Goal: Information Seeking & Learning: Compare options

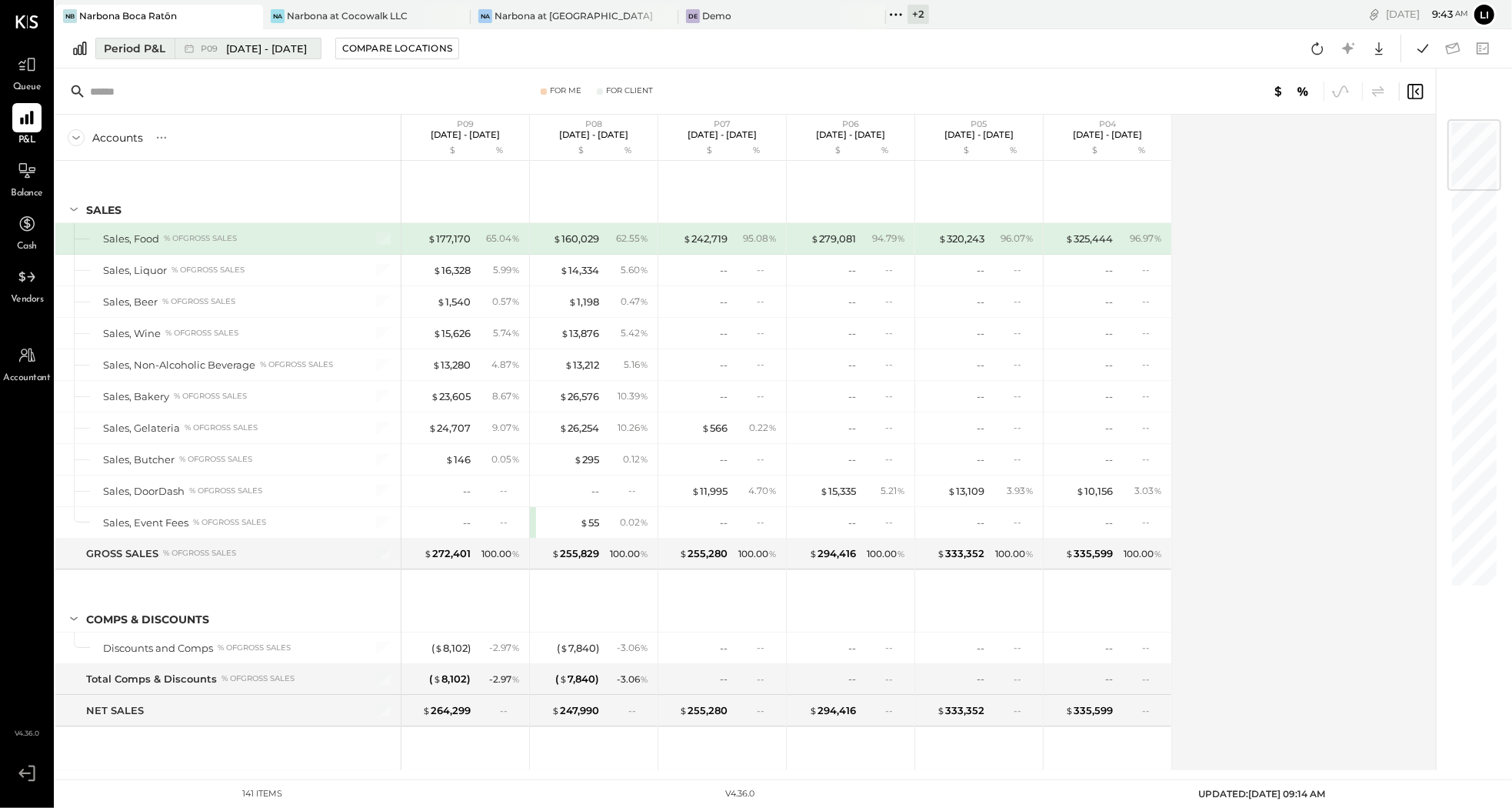
click at [240, 38] on button "Period P&L P09 [DATE] - [DATE]" at bounding box center [208, 48] width 226 height 21
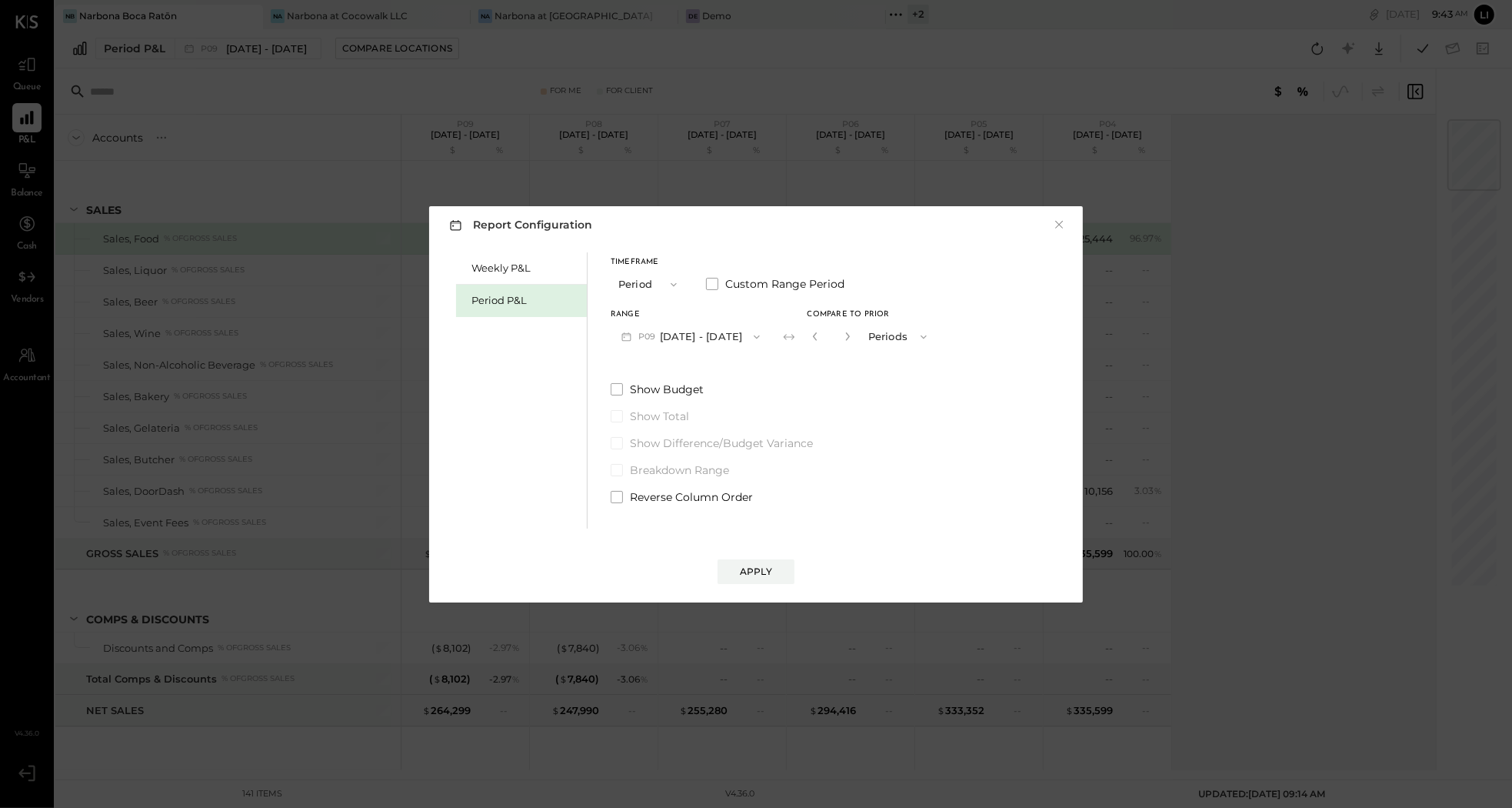
click at [50, 164] on div "Report Configuration × Weekly P&L Period P&L Timeframe Period Custom Range Peri…" at bounding box center [756, 404] width 1512 height 808
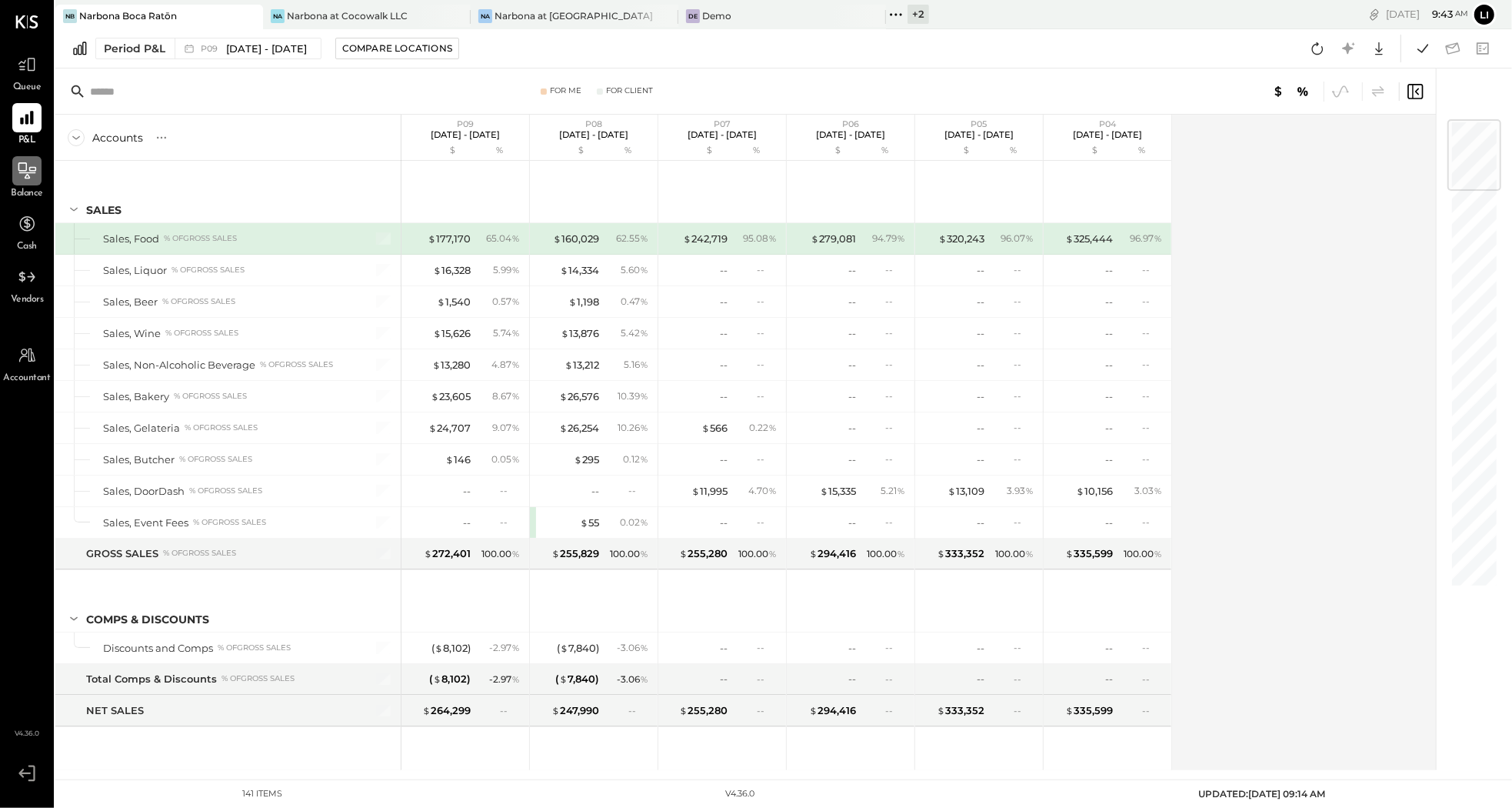
click at [30, 176] on icon at bounding box center [26, 170] width 20 height 20
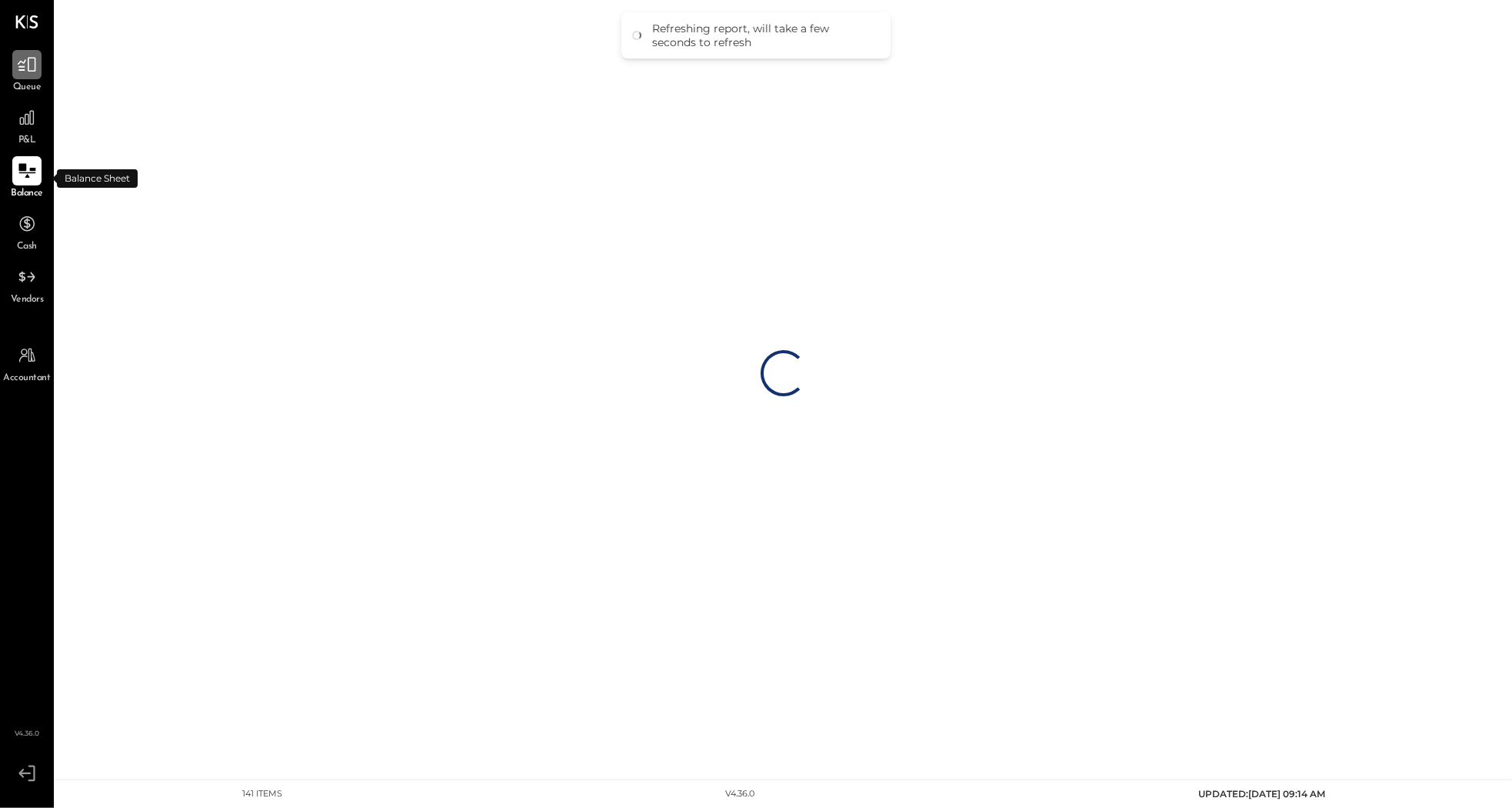
click at [15, 69] on div at bounding box center [27, 64] width 29 height 29
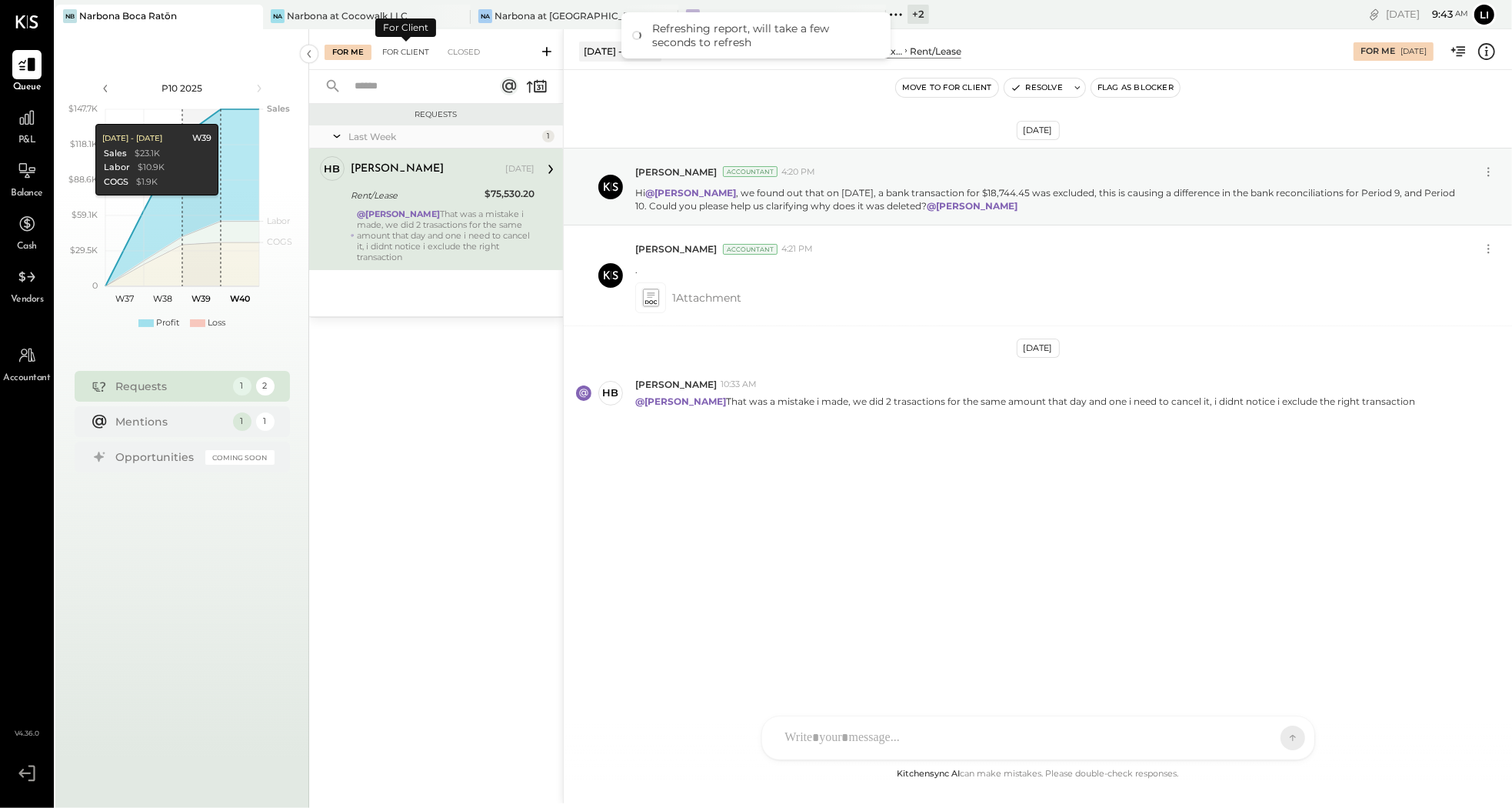
click at [395, 50] on div "For Client" at bounding box center [405, 53] width 62 height 16
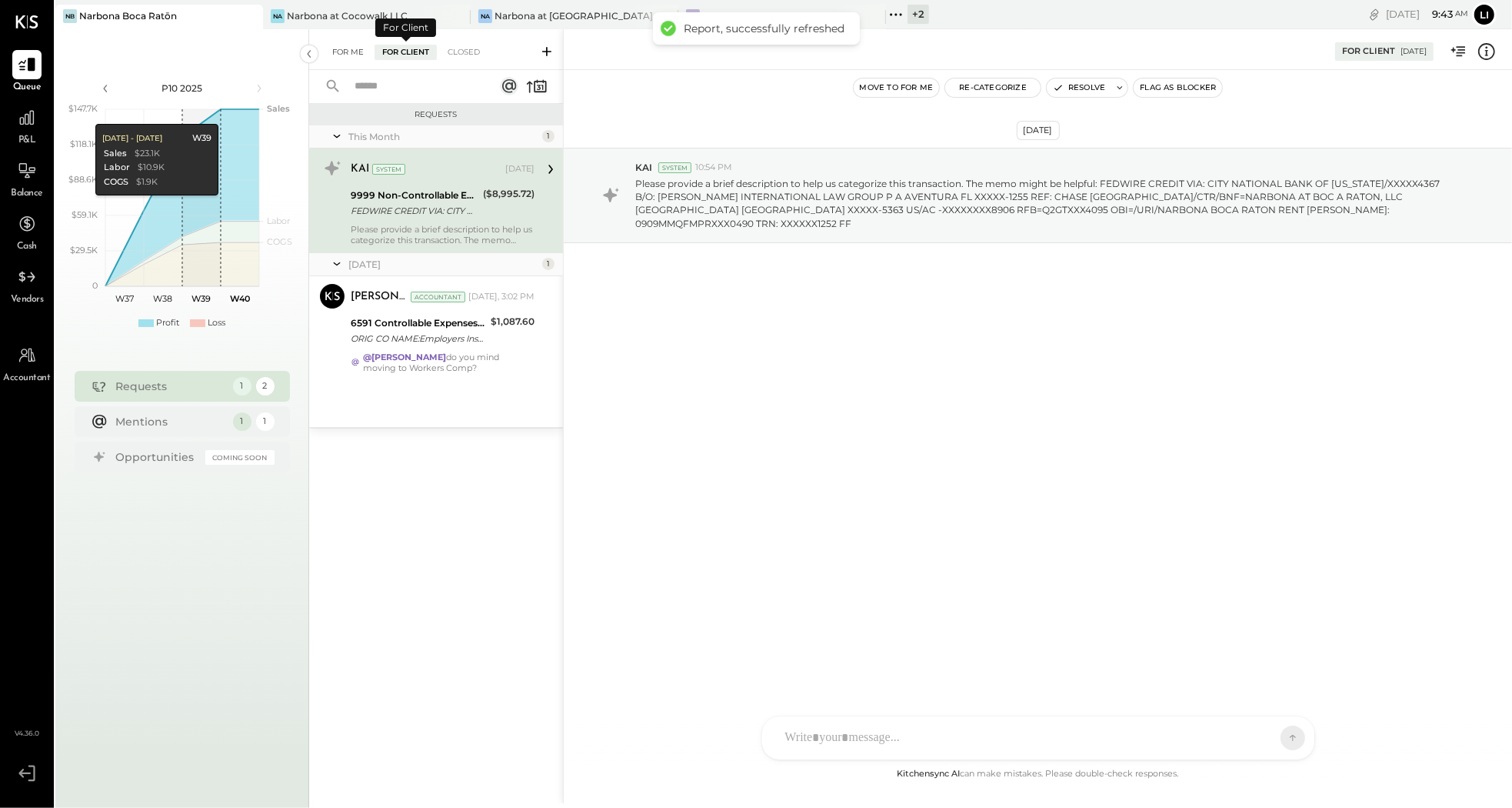
click at [340, 53] on div "For Me" at bounding box center [348, 53] width 47 height 16
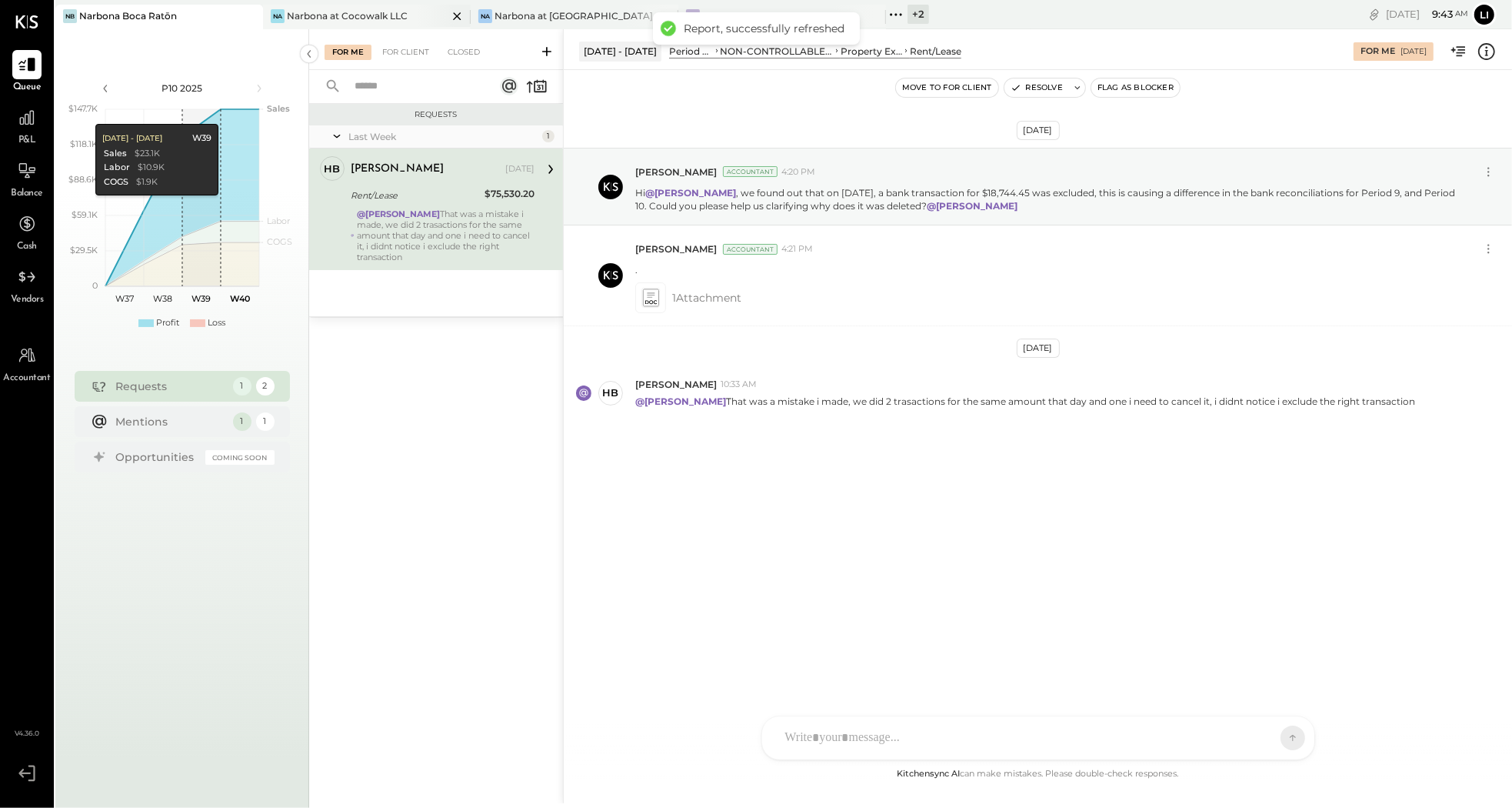
click at [321, 20] on div "Narbona at Cocowalk LLC" at bounding box center [347, 16] width 121 height 13
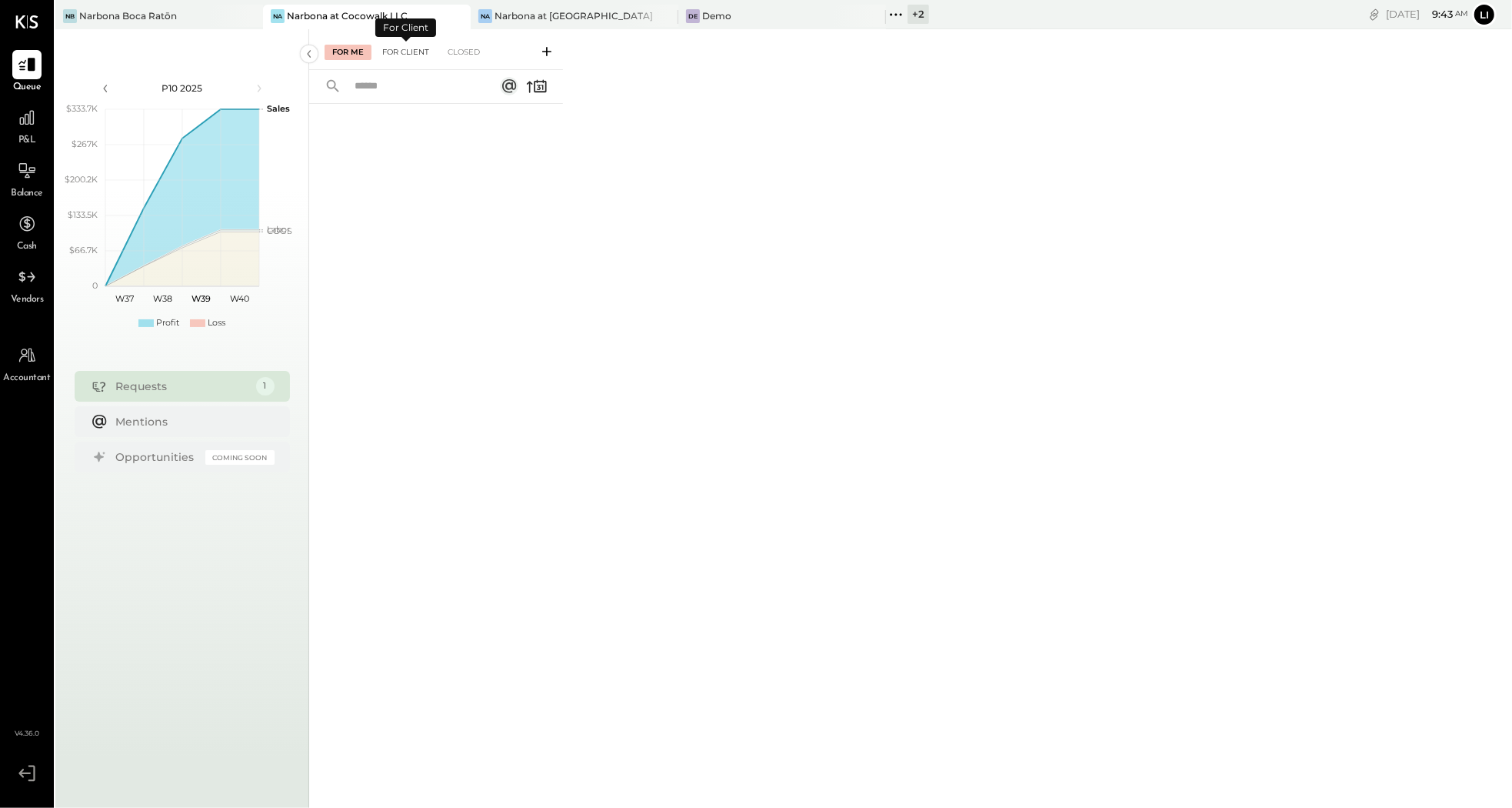
click at [405, 52] on div "For Client" at bounding box center [405, 53] width 62 height 16
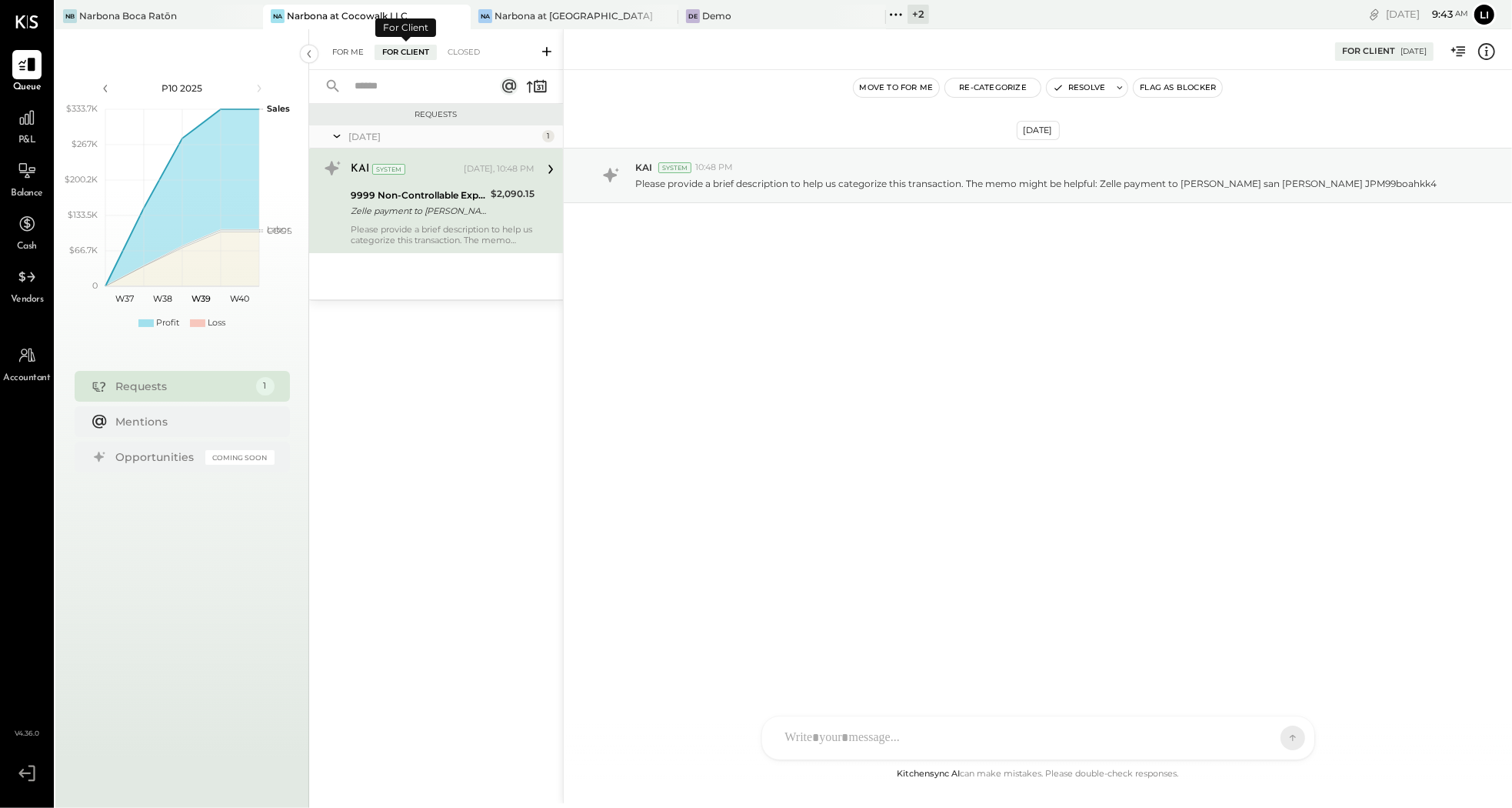
click at [343, 55] on div "For Me" at bounding box center [348, 53] width 47 height 16
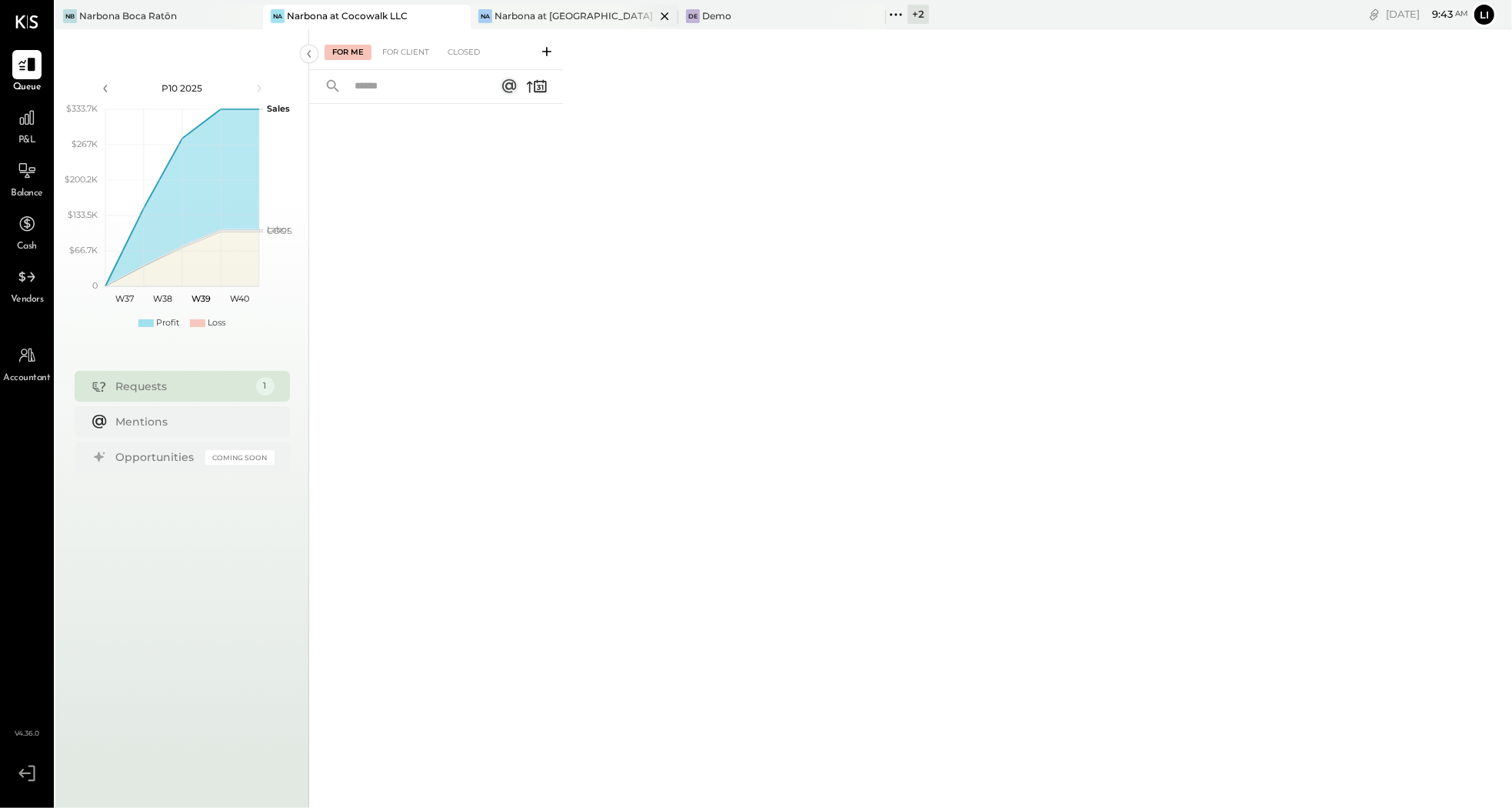
click at [526, 19] on div "Narbona at [GEOGRAPHIC_DATA] LLC" at bounding box center [575, 16] width 161 height 13
click at [24, 140] on span "P&L" at bounding box center [27, 141] width 17 height 14
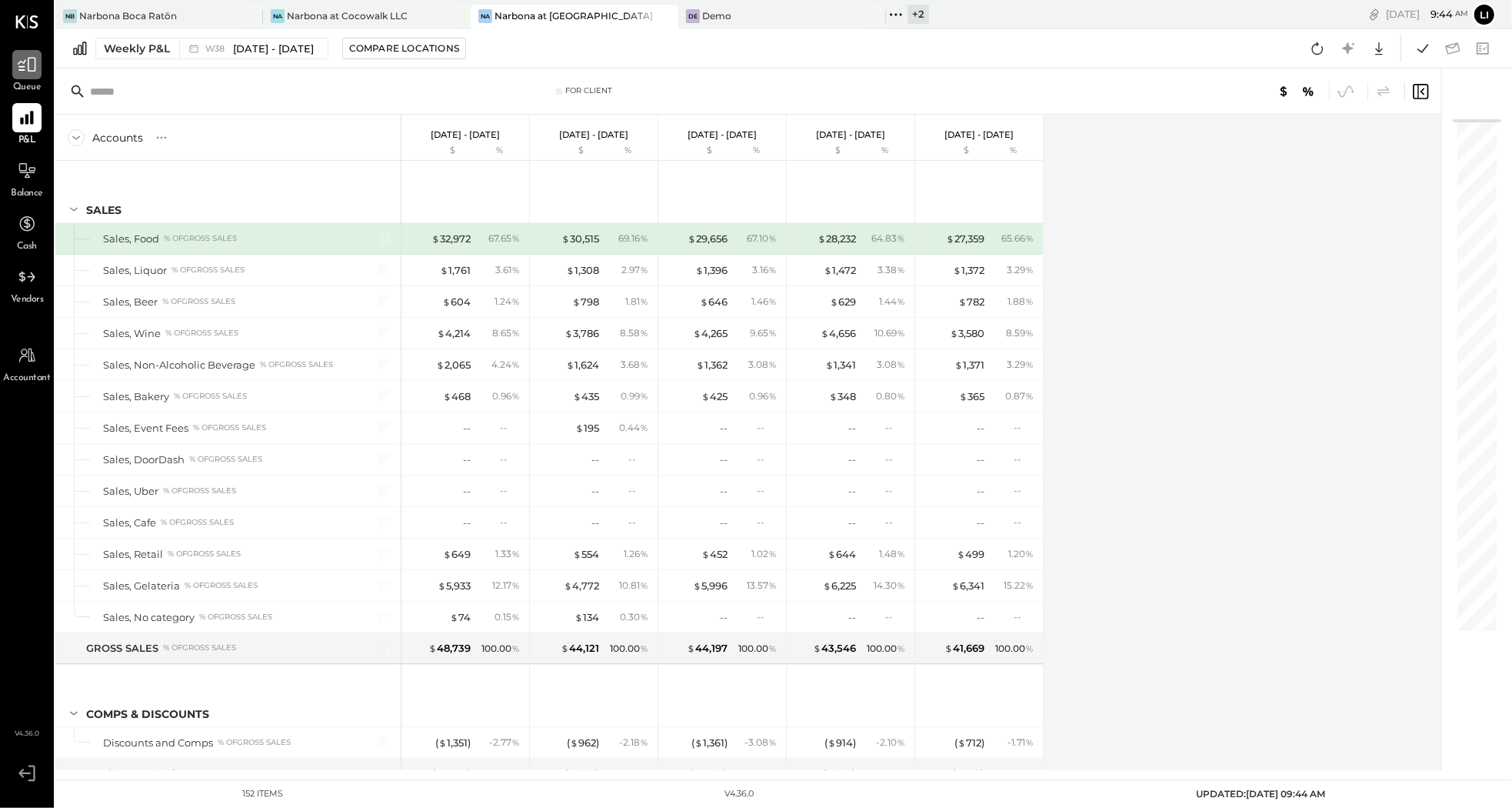
click at [22, 67] on icon at bounding box center [26, 65] width 18 height 15
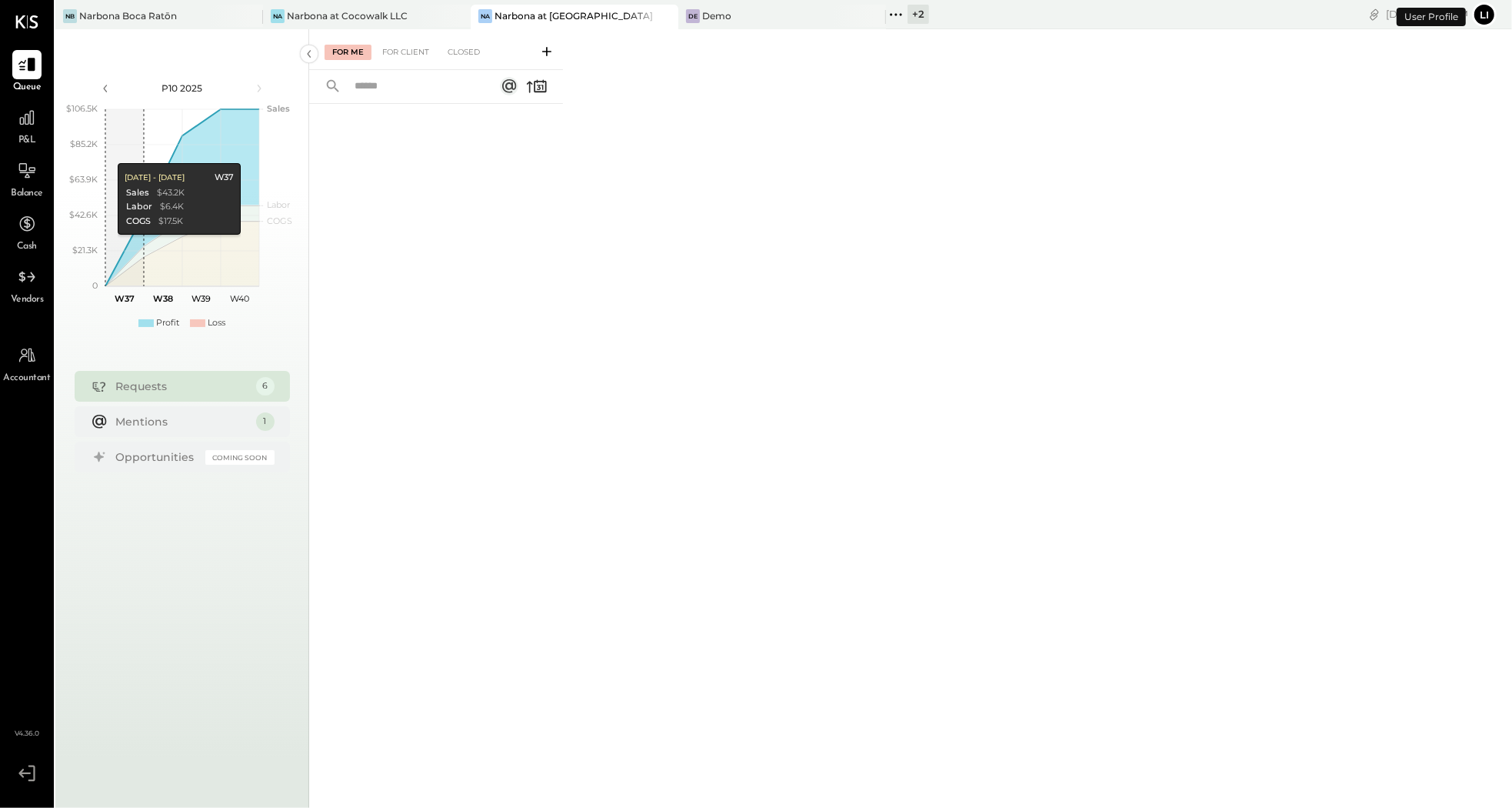
click at [422, 61] on div "For Me For Client Closed" at bounding box center [436, 50] width 254 height 41
click at [411, 56] on div "For Client" at bounding box center [405, 53] width 62 height 16
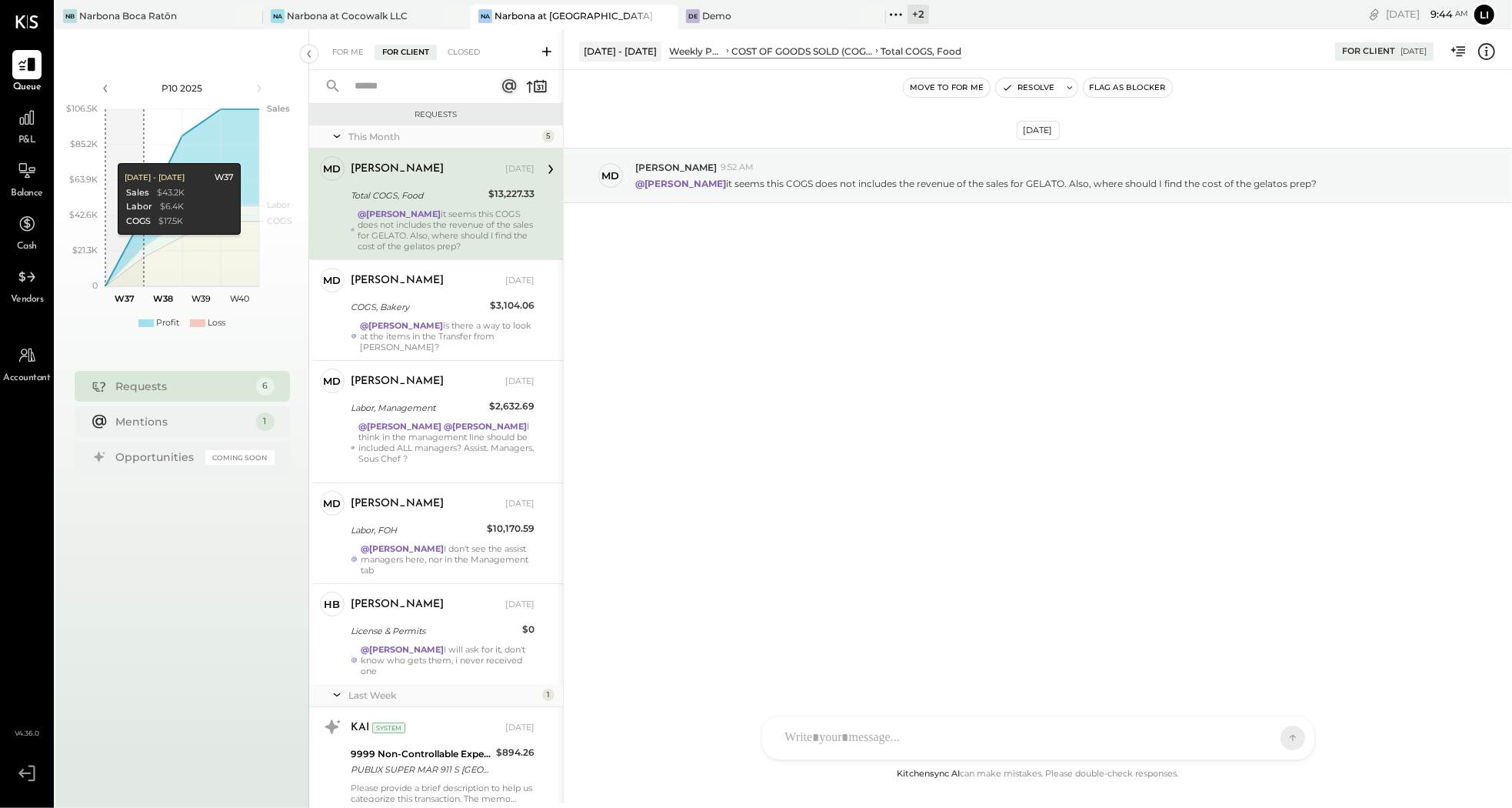
click at [347, 74] on input "text" at bounding box center [414, 87] width 139 height 25
click at [346, 54] on div "For Me" at bounding box center [348, 53] width 47 height 16
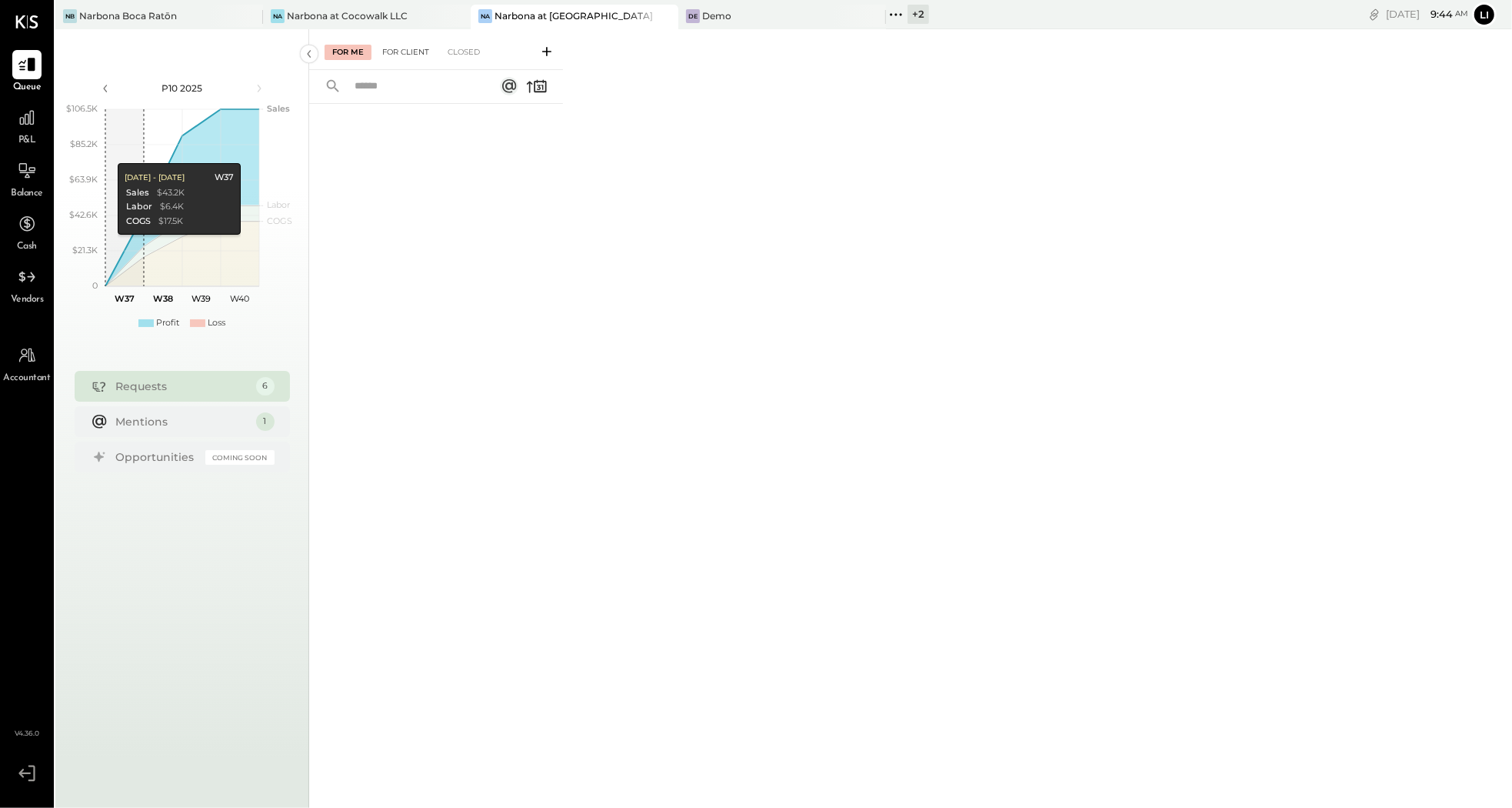
click at [407, 54] on div "For Client" at bounding box center [405, 53] width 62 height 16
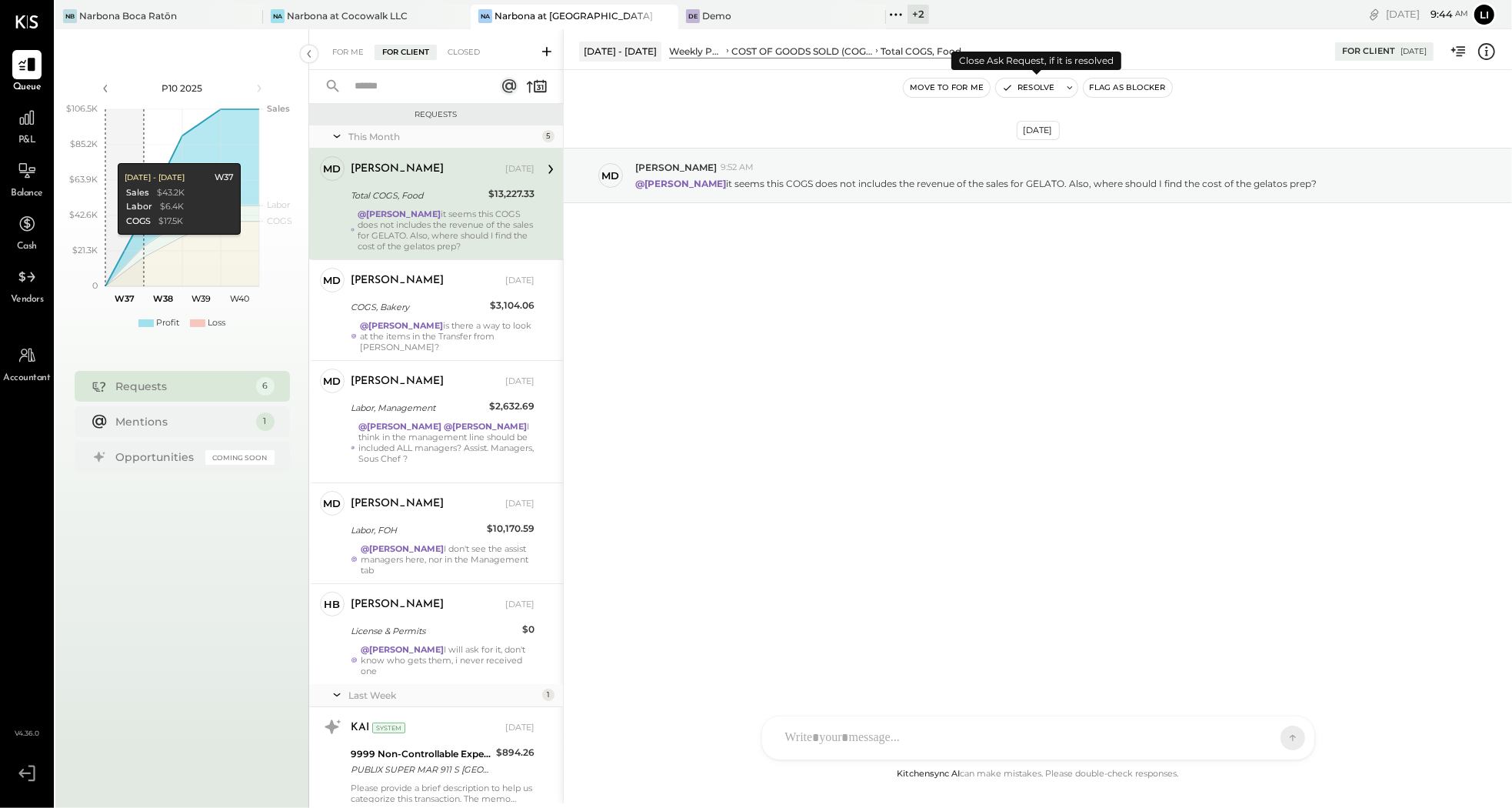
click at [1022, 88] on button "Resolve" at bounding box center [1028, 88] width 65 height 18
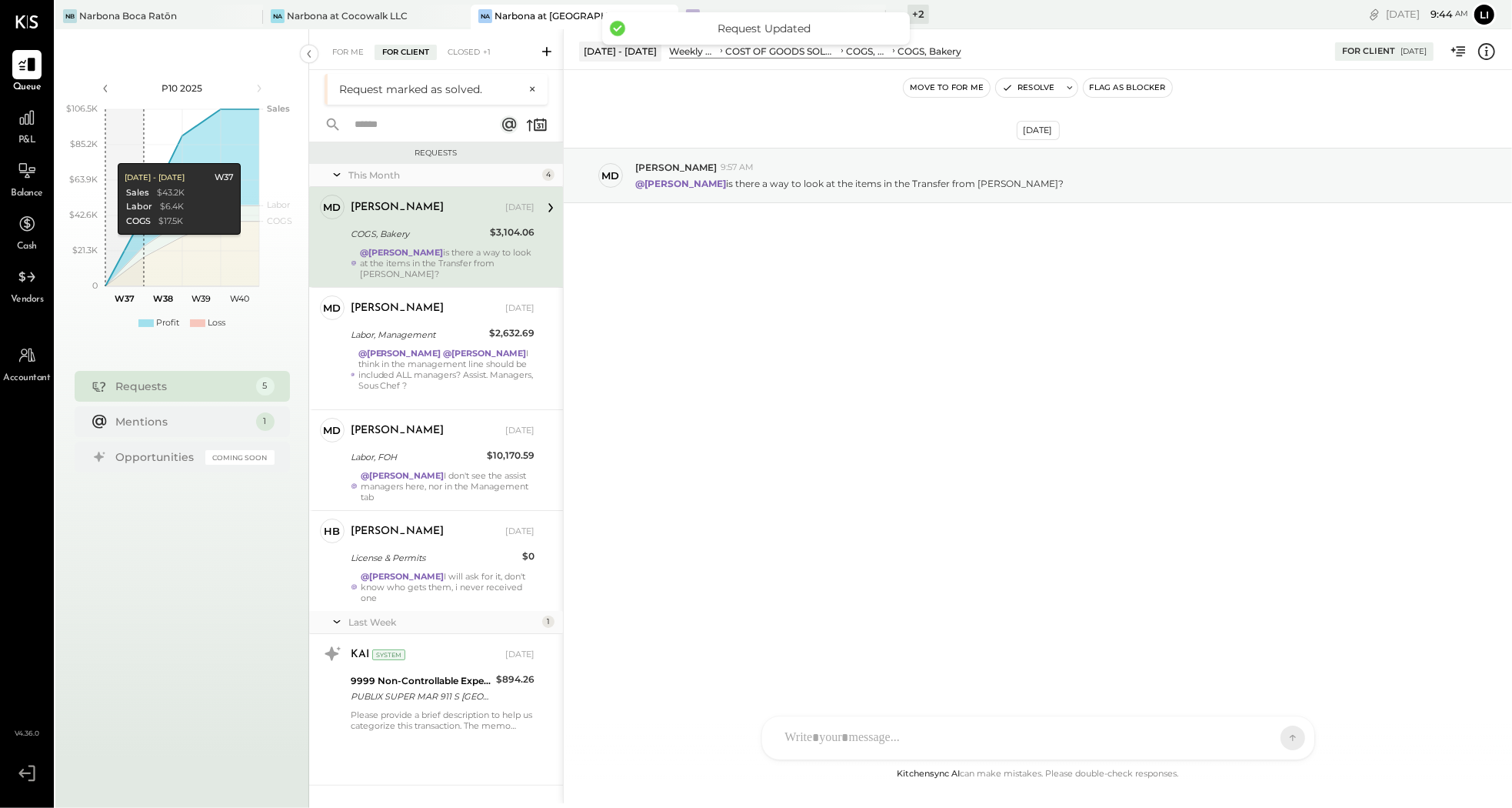
click at [474, 218] on div "[PERSON_NAME] [DATE]" at bounding box center [442, 207] width 184 height 26
click at [1022, 92] on button "Resolve" at bounding box center [1028, 88] width 65 height 18
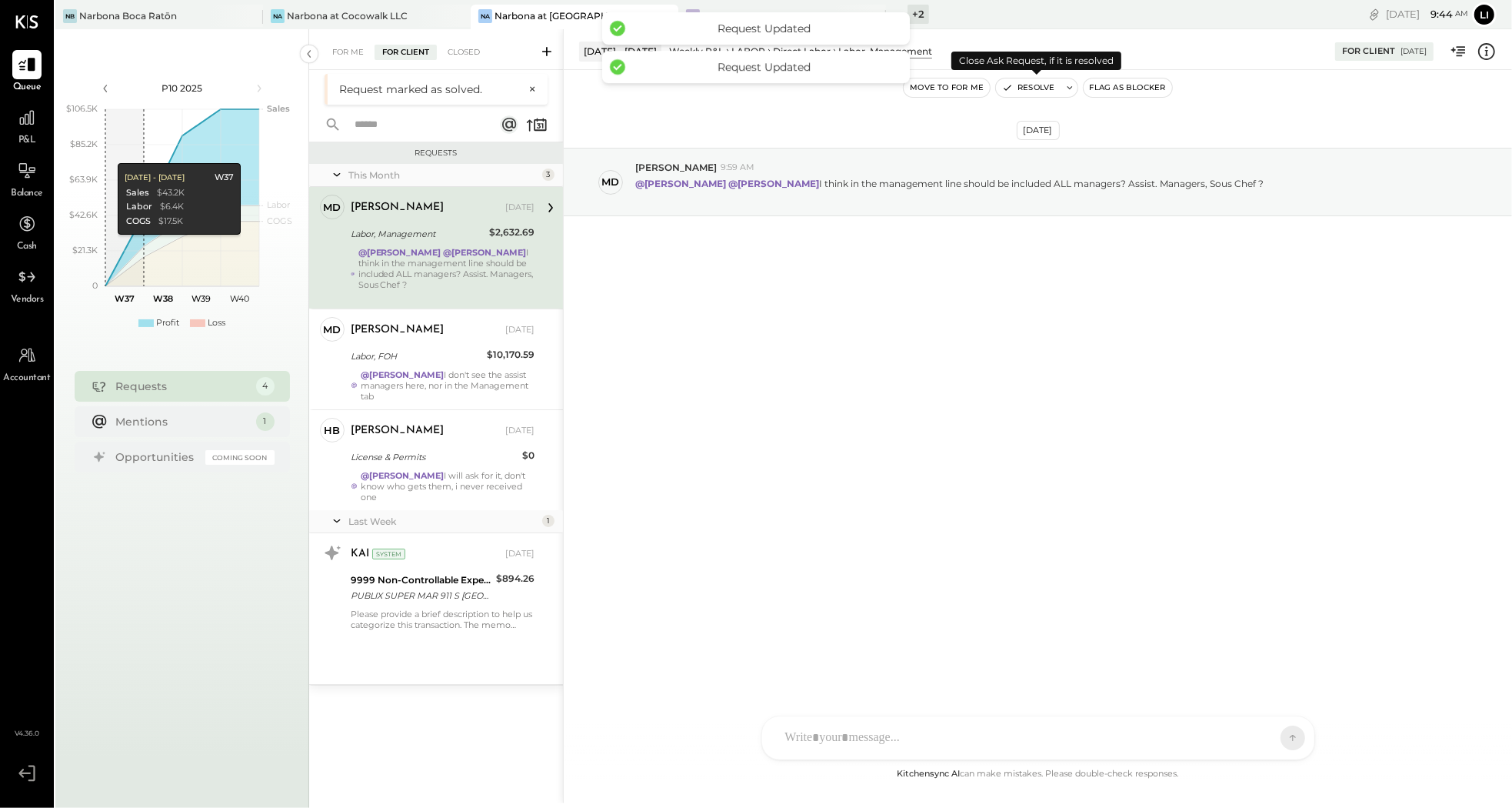
click at [1012, 86] on button "Resolve" at bounding box center [1028, 88] width 65 height 18
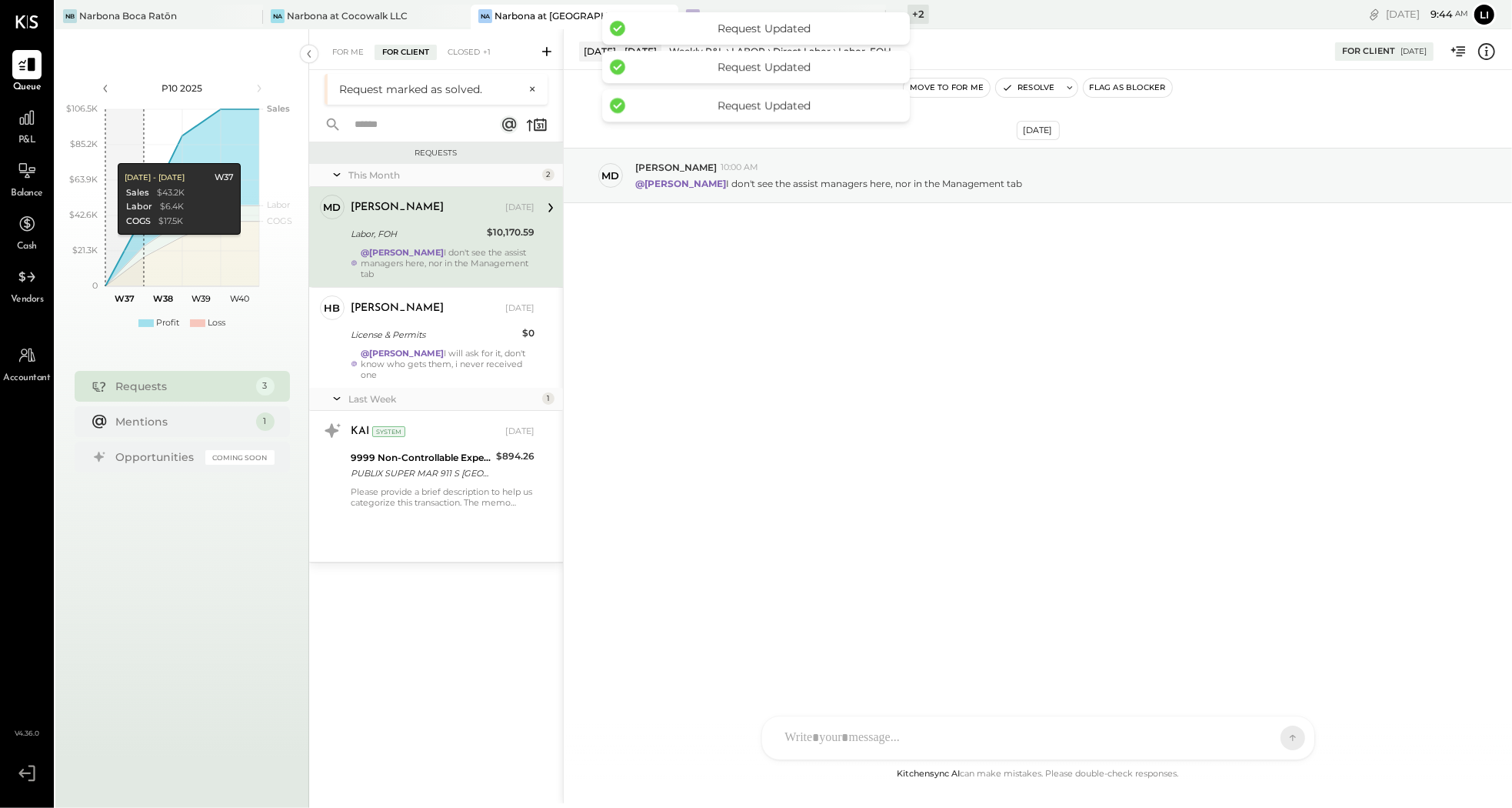
click at [433, 233] on div "Labor, FOH" at bounding box center [416, 234] width 132 height 16
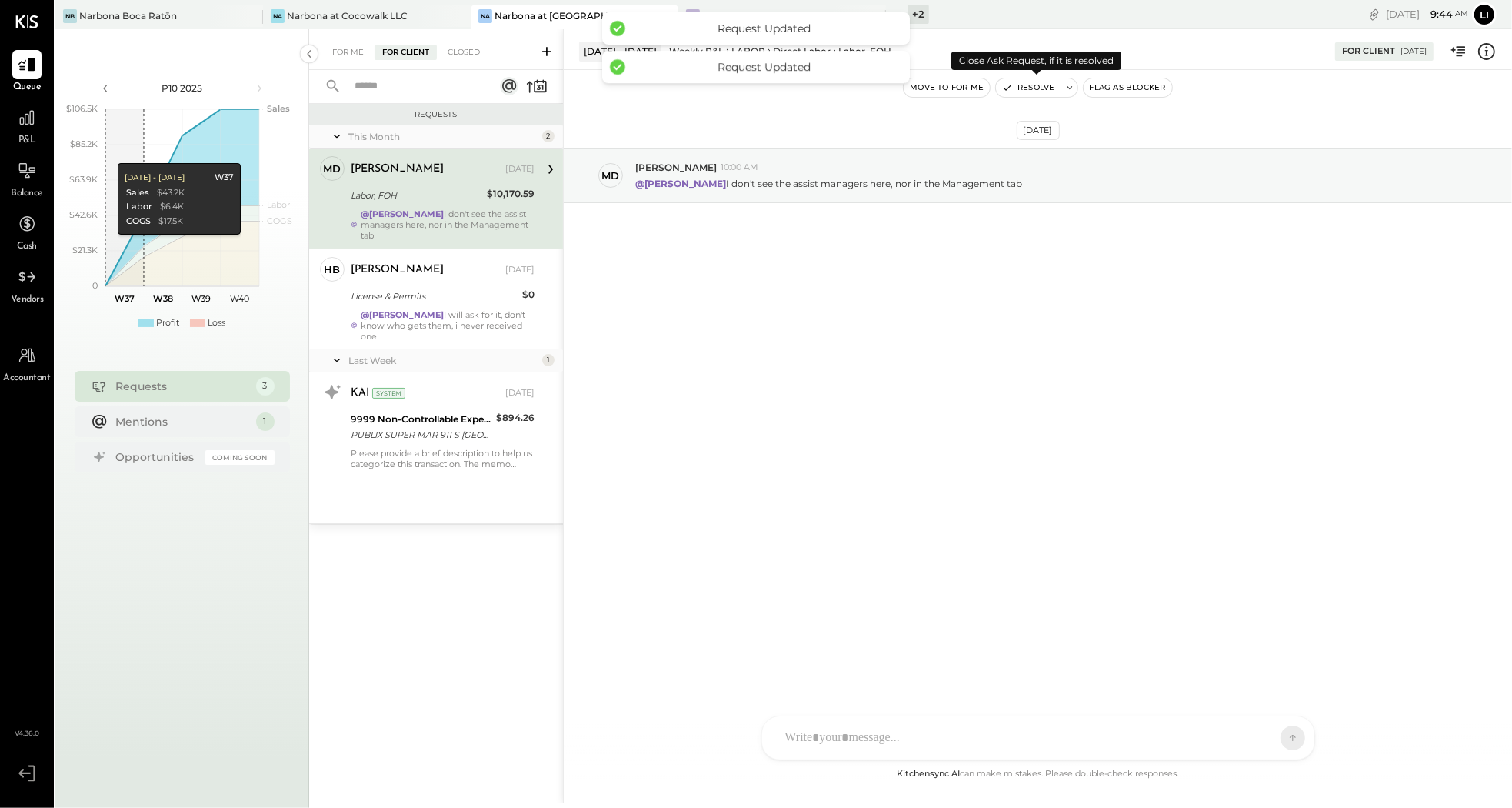
click at [1024, 97] on div "Resolve" at bounding box center [1036, 88] width 82 height 20
click at [1013, 92] on button "Resolve" at bounding box center [1028, 88] width 65 height 18
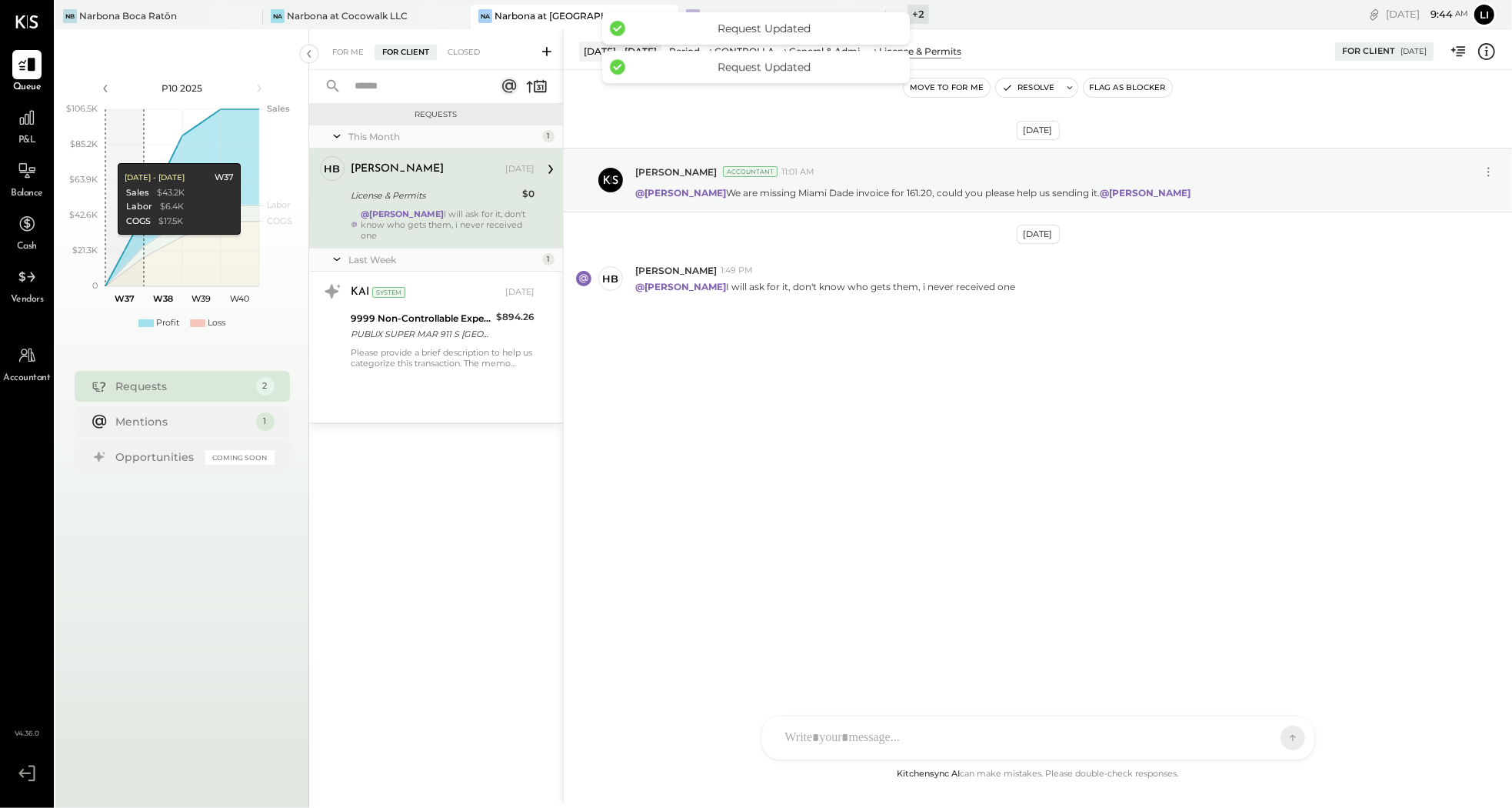
click at [396, 199] on div "License & Permits" at bounding box center [434, 195] width 167 height 16
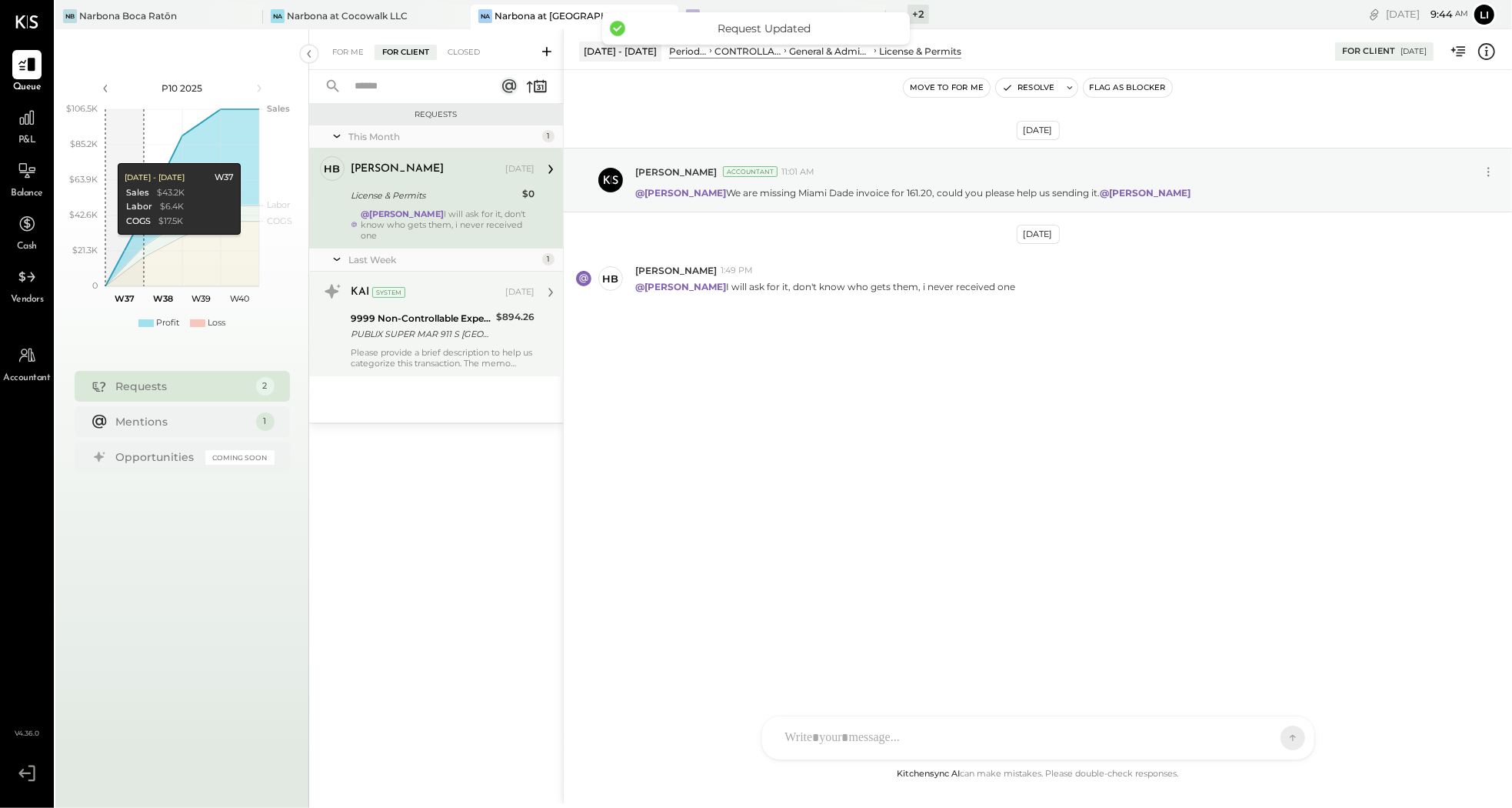
click at [420, 332] on div "PUBLIX SUPER MAR 911 S [GEOGRAPHIC_DATA] 09/16" at bounding box center [421, 334] width 141 height 16
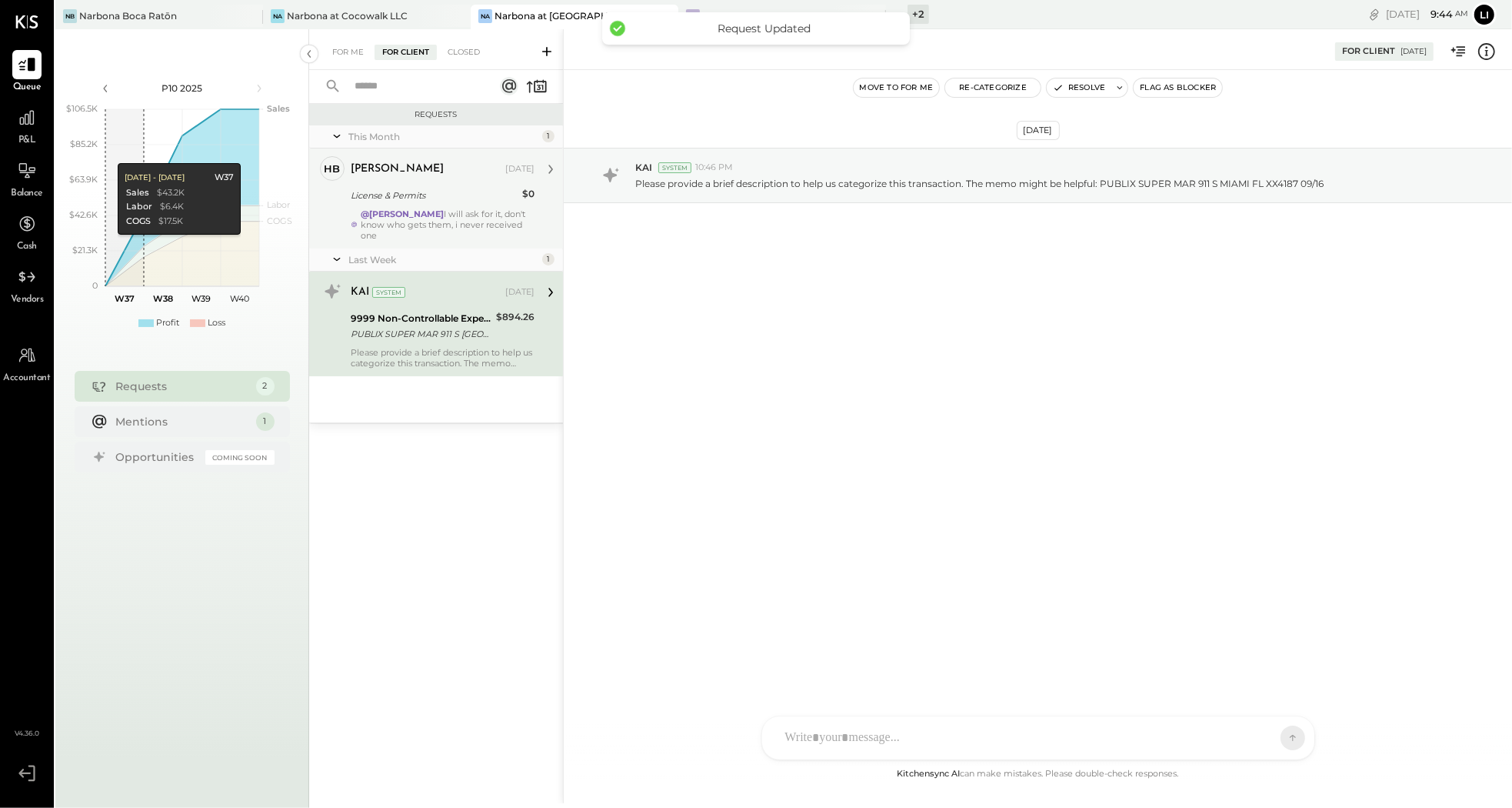
click at [422, 216] on strong "@[PERSON_NAME]" at bounding box center [402, 214] width 83 height 11
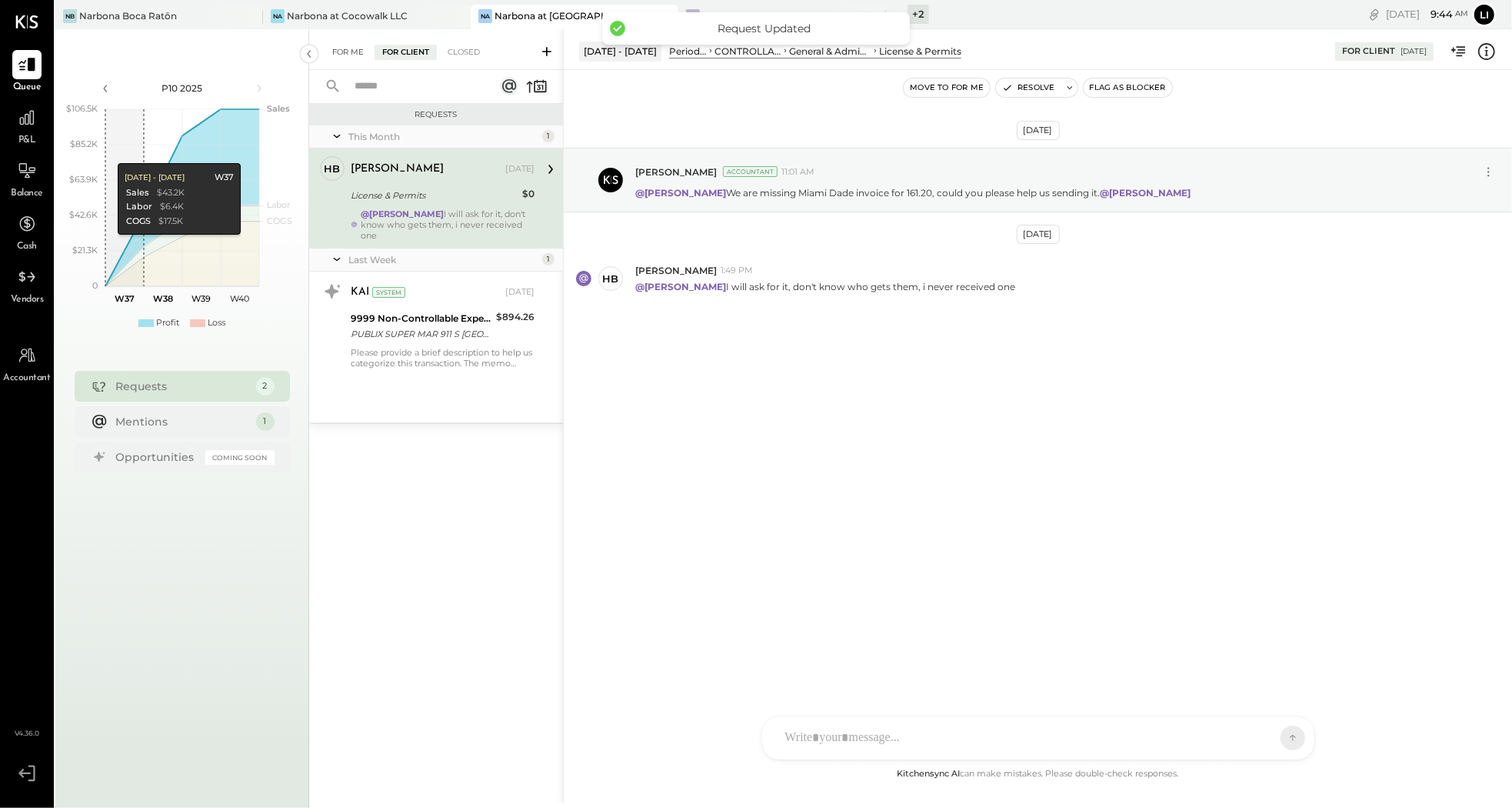
click at [348, 53] on div "For Me" at bounding box center [348, 53] width 47 height 16
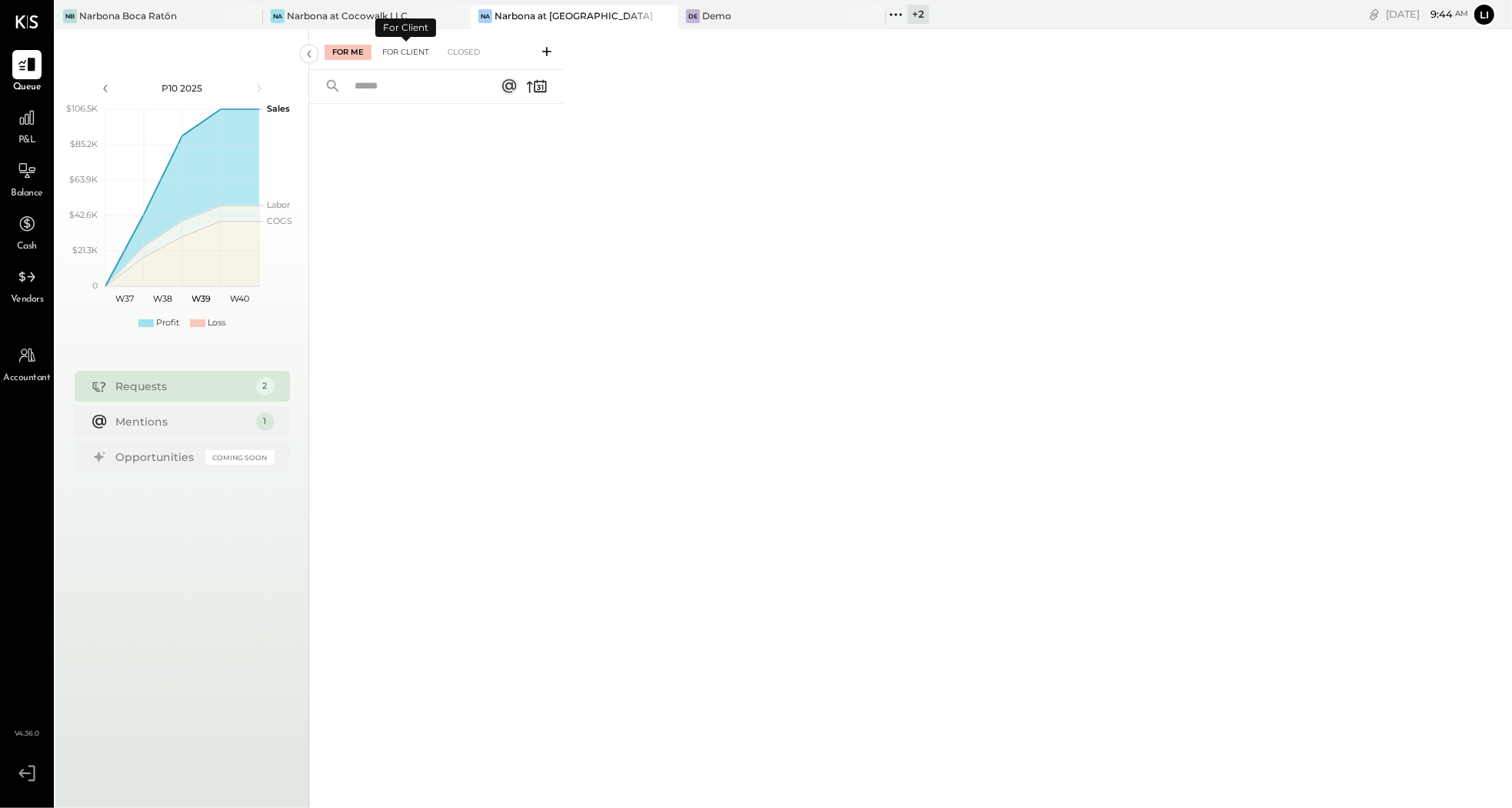
click at [406, 52] on div "For Client" at bounding box center [405, 53] width 62 height 16
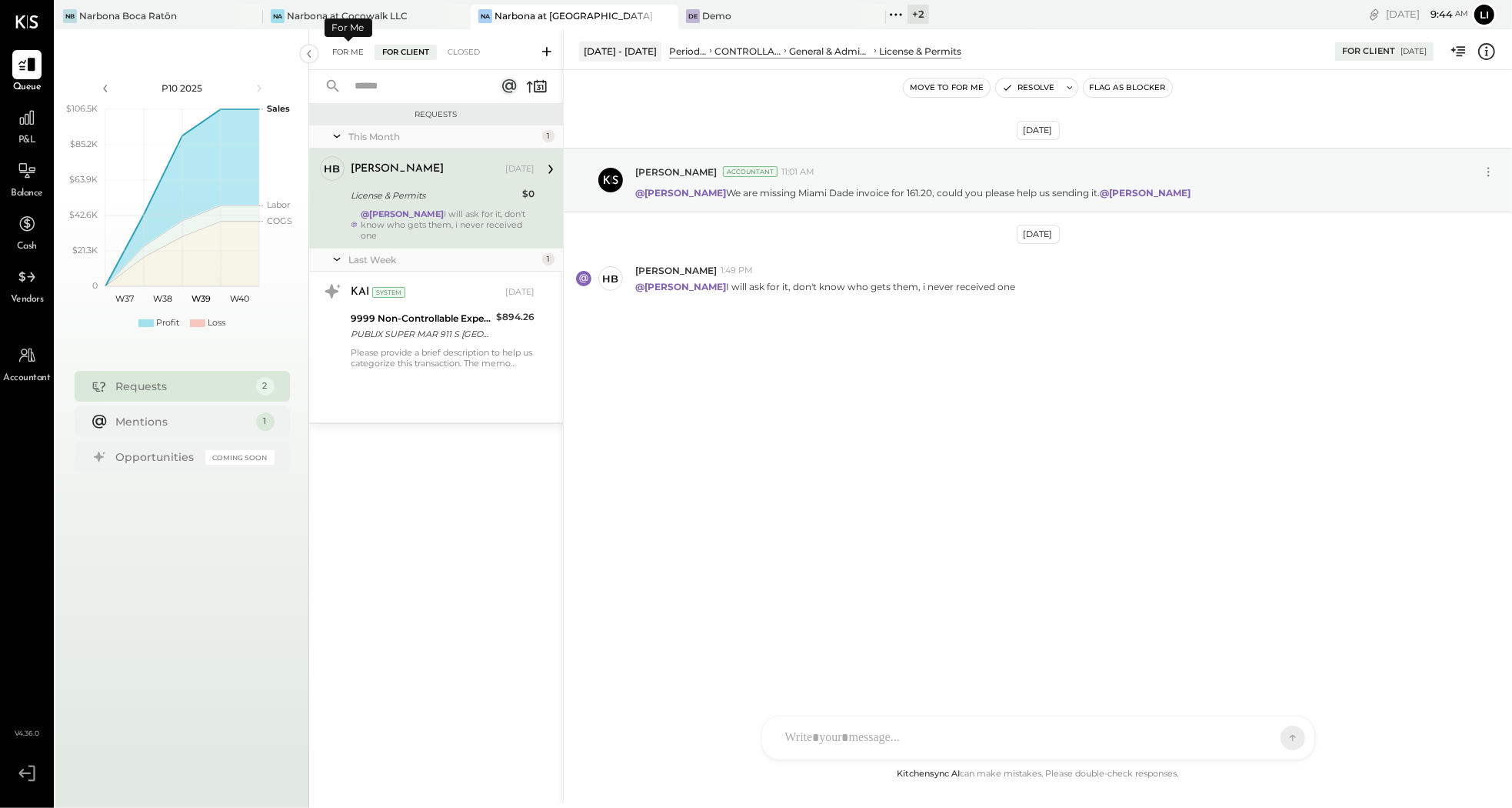
click at [339, 54] on div "For Me" at bounding box center [348, 53] width 47 height 16
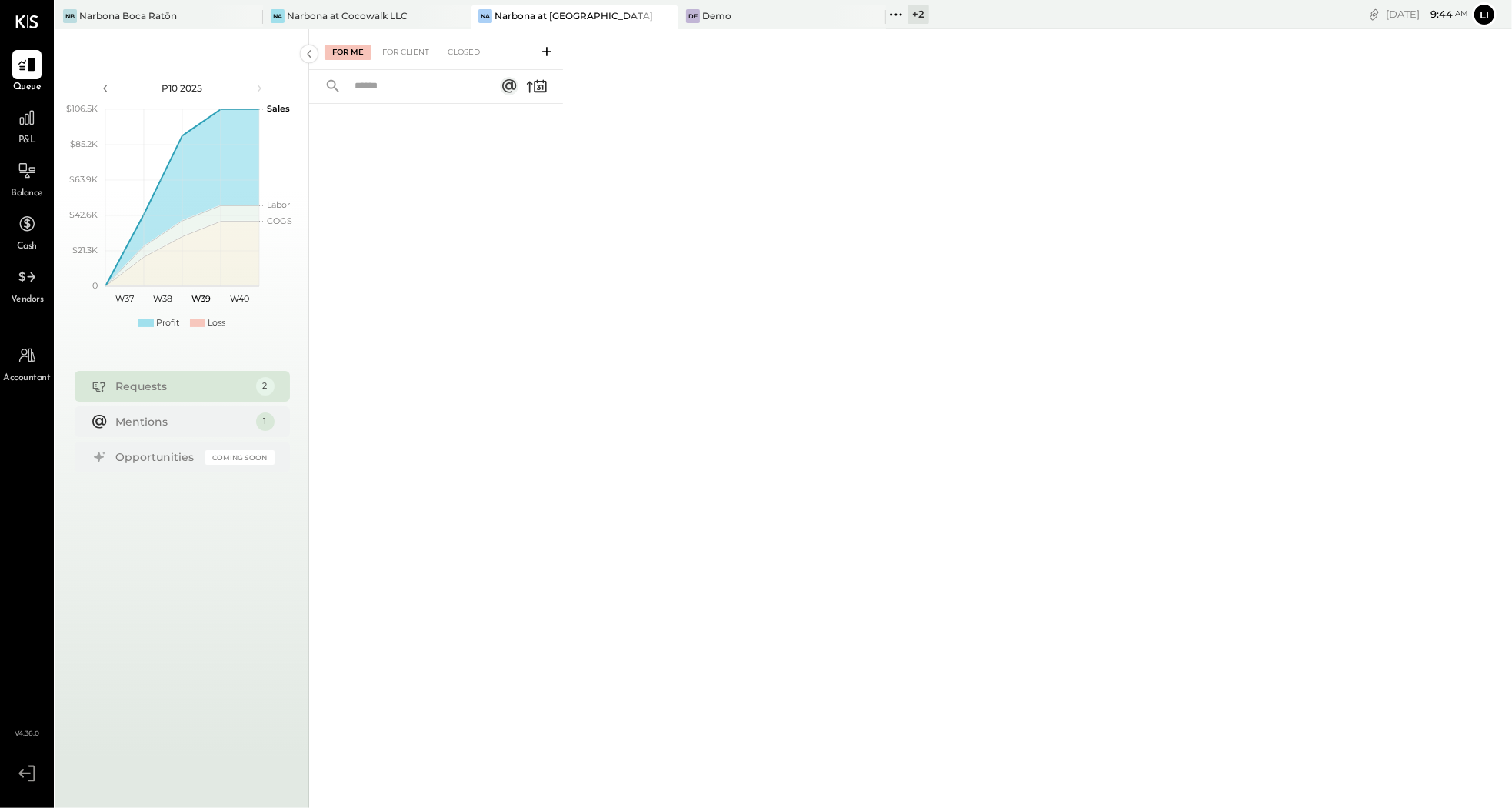
click at [365, 275] on div at bounding box center [436, 433] width 254 height 658
click at [402, 57] on div "For Client" at bounding box center [405, 53] width 62 height 16
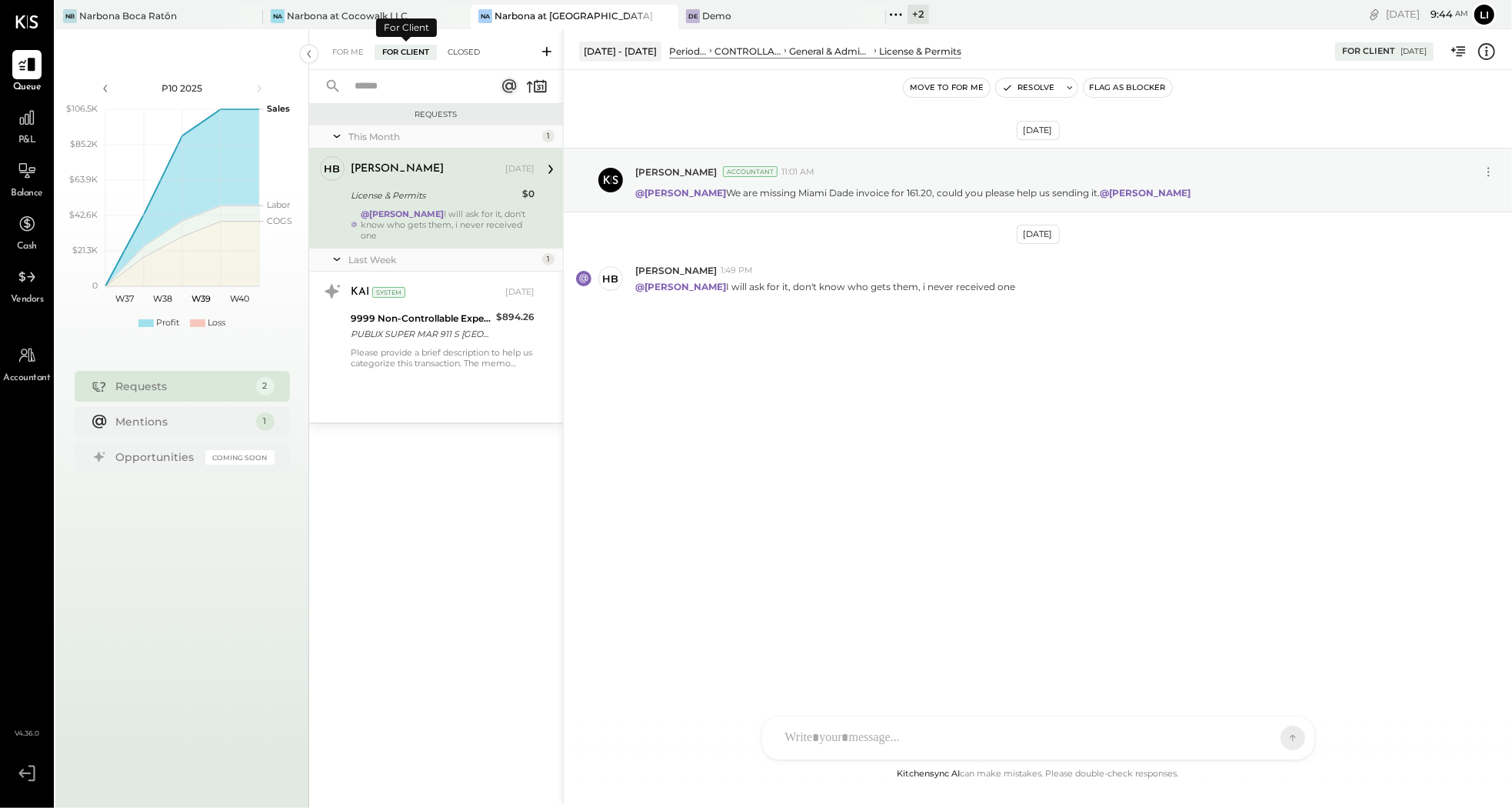
click at [458, 48] on div "Closed" at bounding box center [463, 53] width 48 height 16
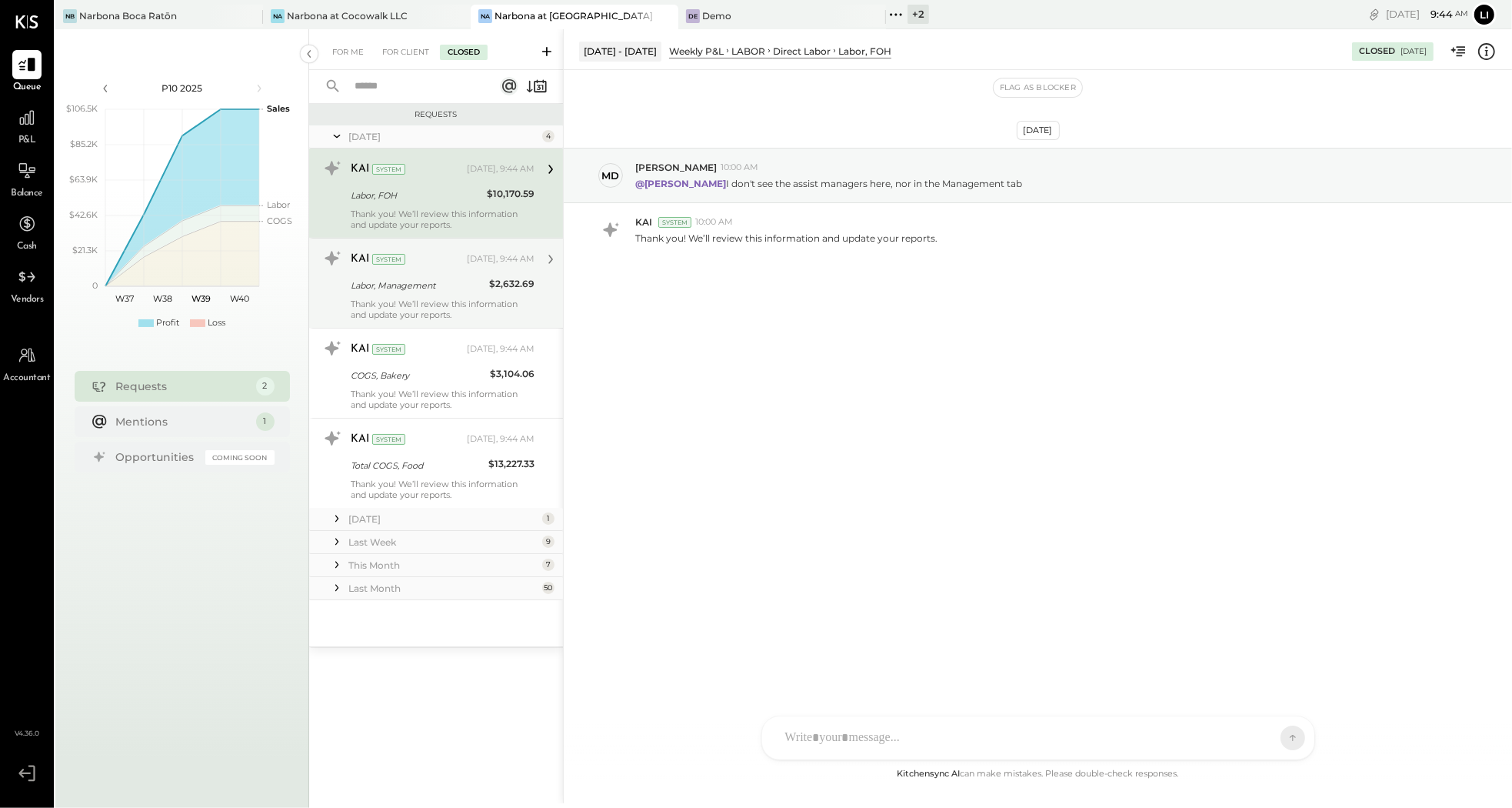
click at [415, 289] on div "Labor, Management" at bounding box center [418, 285] width 134 height 16
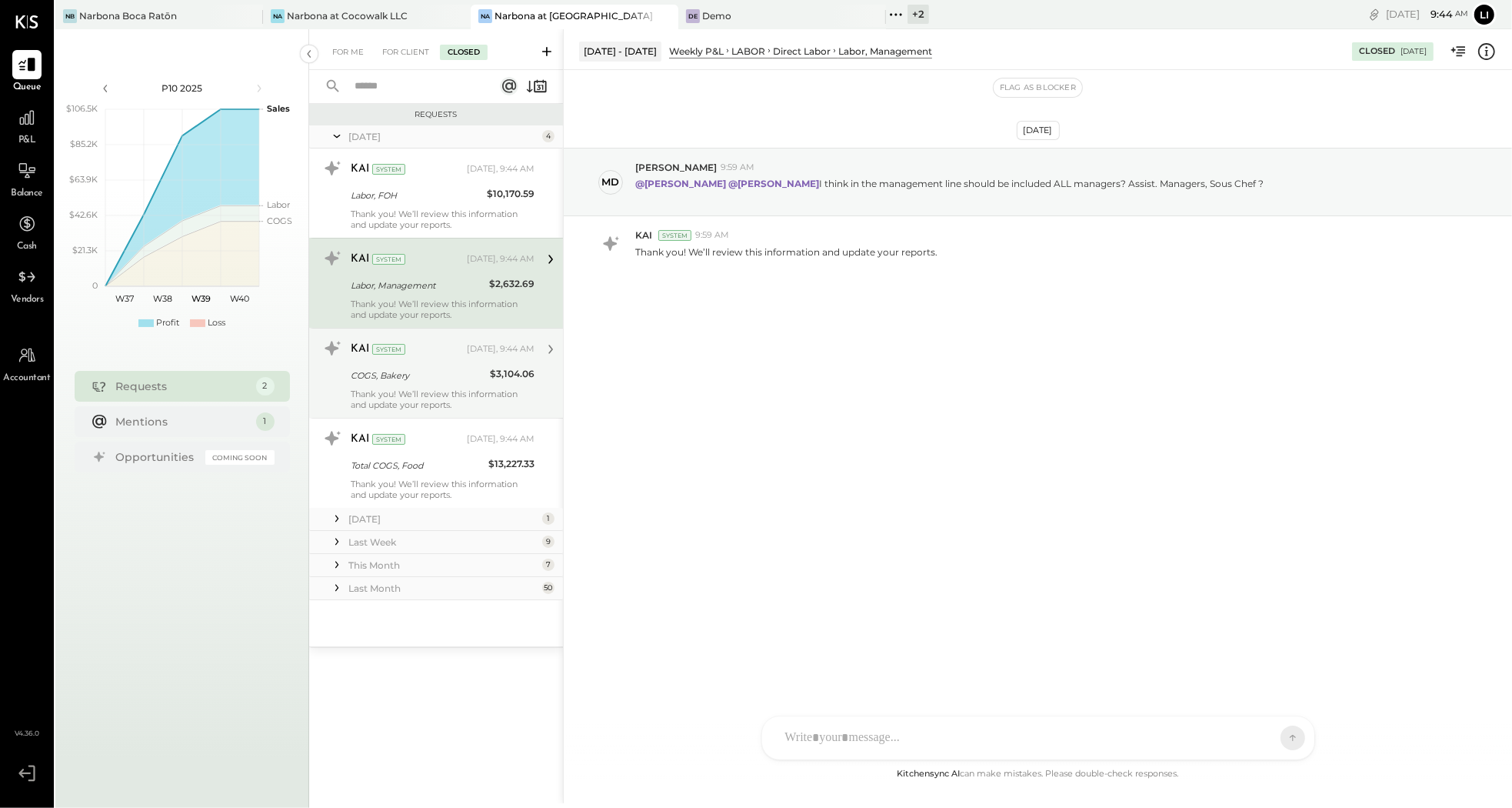
click at [416, 356] on div "KAI System" at bounding box center [407, 349] width 113 height 16
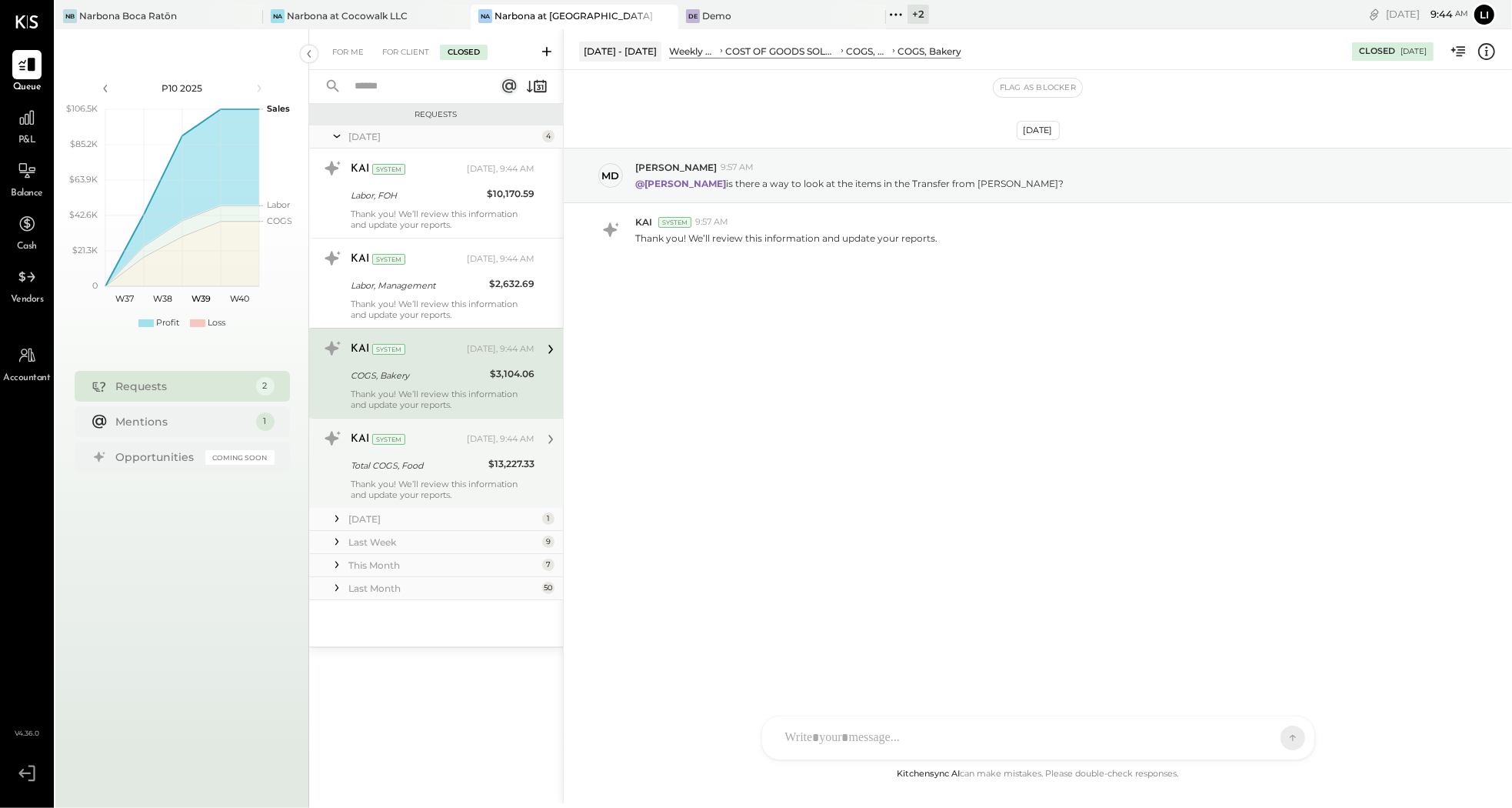
click at [413, 449] on div "KAI System [DATE], 9:44 AM" at bounding box center [442, 439] width 184 height 21
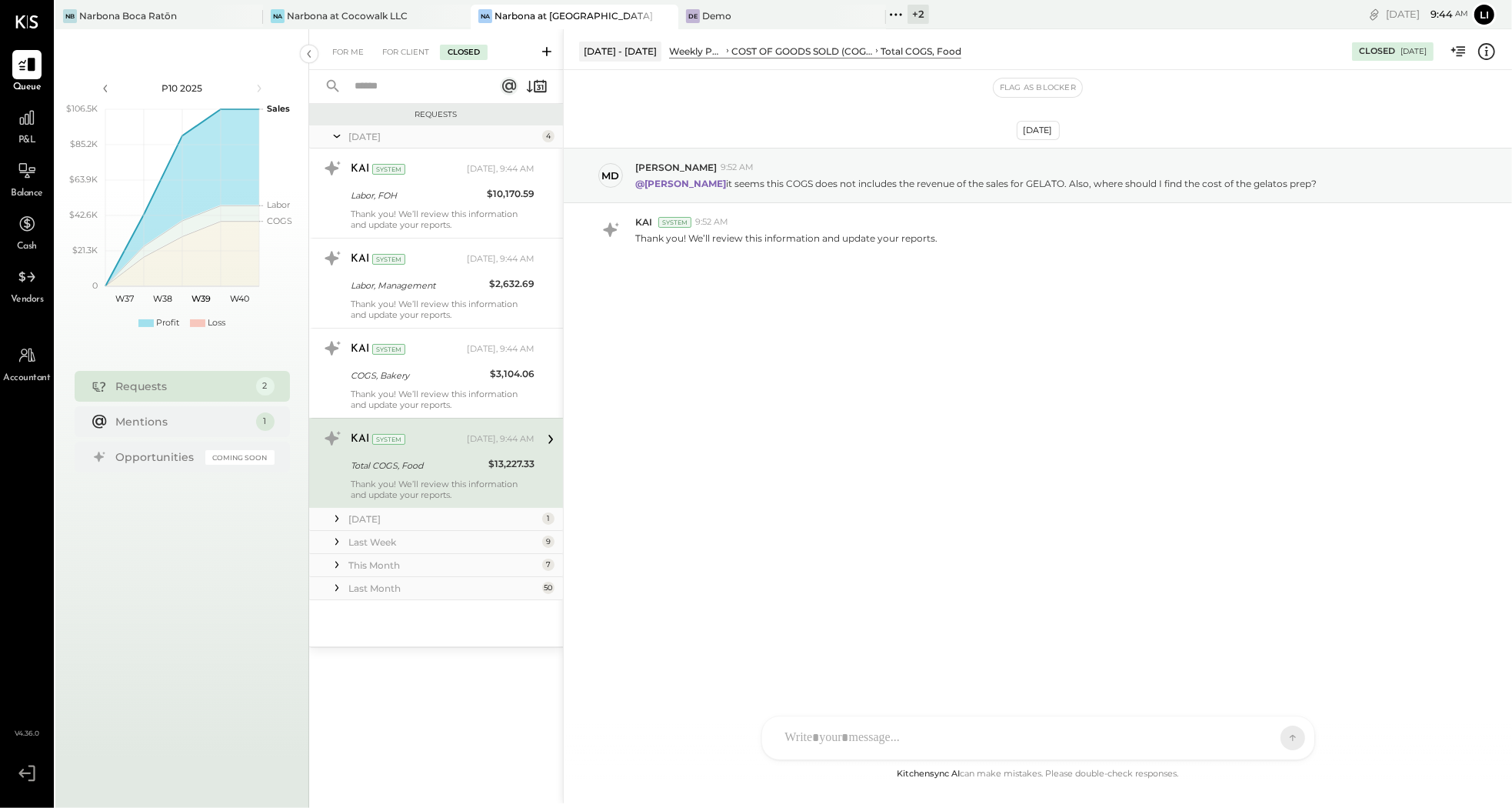
click at [332, 136] on icon at bounding box center [337, 136] width 16 height 39
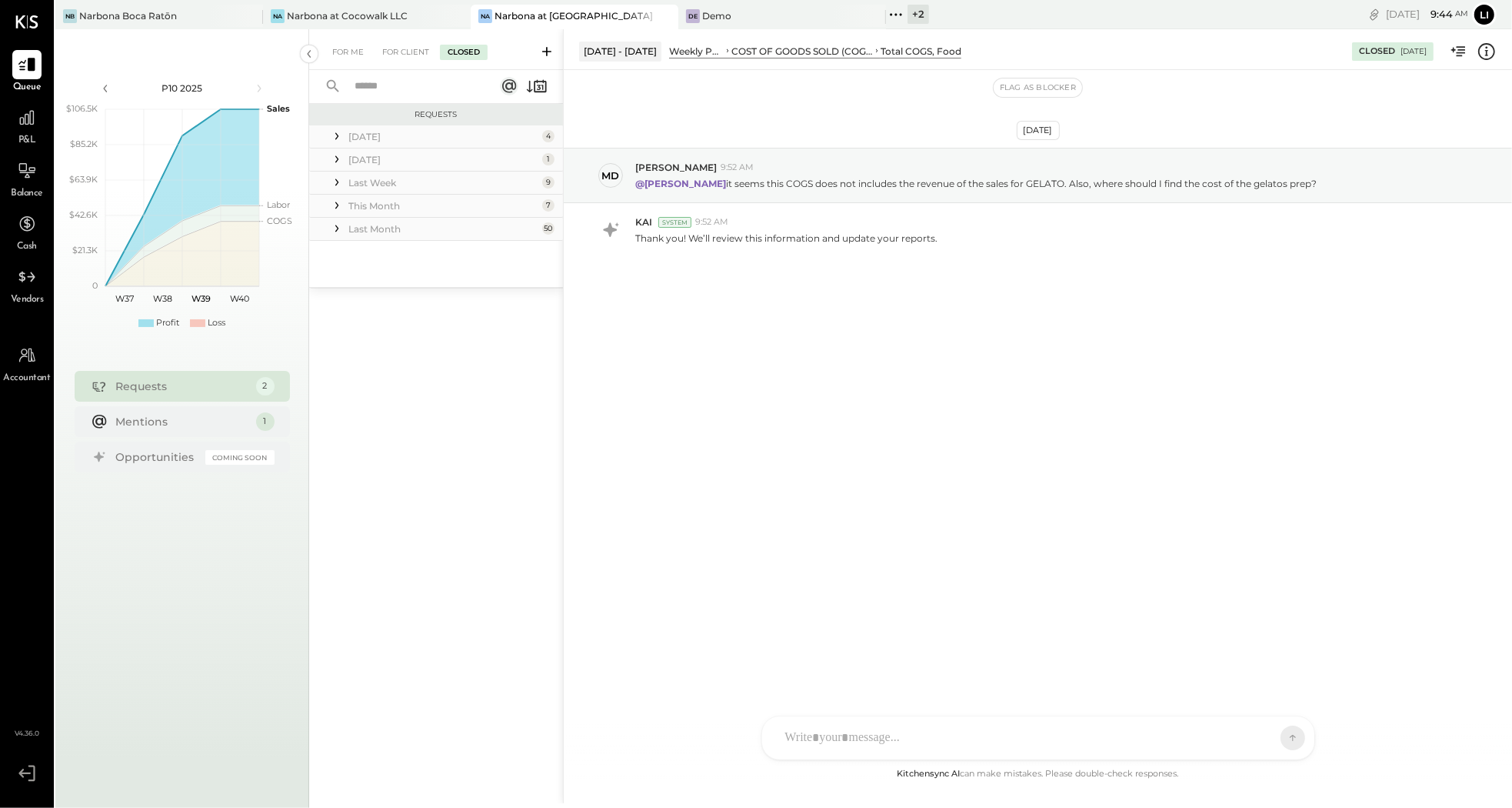
click at [337, 157] on icon at bounding box center [337, 159] width 16 height 16
click at [340, 277] on icon at bounding box center [337, 277] width 16 height 16
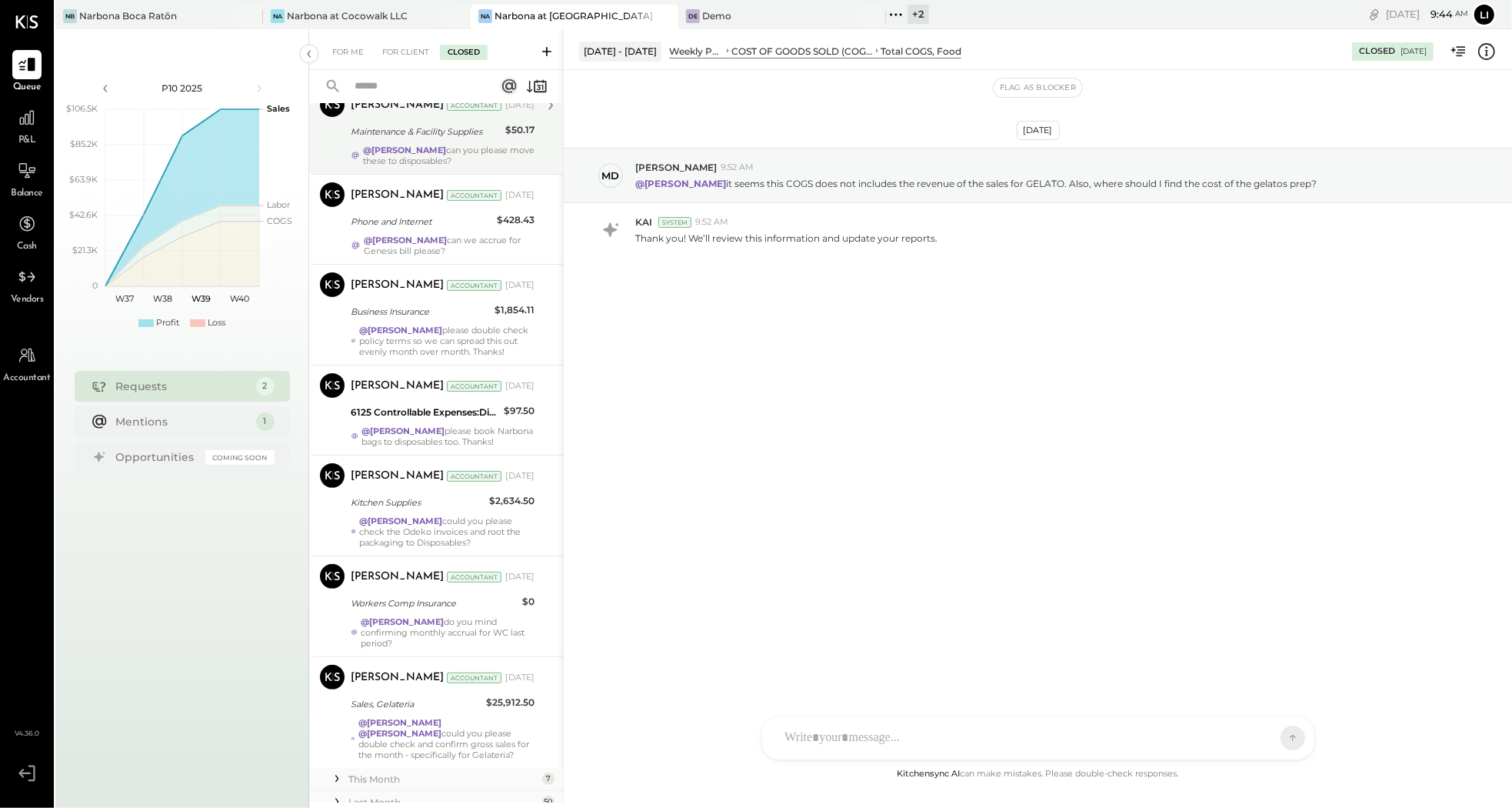
scroll to position [459, 0]
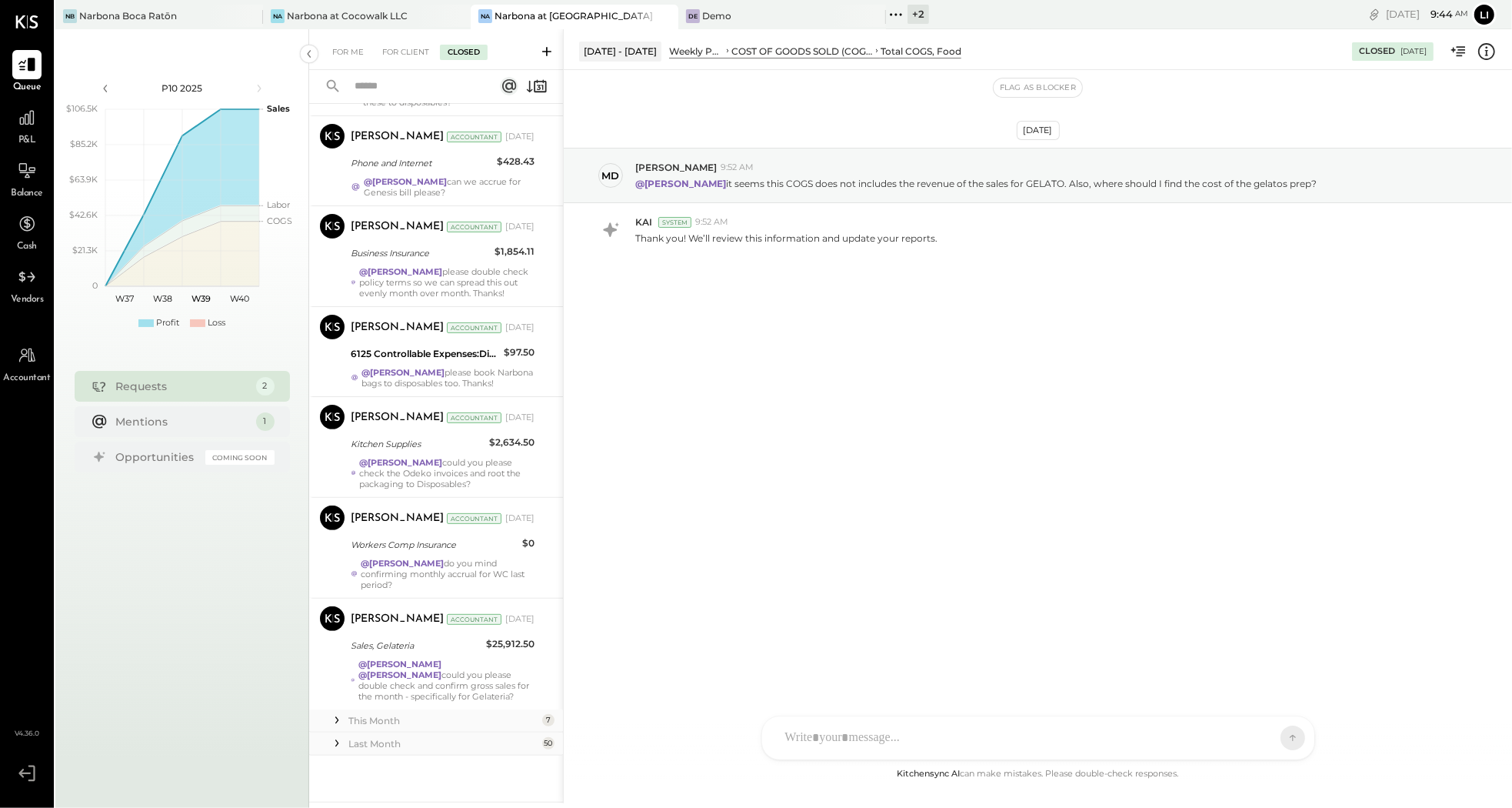
click at [341, 717] on icon at bounding box center [337, 720] width 16 height 16
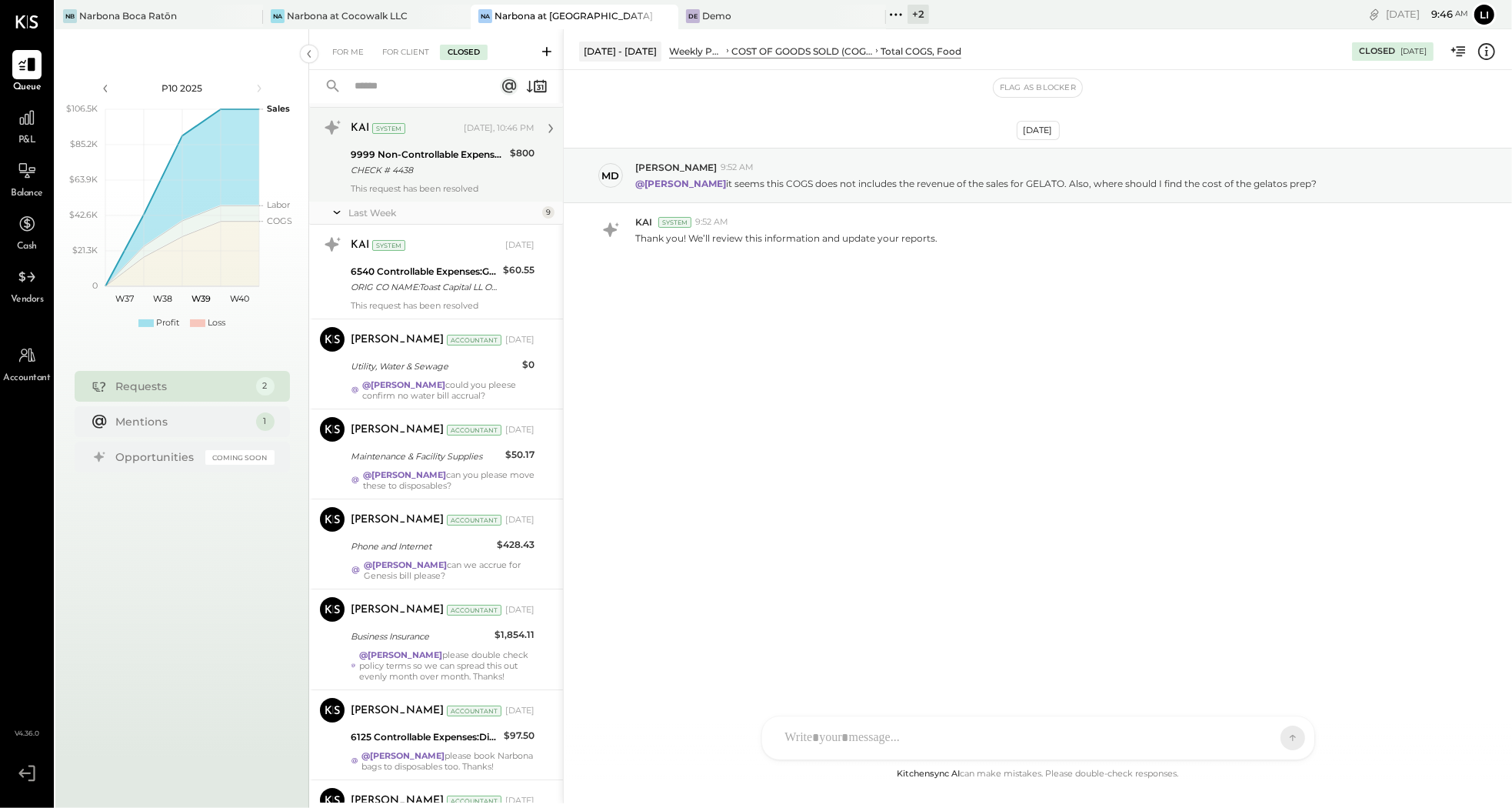
scroll to position [0, 0]
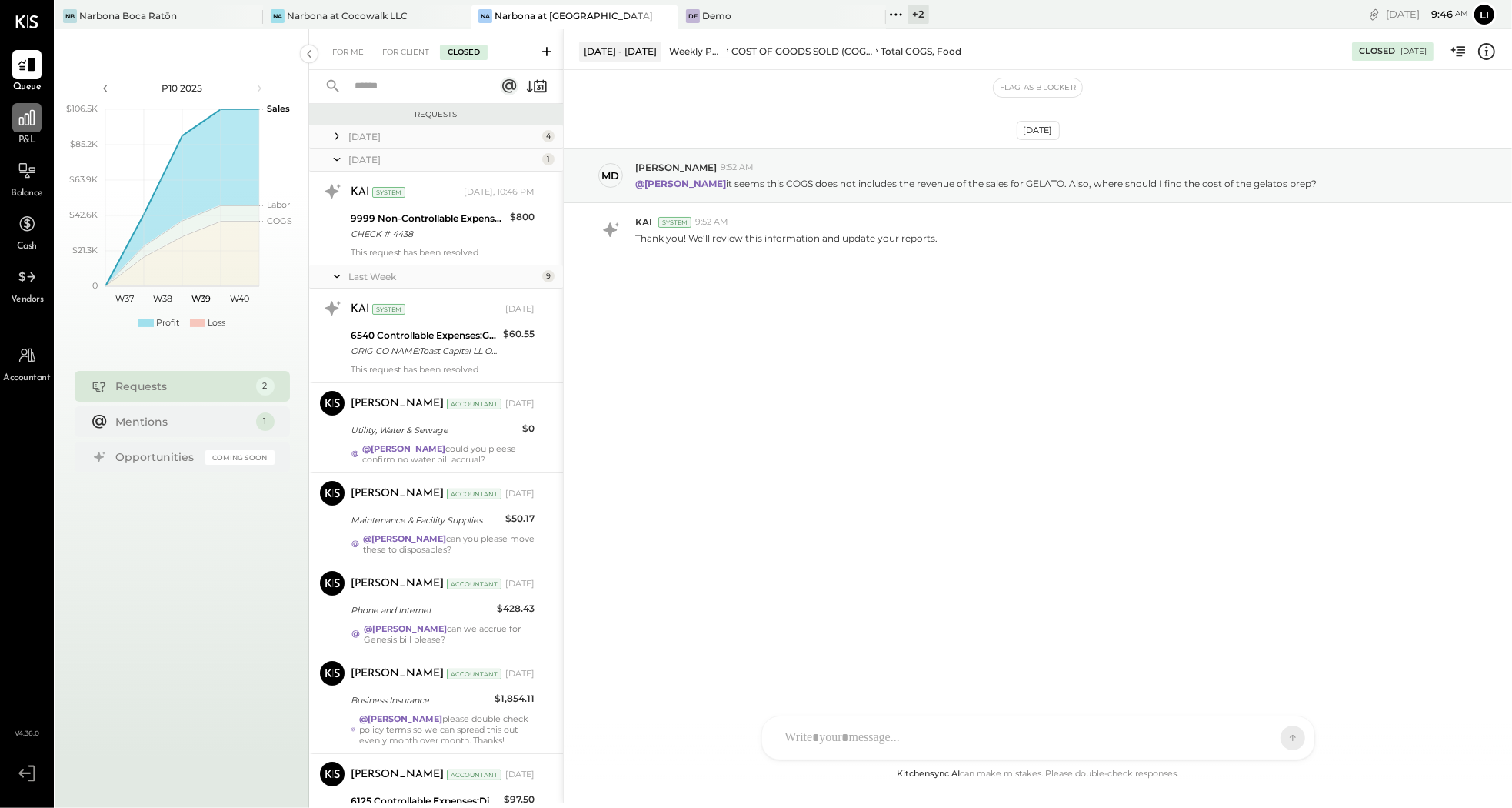
click at [37, 116] on div at bounding box center [27, 117] width 29 height 29
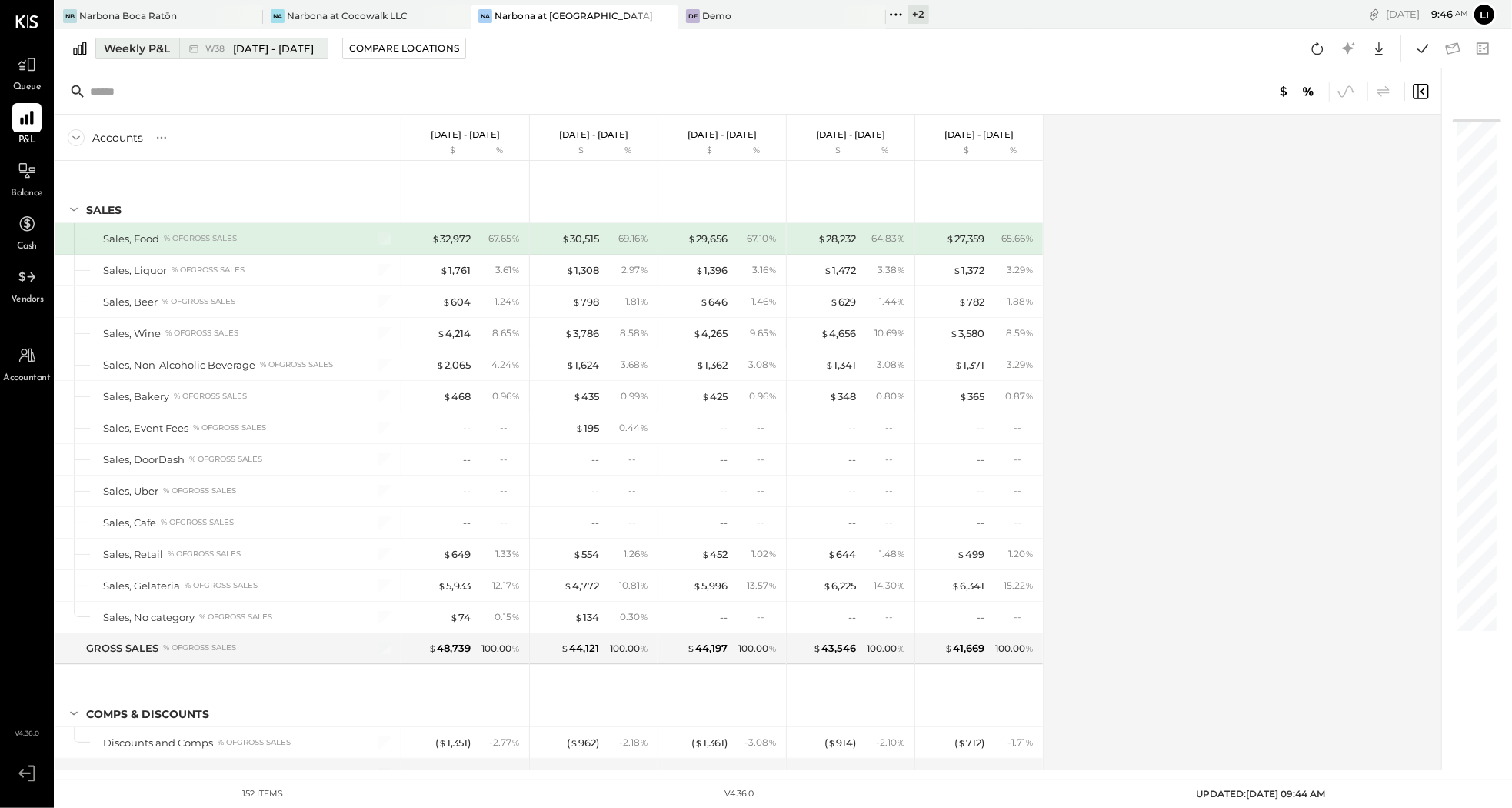
click at [236, 54] on span "[DATE] - [DATE]" at bounding box center [273, 49] width 80 height 15
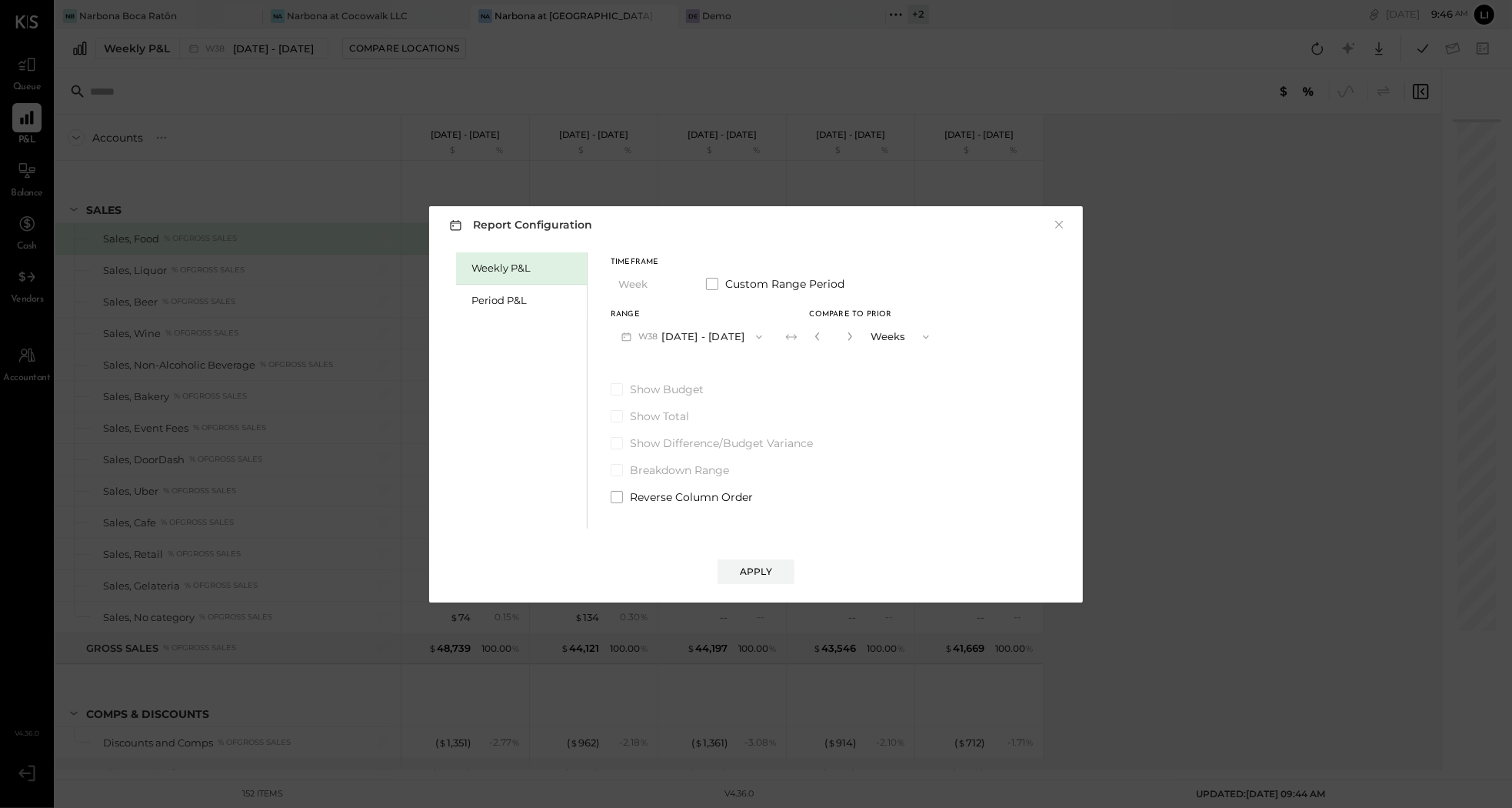
click at [488, 318] on div "Weekly P&L Period P&L" at bounding box center [522, 390] width 132 height 276
click at [488, 298] on div "Period P&L" at bounding box center [525, 300] width 108 height 15
click at [830, 330] on button "Compare" at bounding box center [818, 340] width 77 height 24
click at [851, 328] on button "button" at bounding box center [845, 336] width 13 height 17
click at [847, 333] on icon "button" at bounding box center [845, 337] width 4 height 9
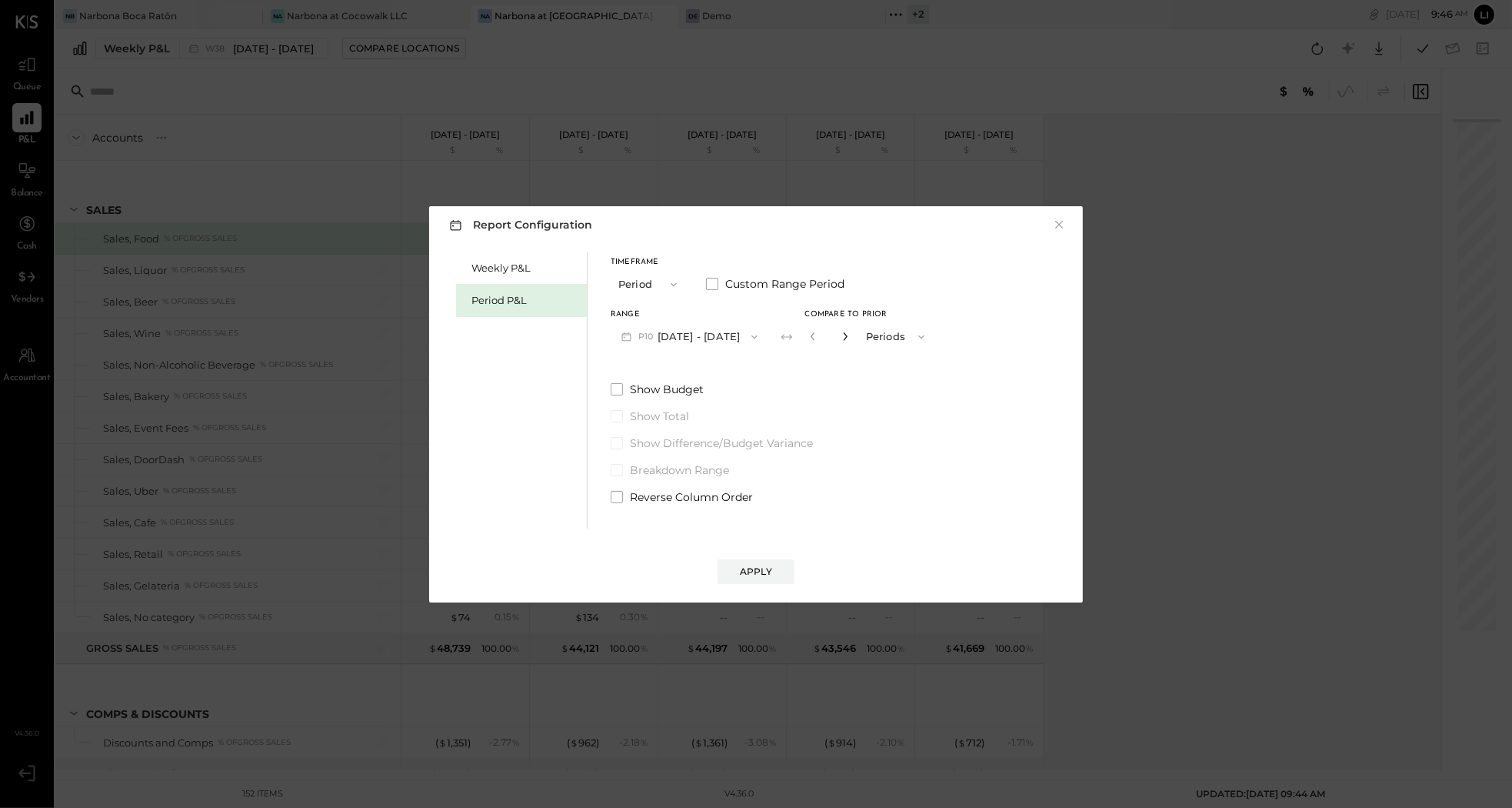
click at [847, 333] on icon "button" at bounding box center [845, 337] width 4 height 9
type input "*"
click at [770, 571] on div "Apply" at bounding box center [756, 571] width 32 height 13
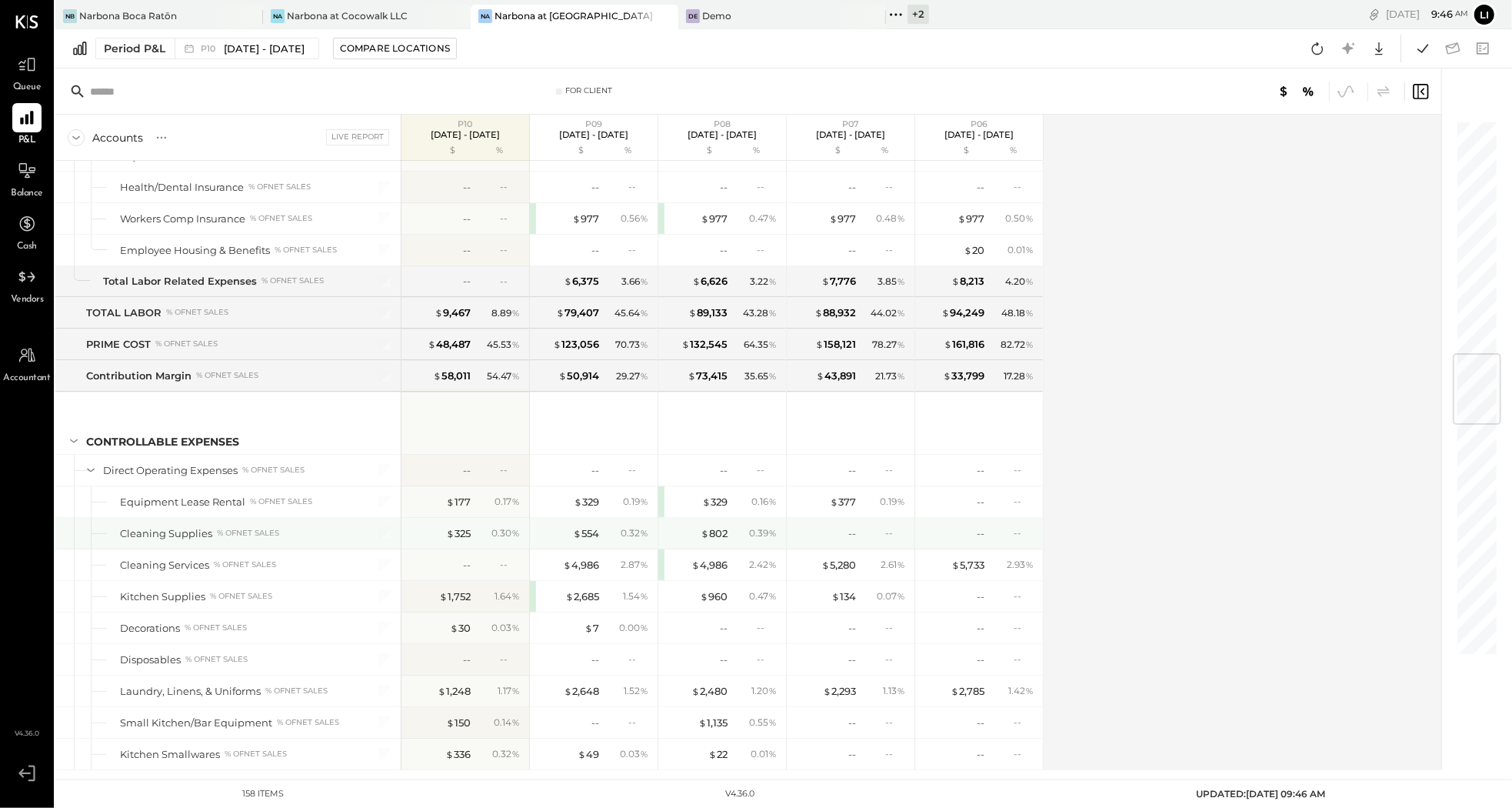
scroll to position [1998, 0]
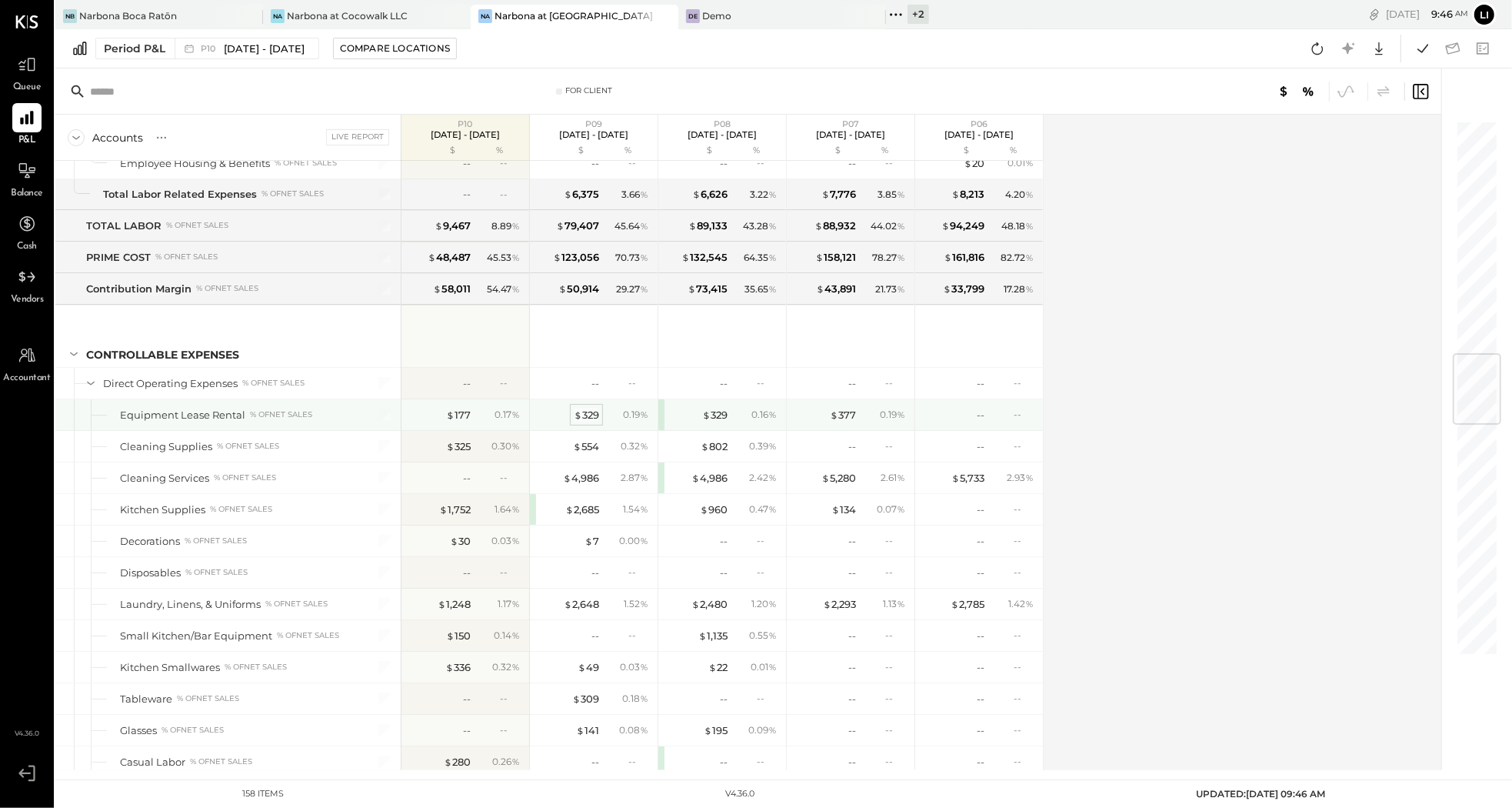
click at [588, 423] on div "$ 329" at bounding box center [586, 415] width 25 height 15
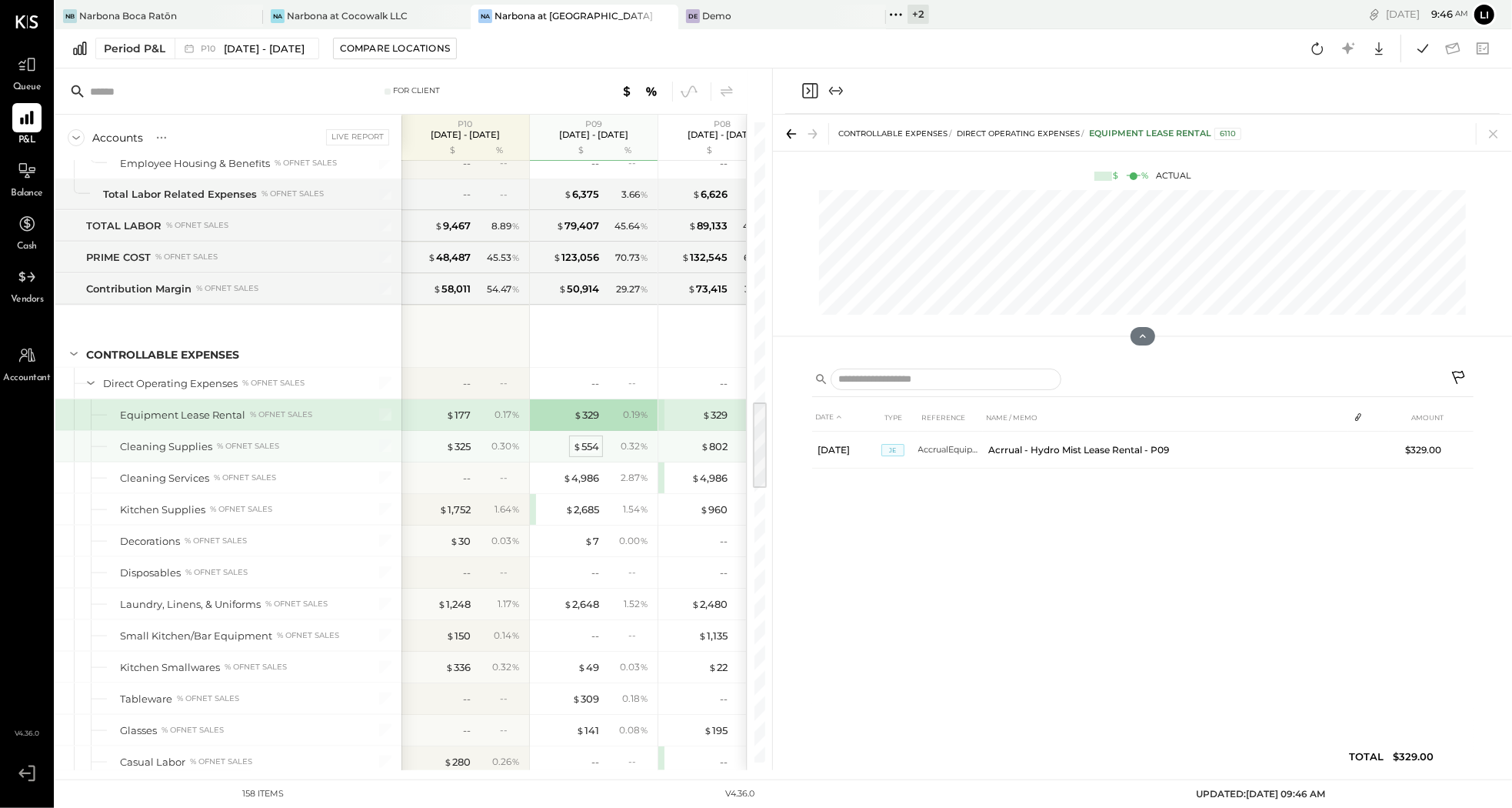
click at [584, 453] on div "$ 554" at bounding box center [585, 446] width 26 height 15
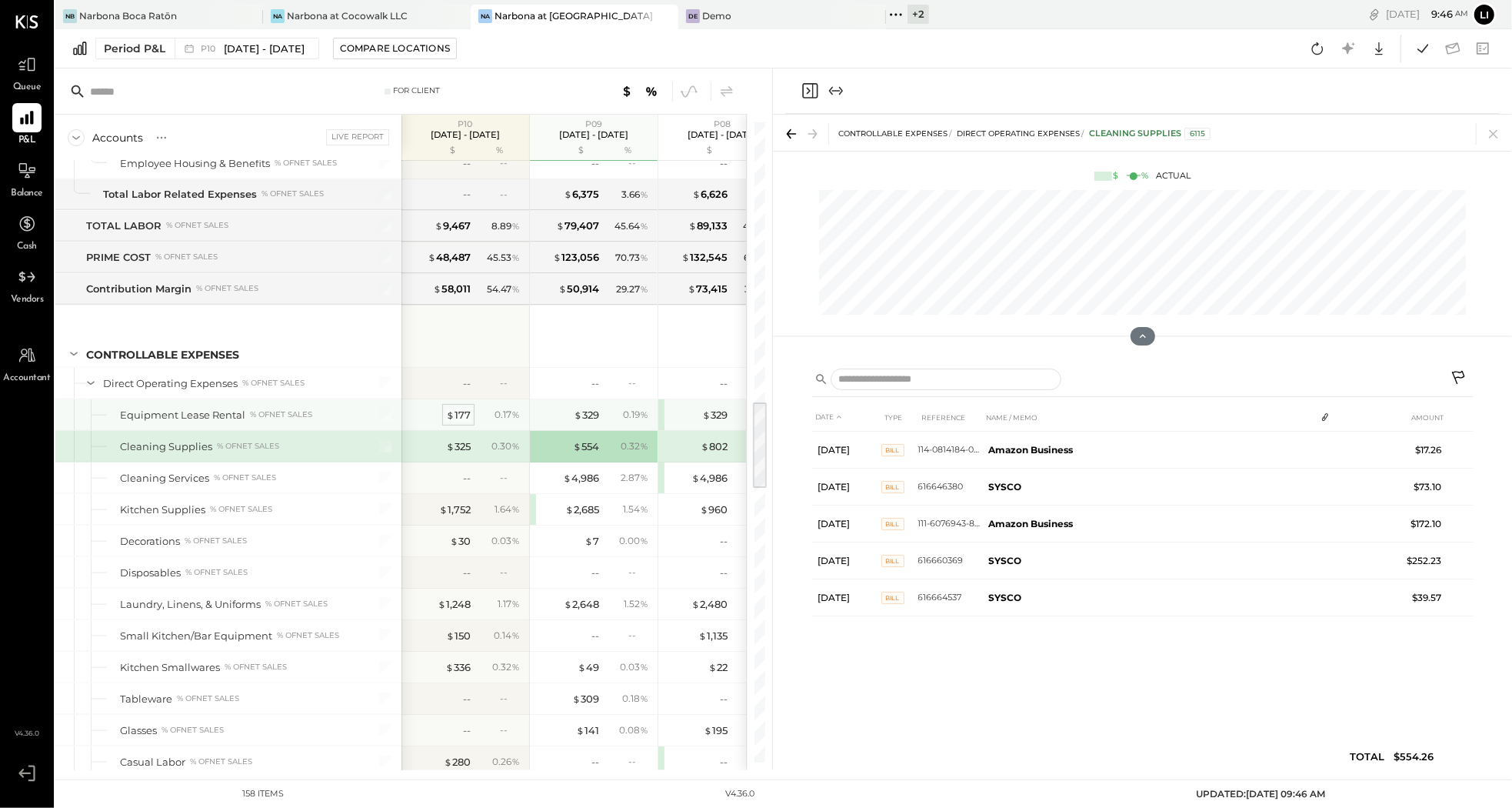
click at [459, 423] on div "$ 177" at bounding box center [458, 415] width 24 height 15
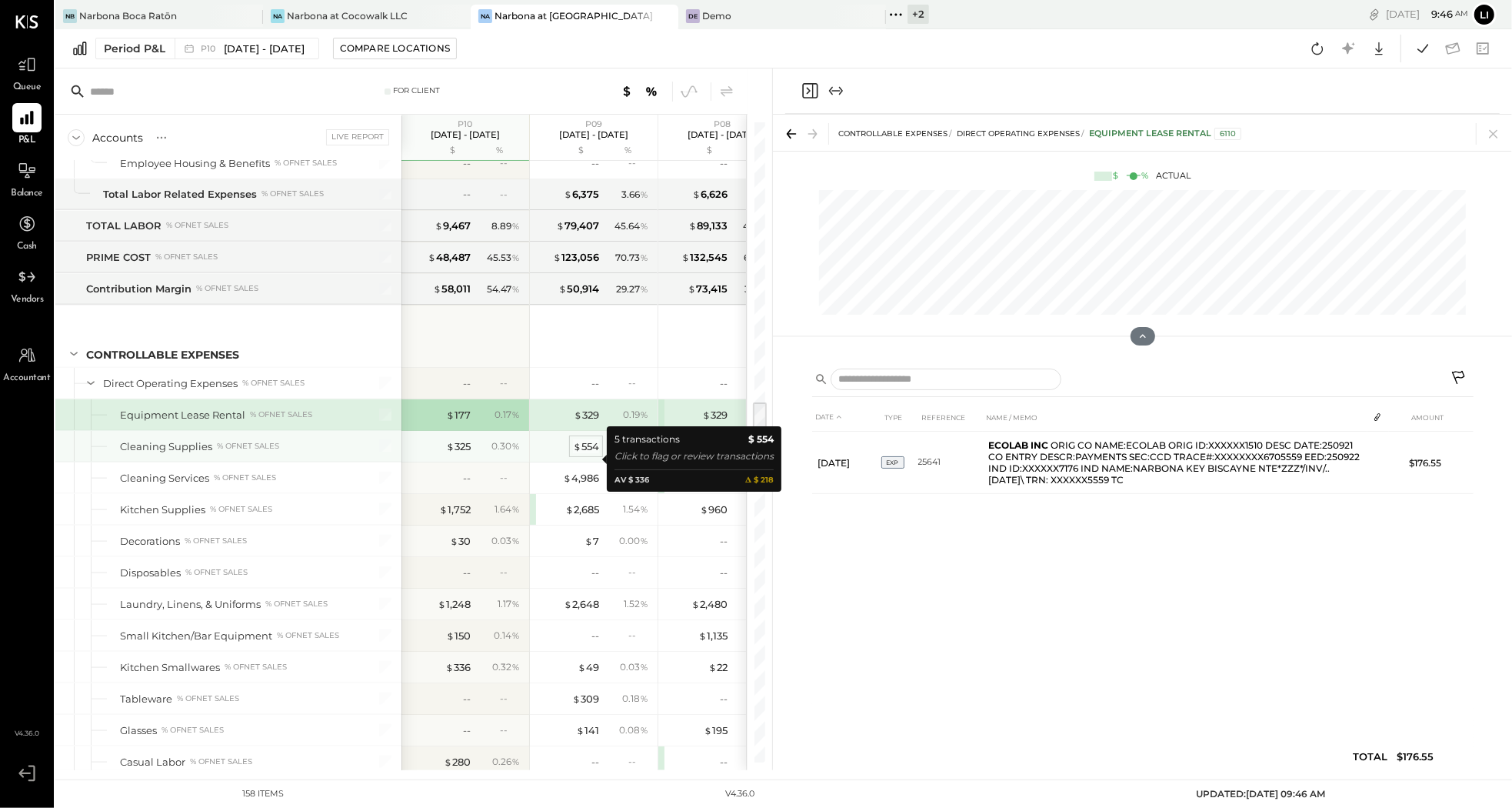
click at [588, 454] on div "$ 554" at bounding box center [585, 446] width 26 height 15
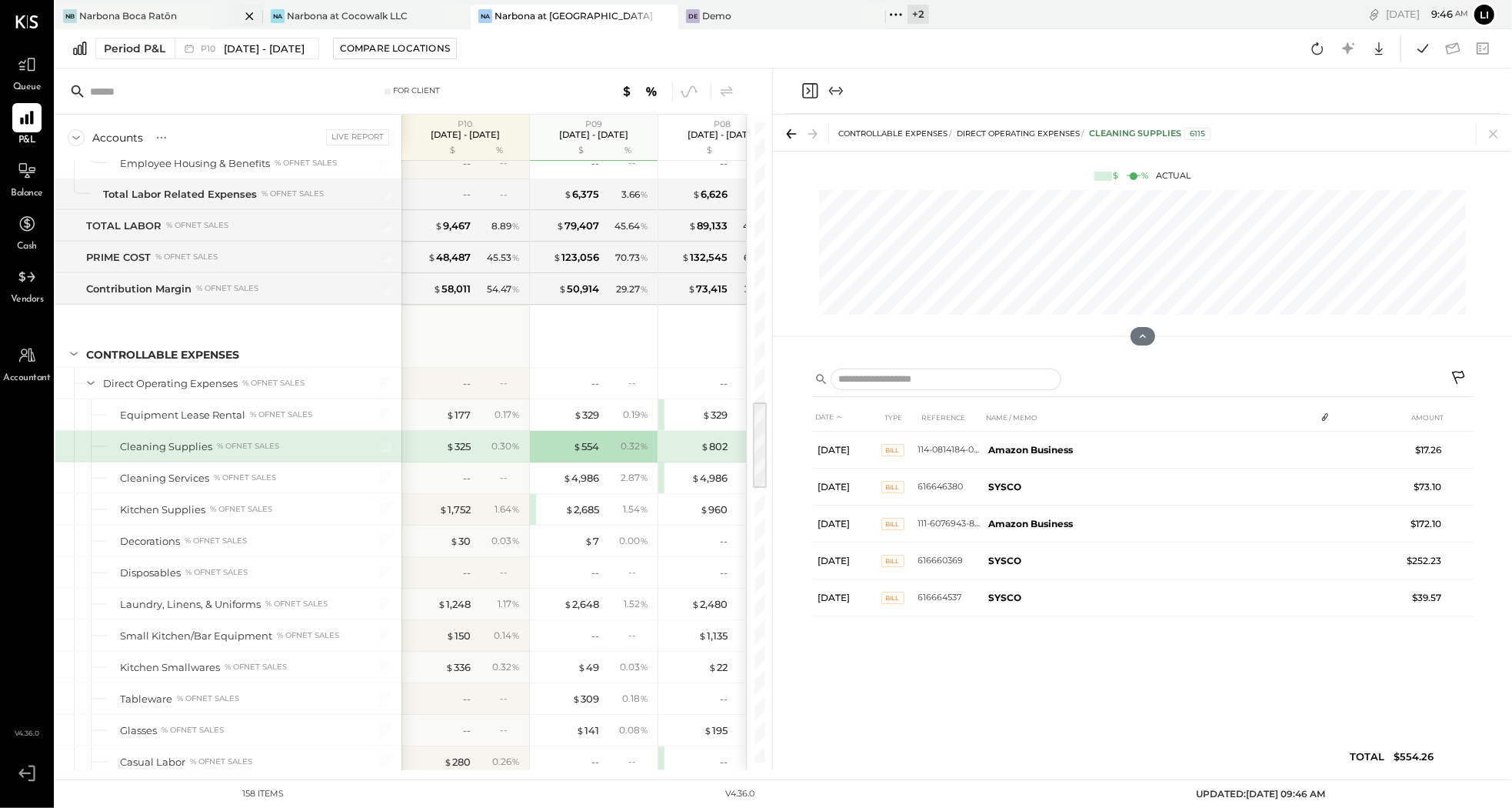
click at [167, 13] on div "Narbona Boca Ratōn" at bounding box center [128, 16] width 98 height 13
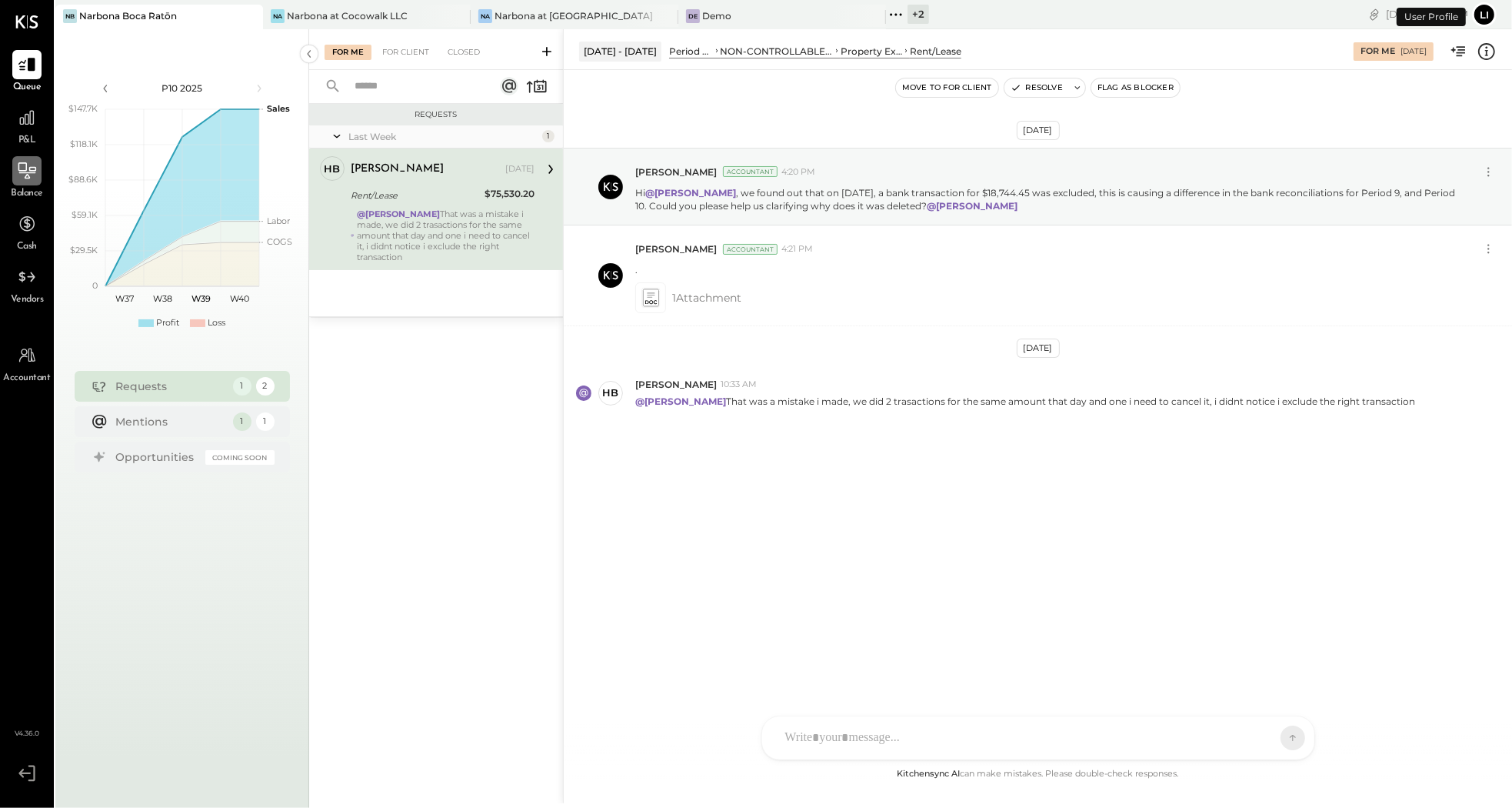
click at [34, 173] on icon at bounding box center [26, 170] width 20 height 20
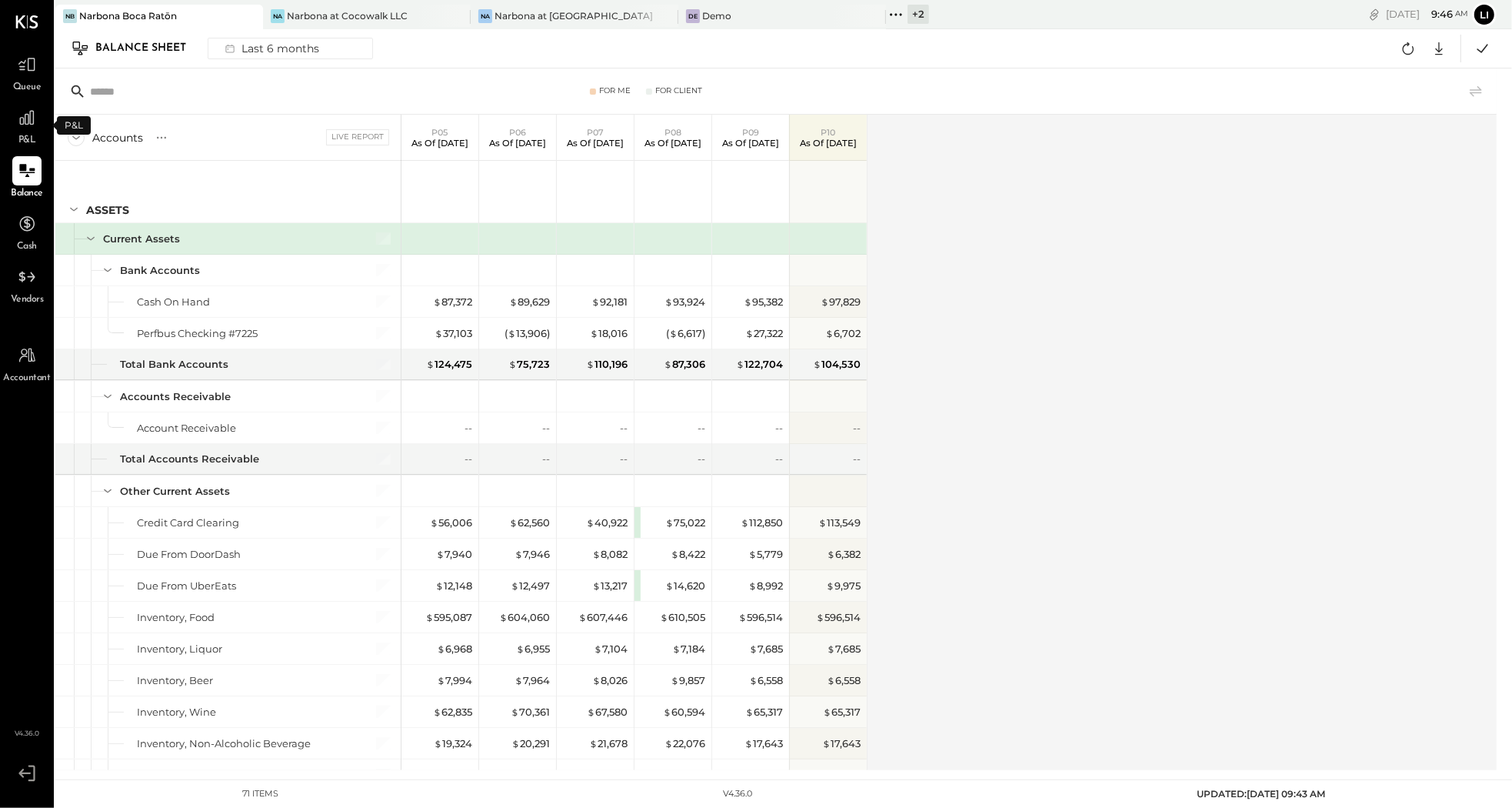
click at [41, 114] on div "P&L" at bounding box center [27, 125] width 29 height 45
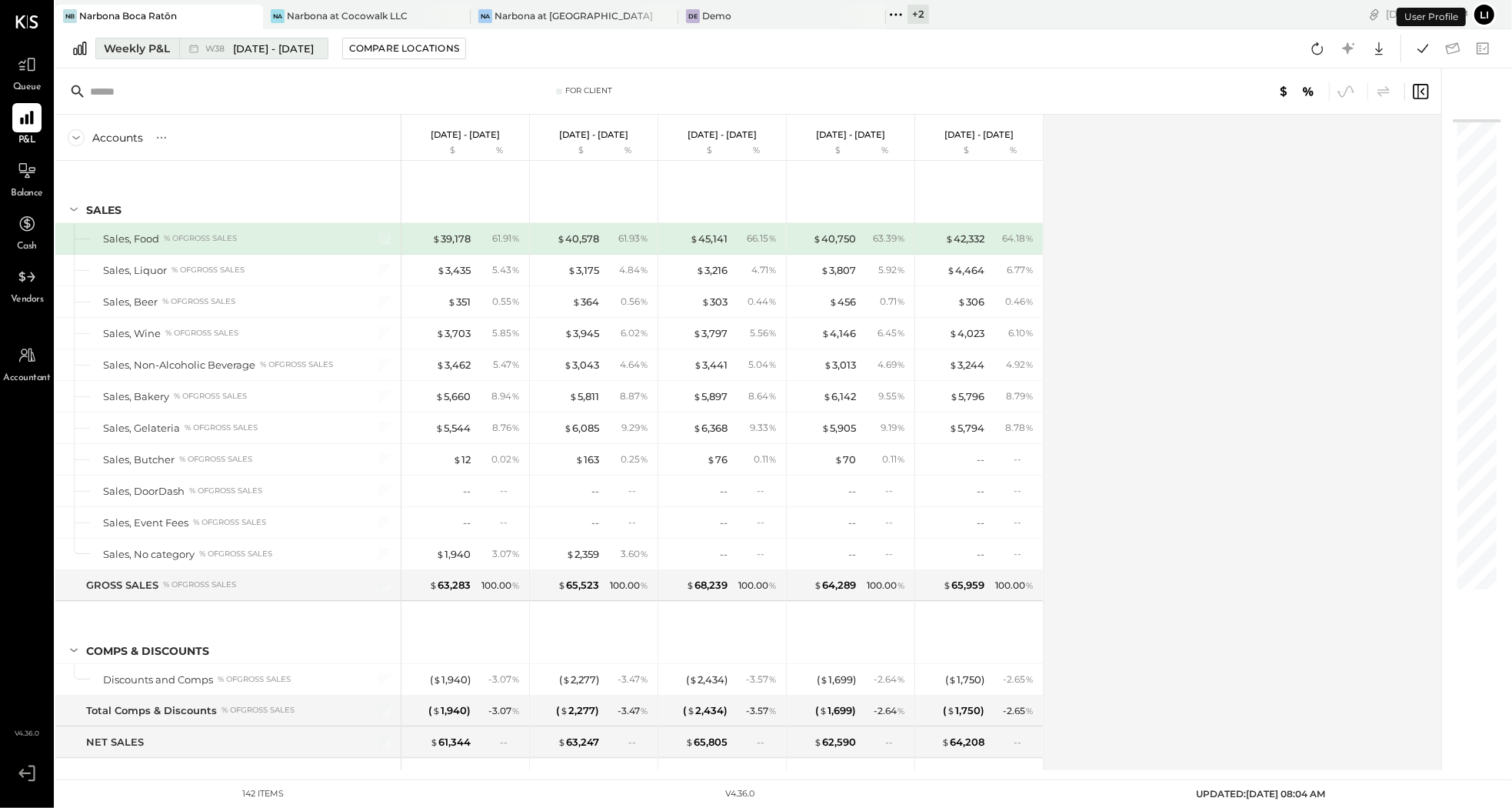
click at [193, 39] on div "W38 [DATE] - [DATE]" at bounding box center [249, 48] width 141 height 20
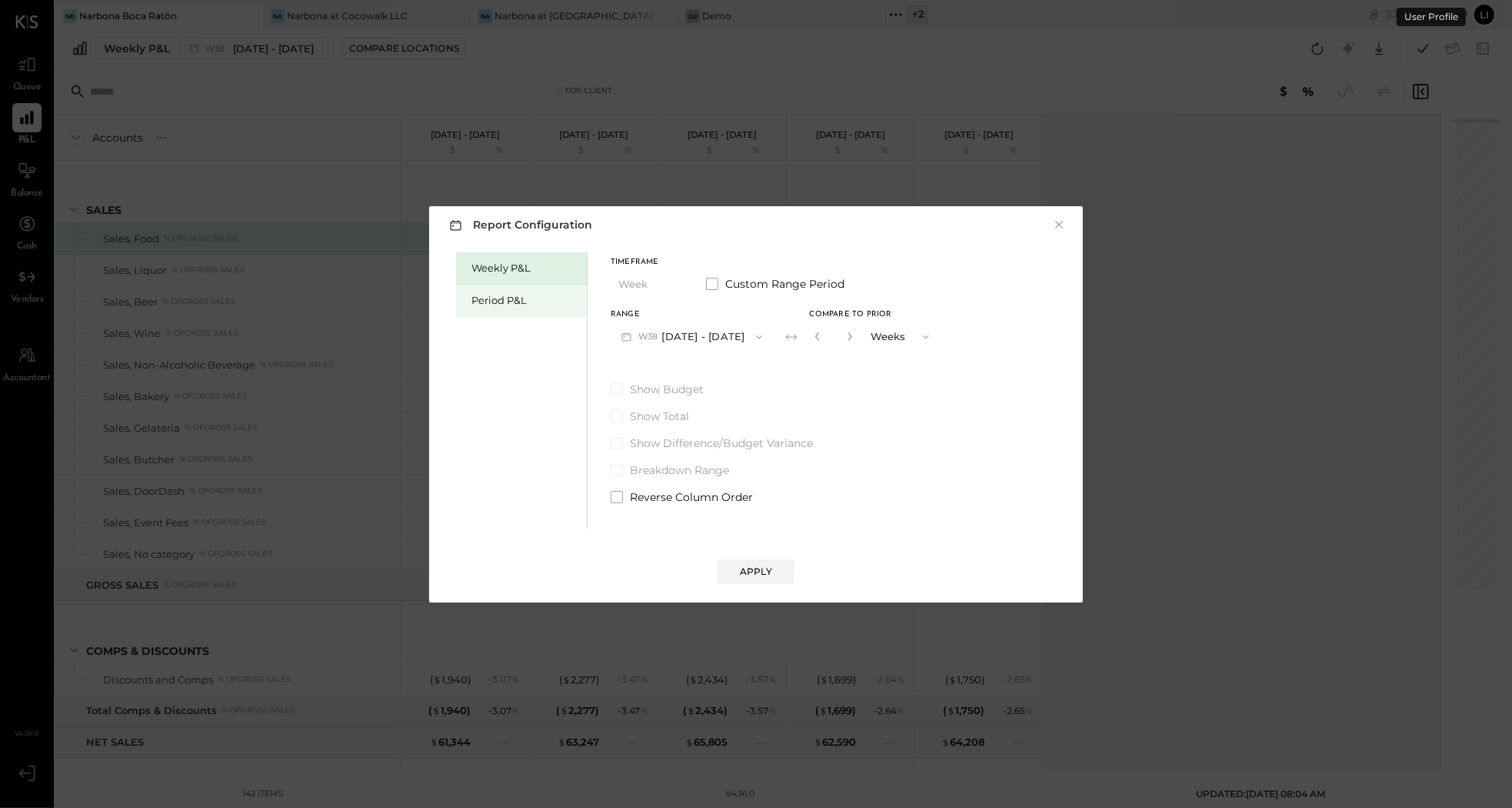
click at [474, 315] on div "Period P&L" at bounding box center [522, 300] width 131 height 32
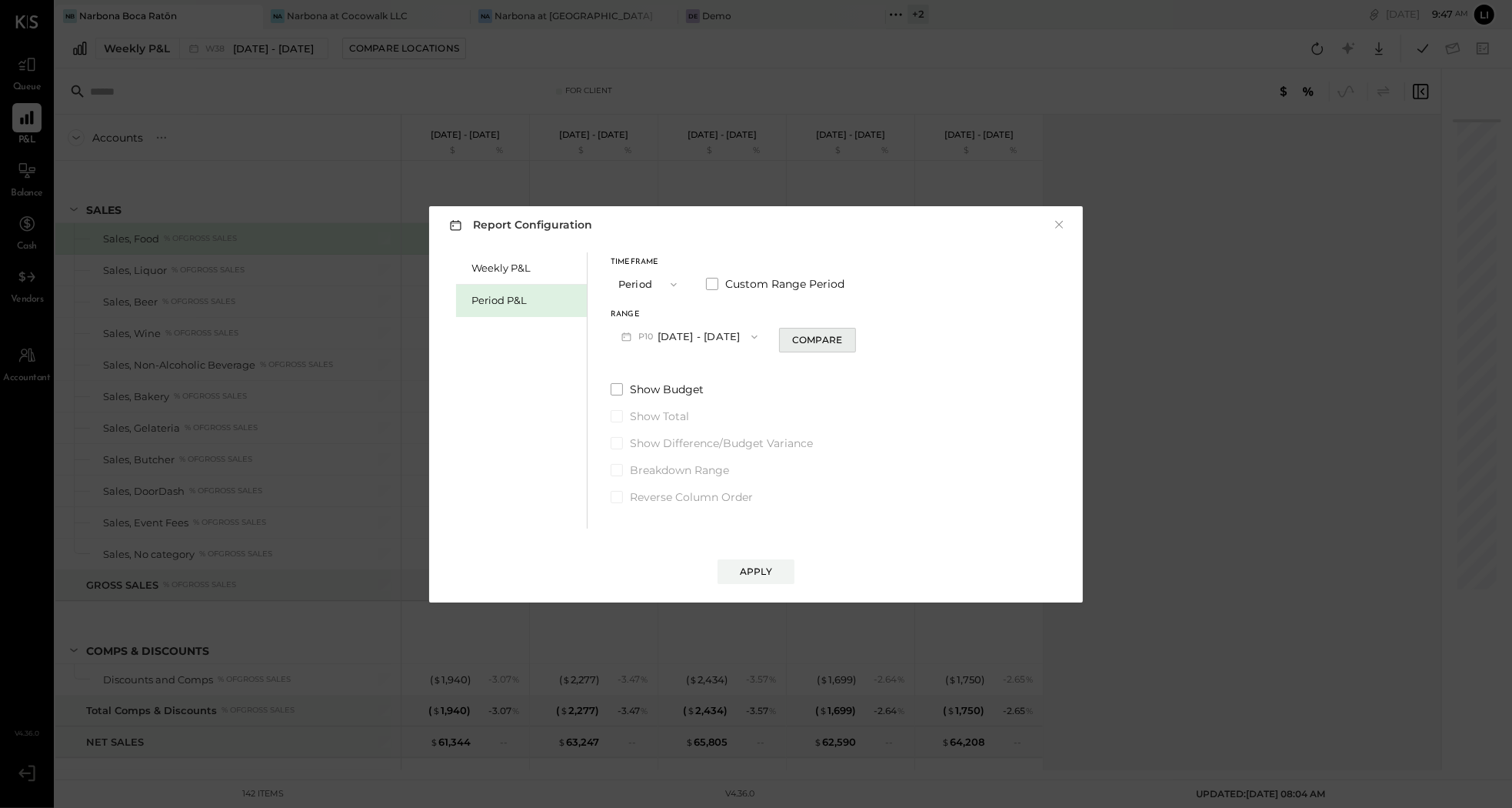
click at [808, 333] on div "Compare" at bounding box center [816, 340] width 50 height 13
click at [851, 337] on button "button" at bounding box center [845, 336] width 13 height 17
type input "*"
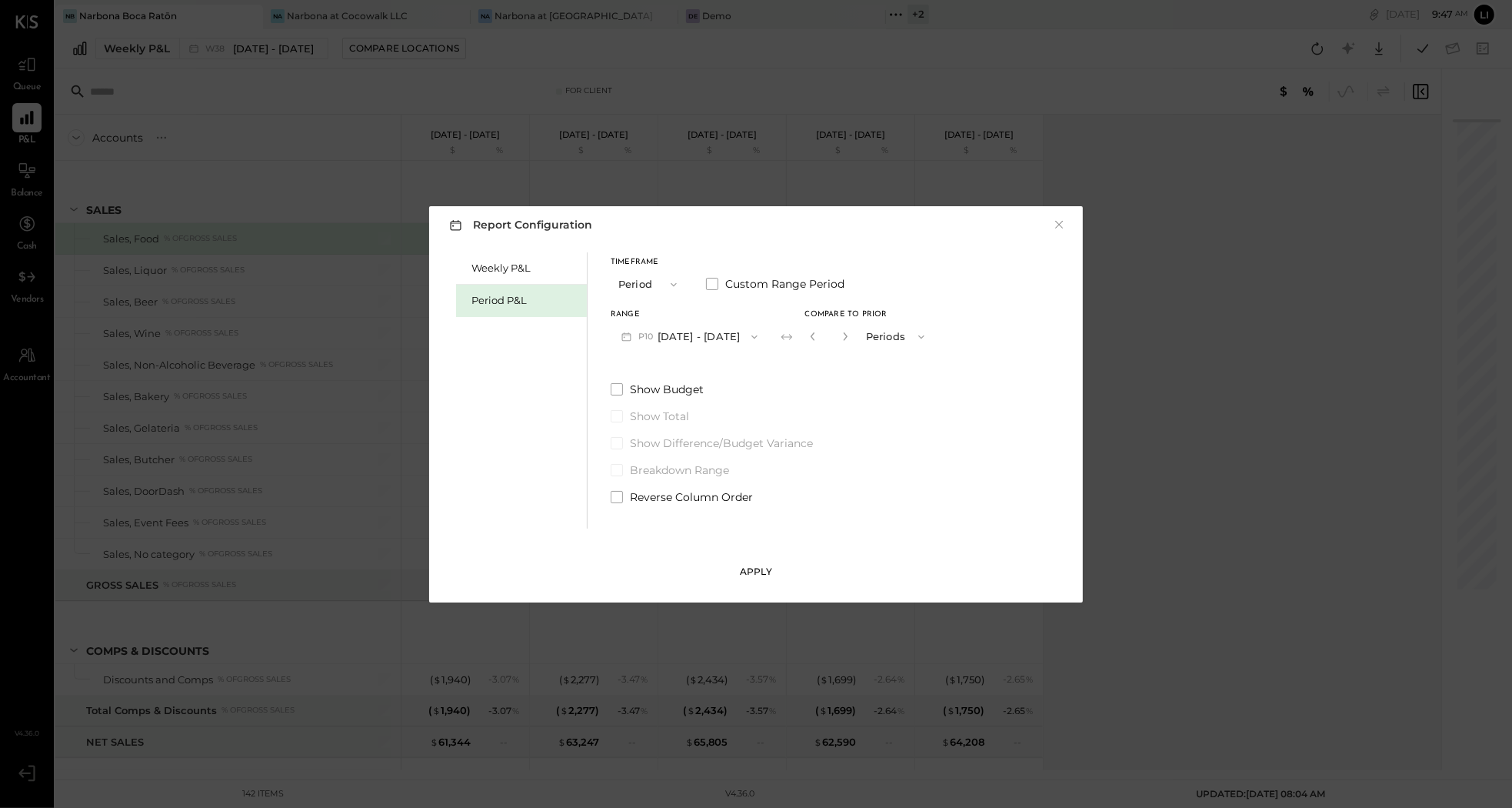
click at [775, 576] on button "Apply" at bounding box center [756, 572] width 77 height 24
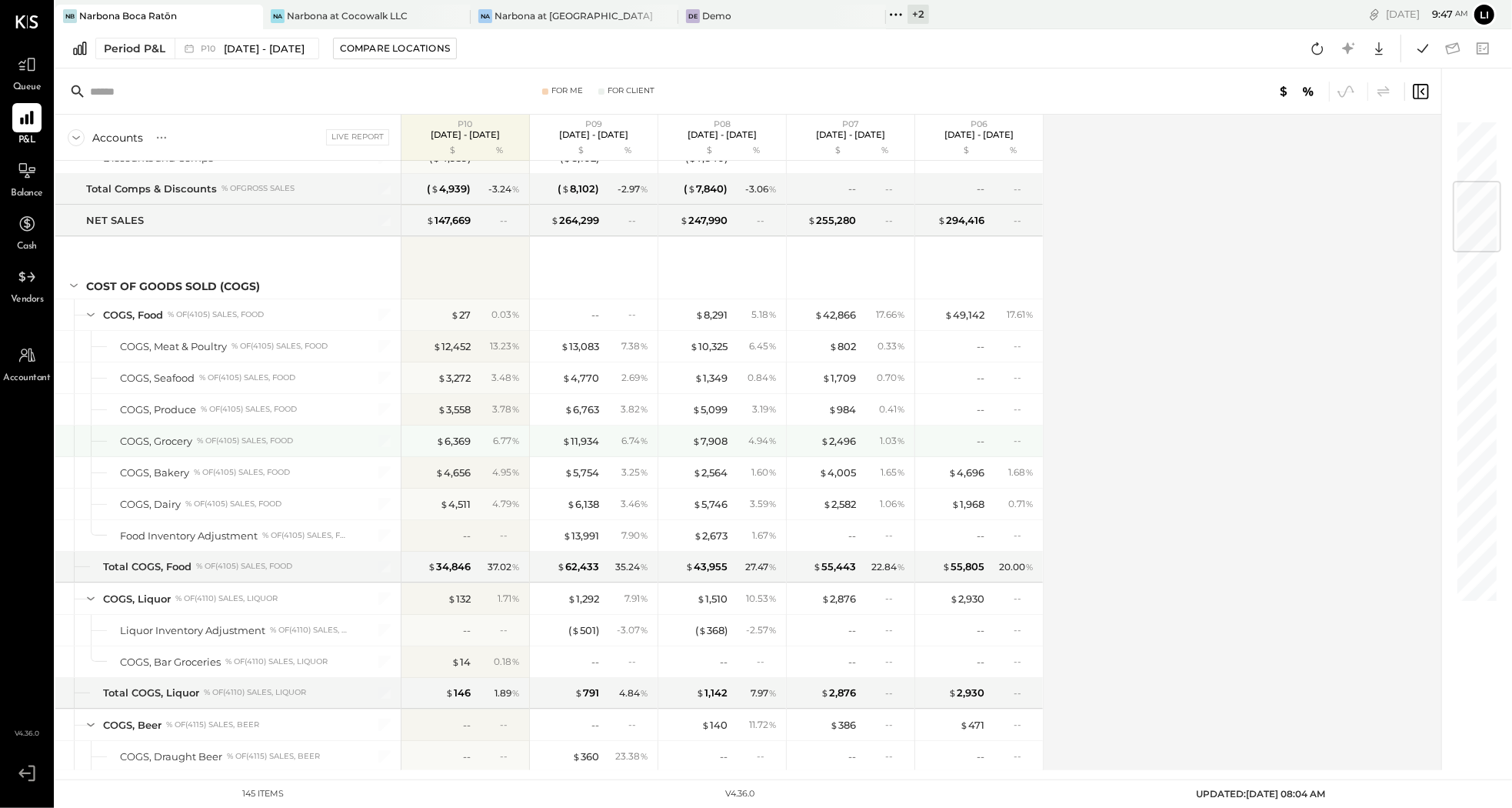
scroll to position [527, 0]
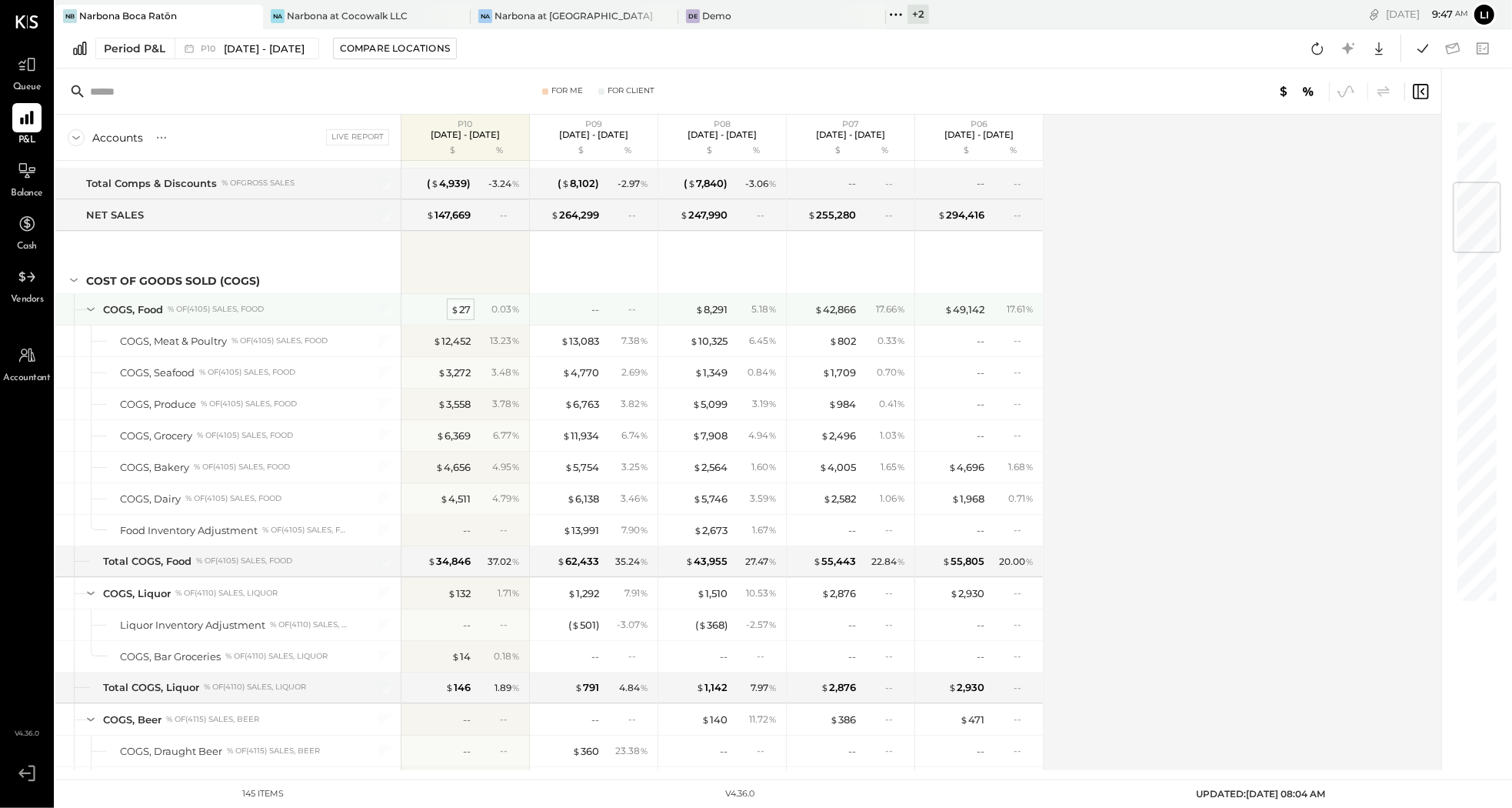
click at [463, 308] on div "$ 27" at bounding box center [460, 310] width 20 height 15
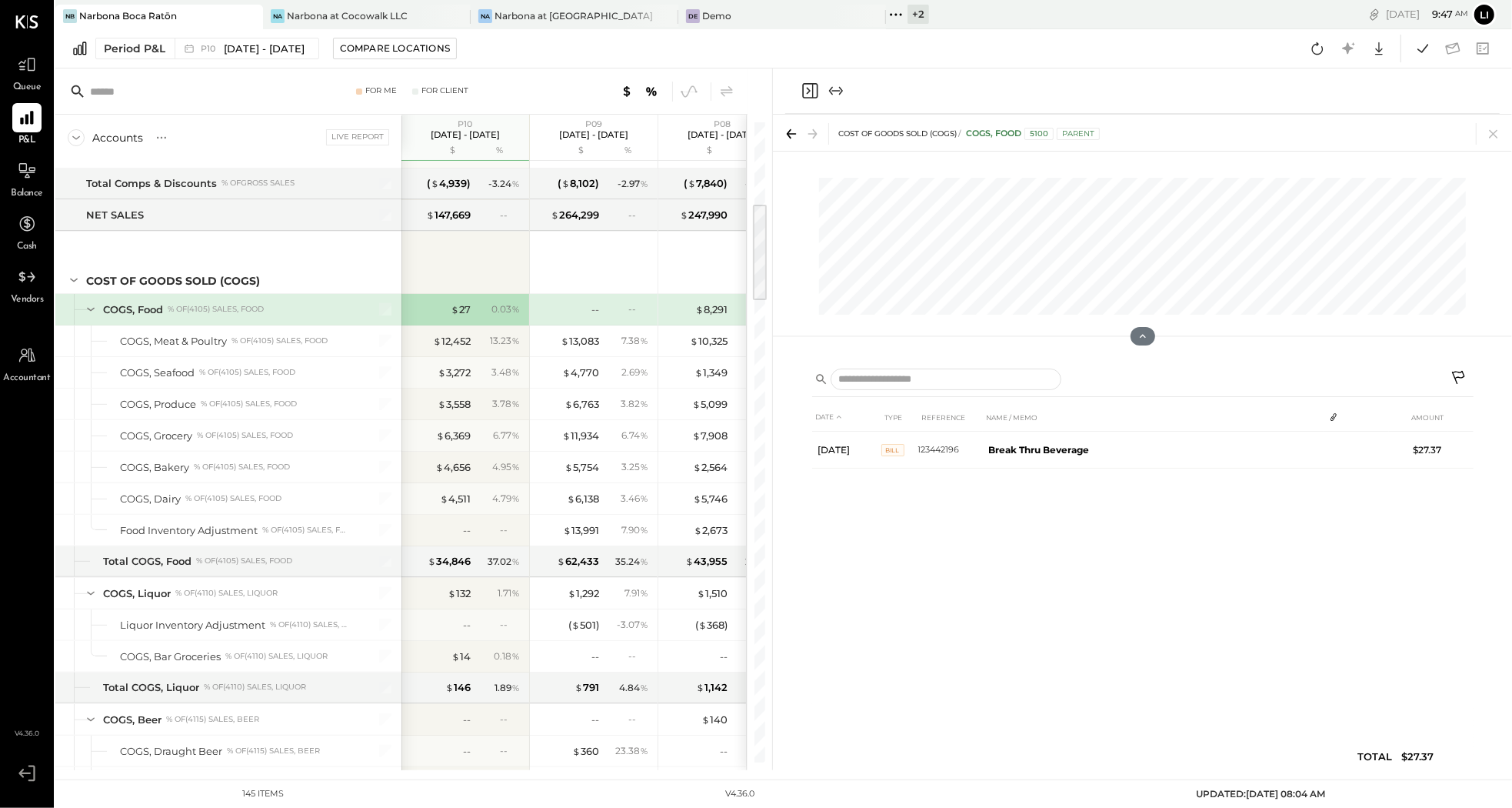
click at [808, 89] on icon "Close panel" at bounding box center [809, 90] width 18 height 18
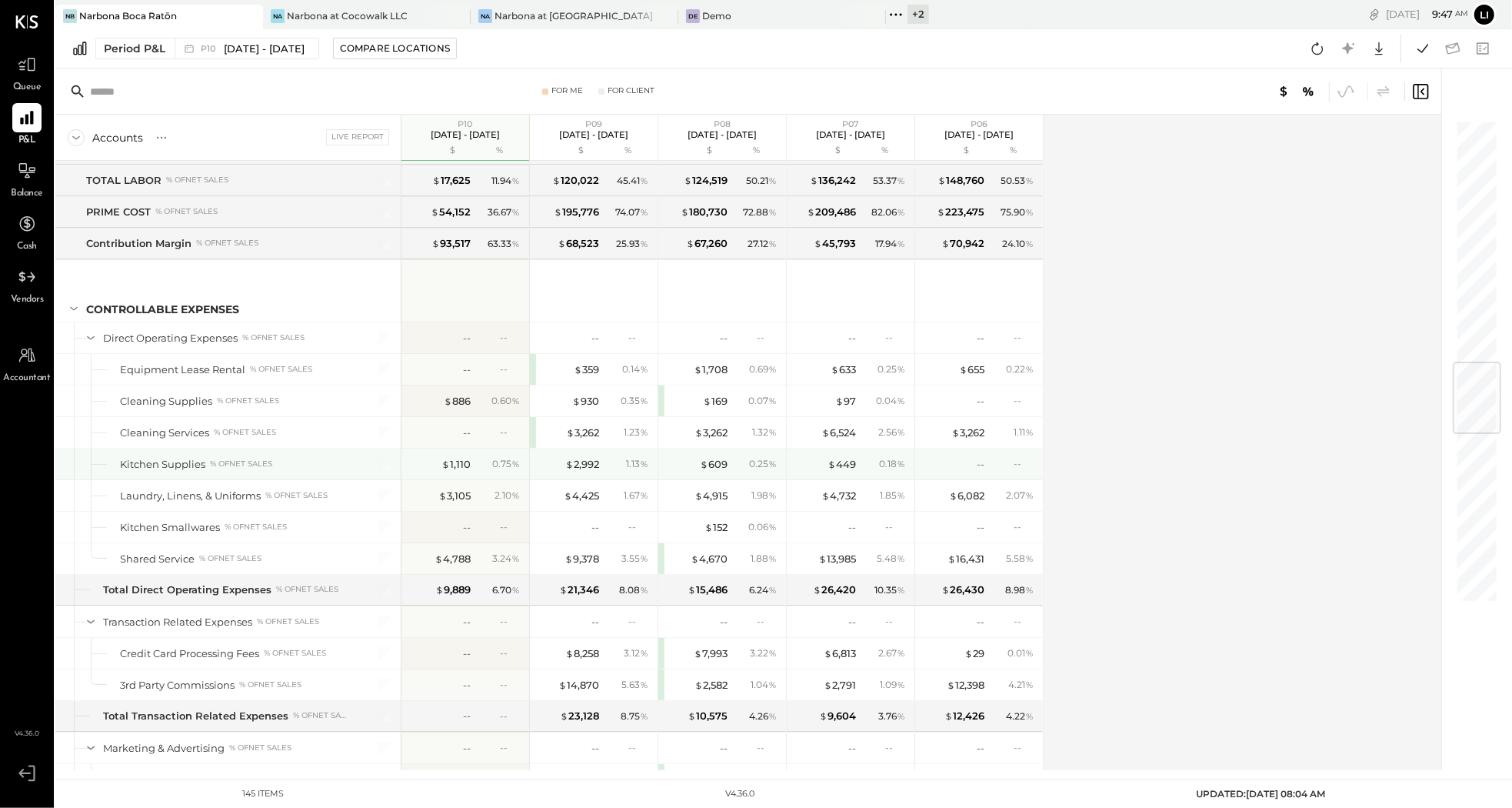
scroll to position [2077, 0]
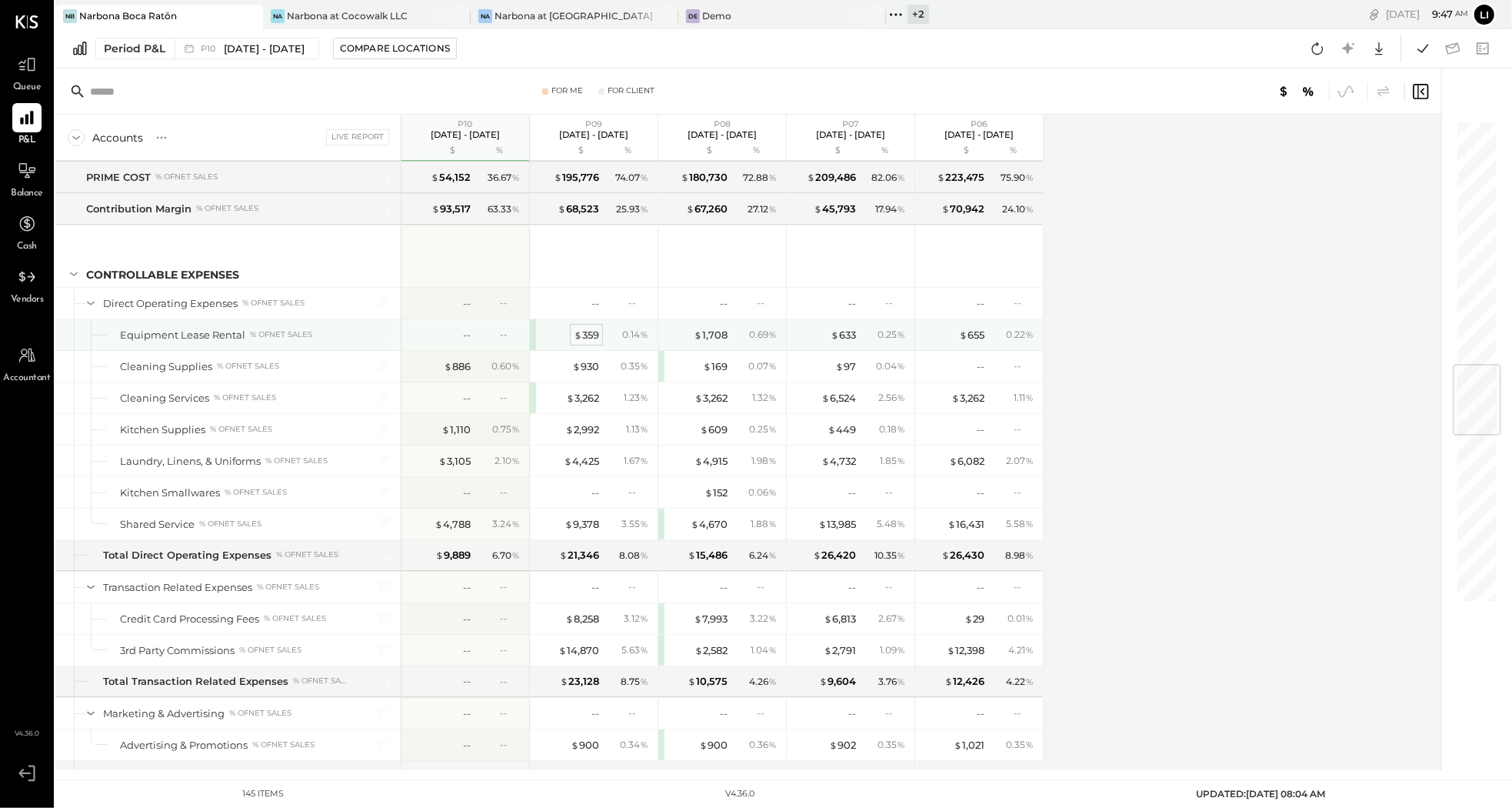
click at [592, 342] on div "$ 359" at bounding box center [586, 335] width 25 height 15
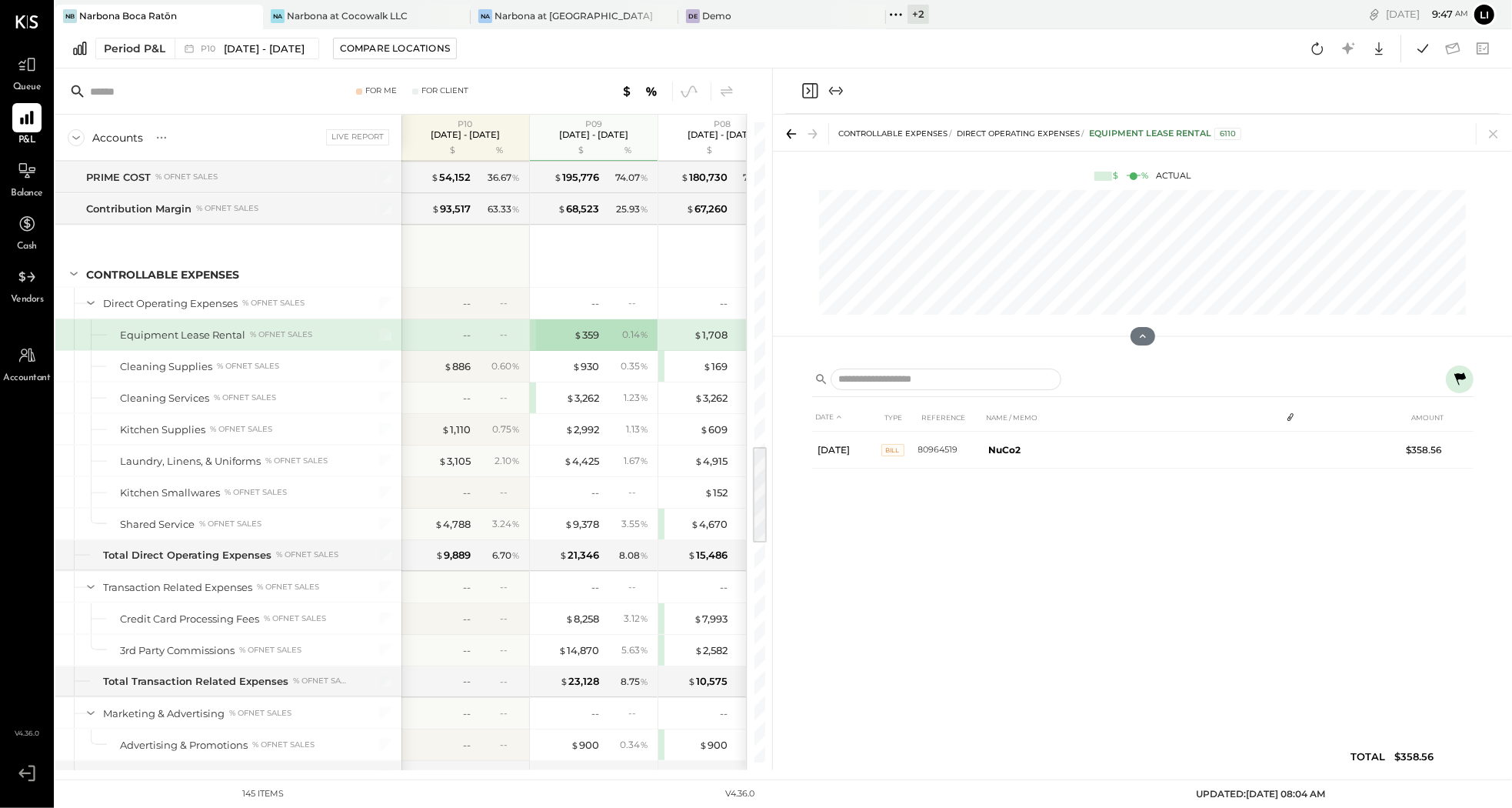
click at [471, 349] on div "-- --" at bounding box center [466, 334] width 115 height 31
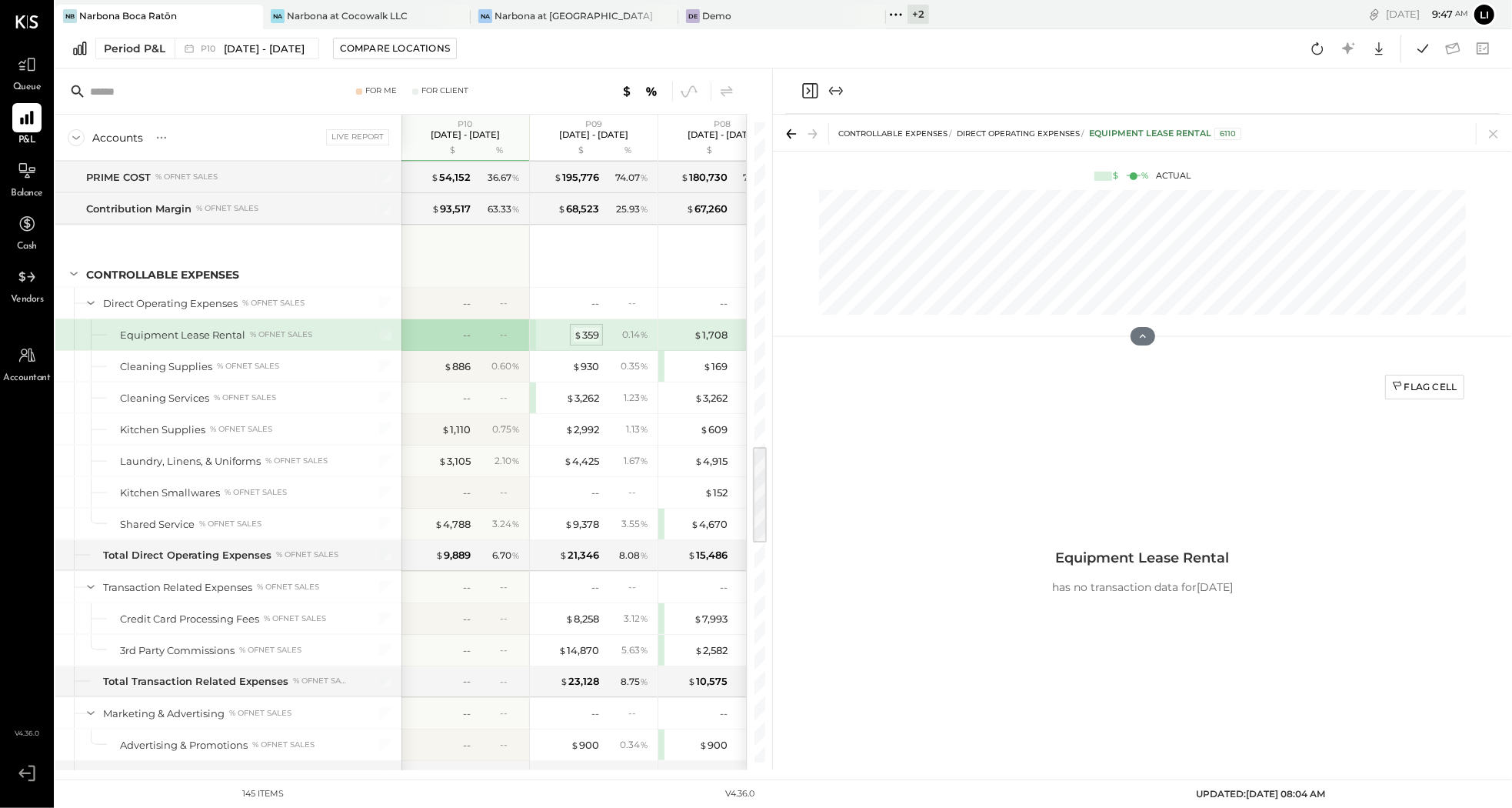
click at [591, 342] on div "$ 359" at bounding box center [586, 335] width 25 height 15
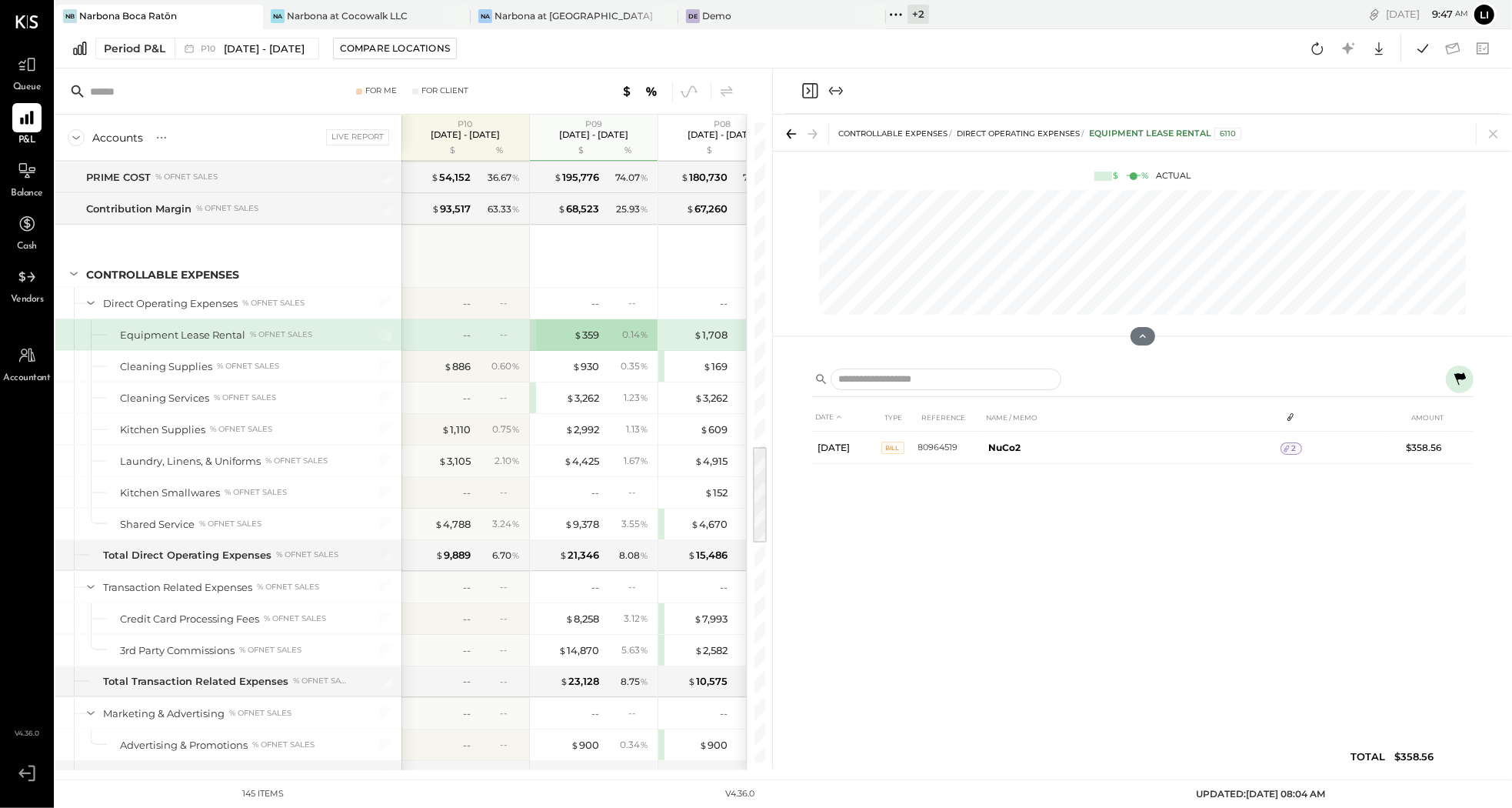
click at [1457, 385] on icon at bounding box center [1459, 378] width 18 height 18
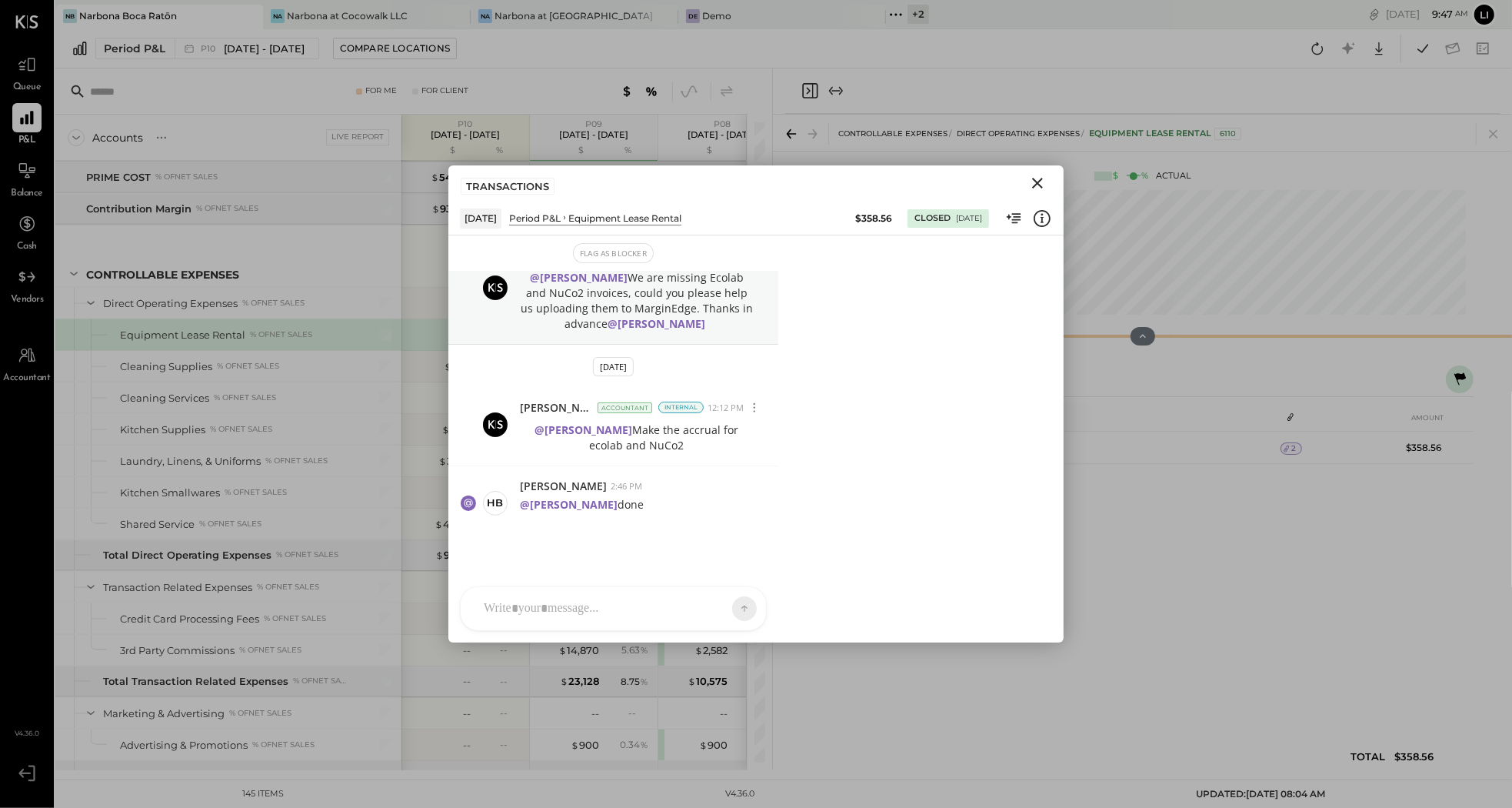
scroll to position [33, 0]
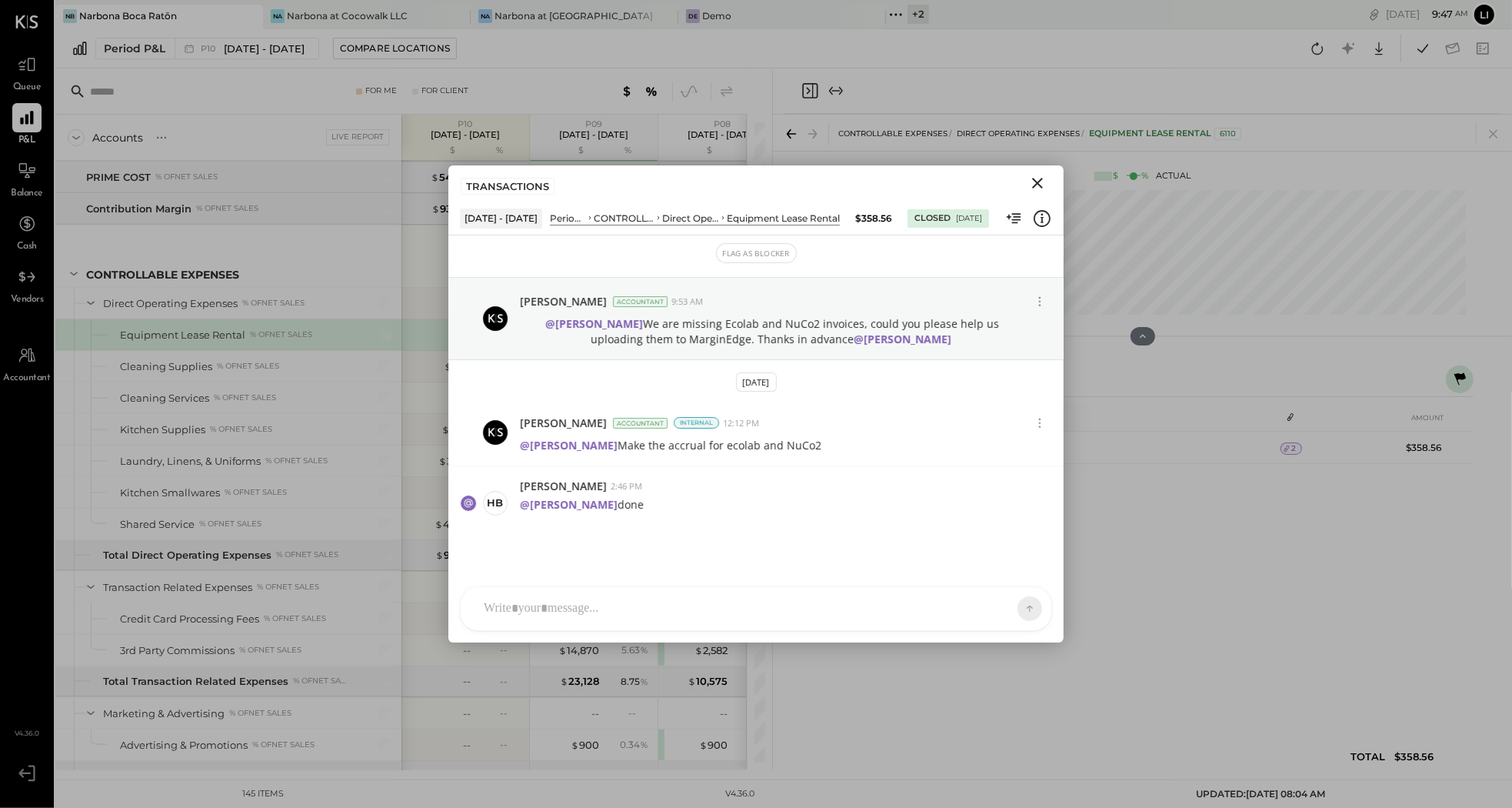
click at [1040, 177] on icon "Close" at bounding box center [1037, 183] width 18 height 18
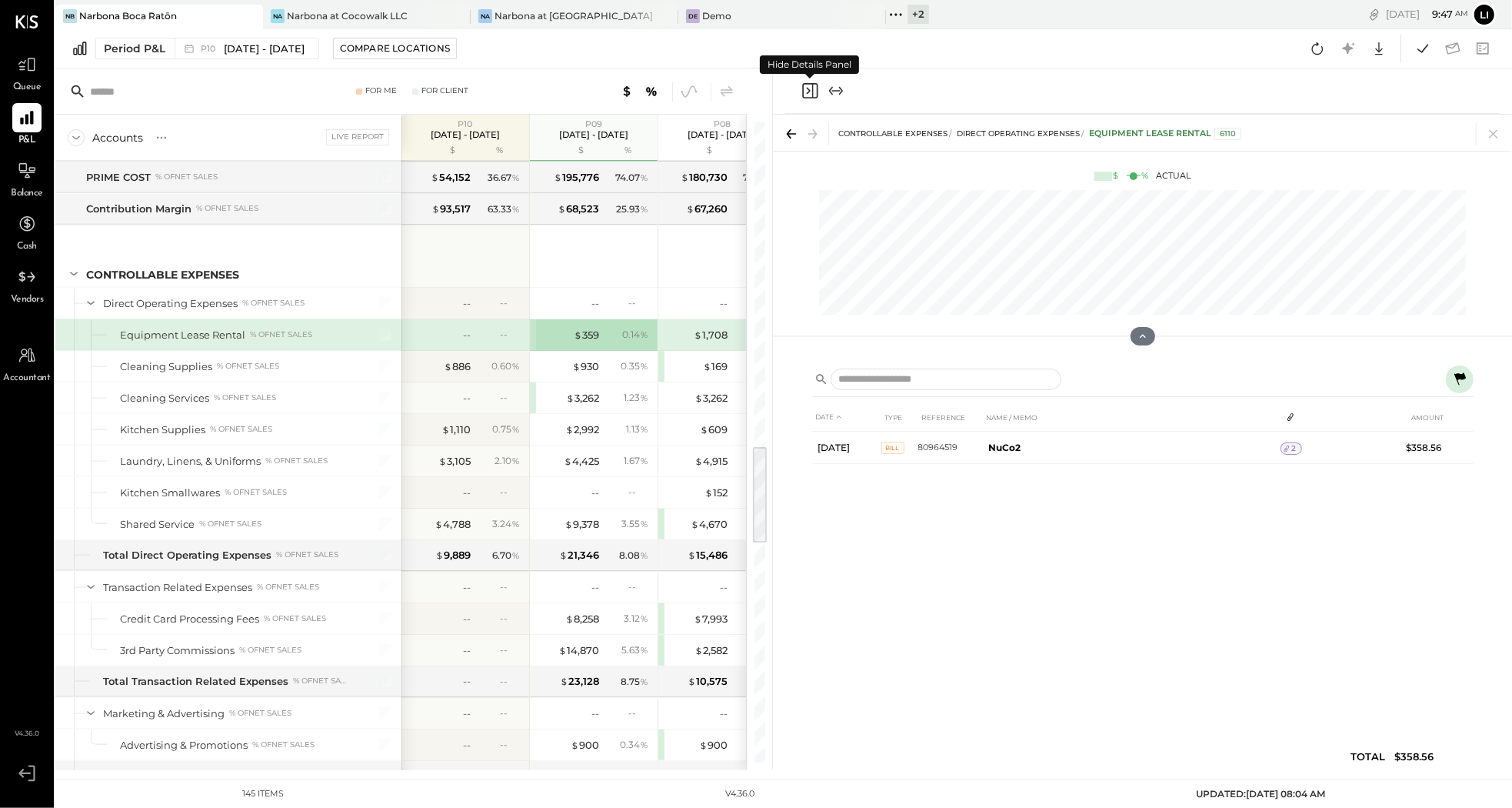
click at [806, 93] on icon "Close panel" at bounding box center [809, 90] width 18 height 18
